Goal: Information Seeking & Learning: Compare options

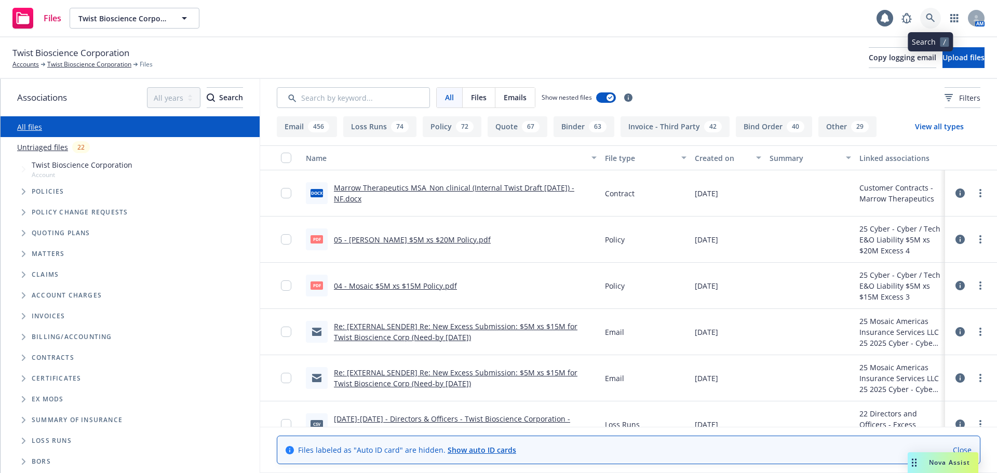
click at [935, 16] on link at bounding box center [930, 18] width 21 height 21
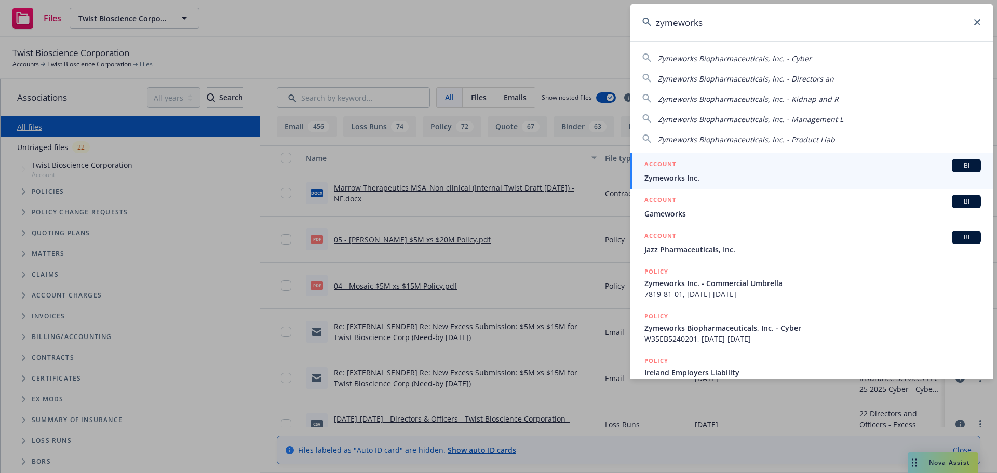
type input "zymeworks"
click at [703, 173] on span "Zymeworks Inc." at bounding box center [812, 177] width 336 height 11
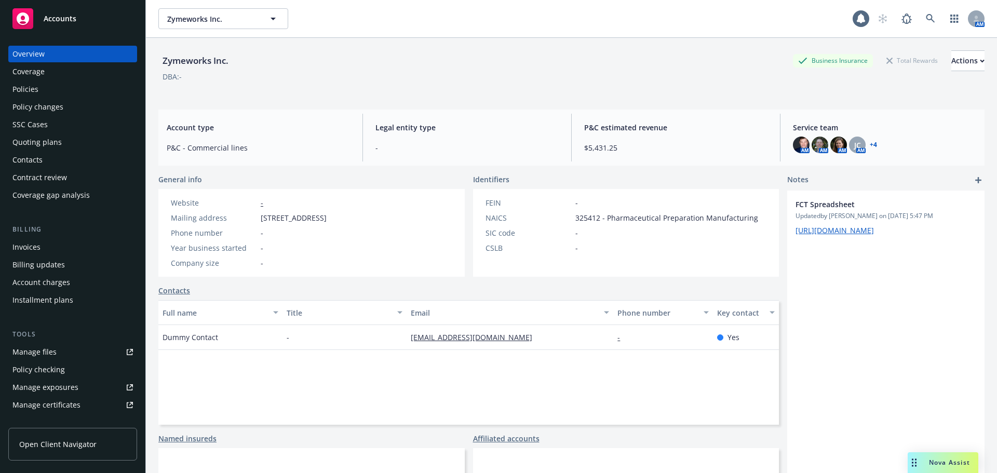
click at [36, 88] on div "Policies" at bounding box center [25, 89] width 26 height 17
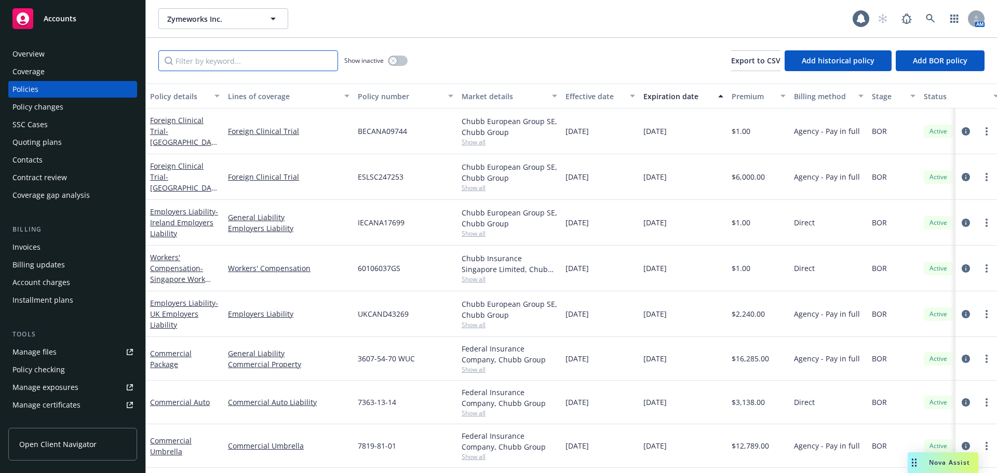
click at [201, 59] on input "Filter by keyword..." at bounding box center [248, 60] width 180 height 21
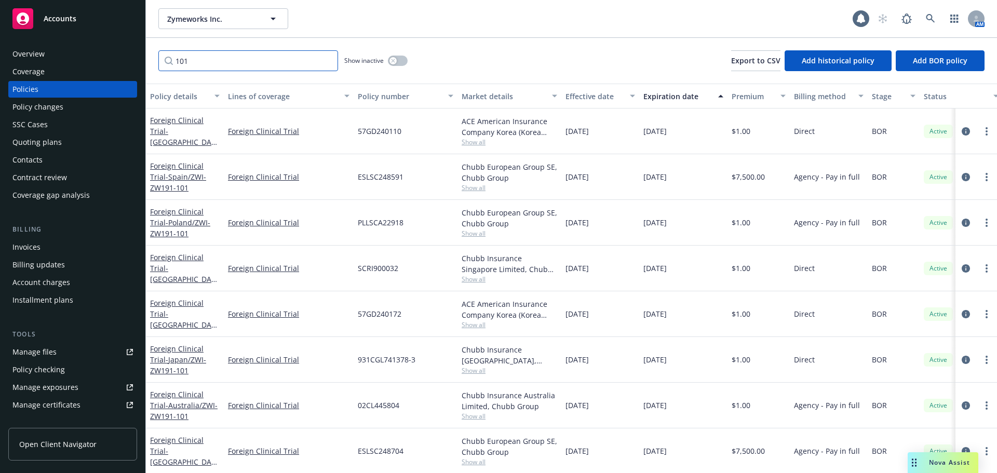
type input "101"
click at [922, 17] on link at bounding box center [930, 18] width 21 height 21
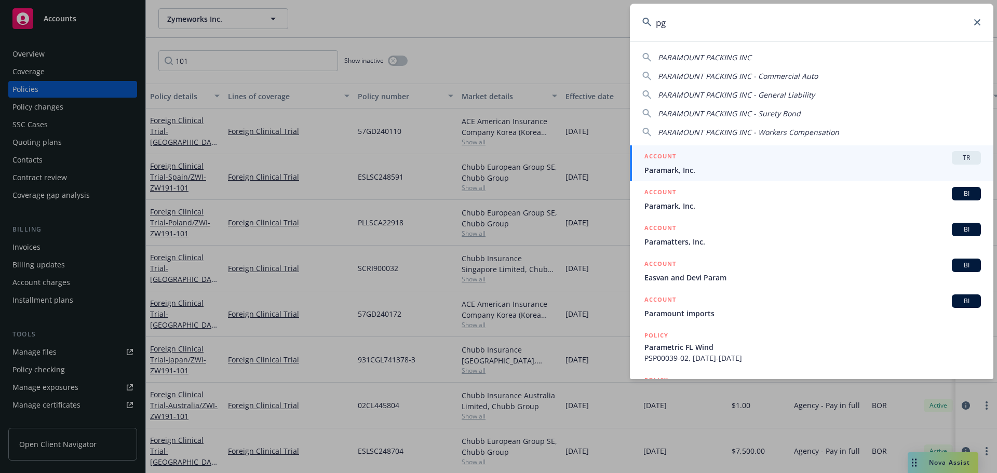
type input "p"
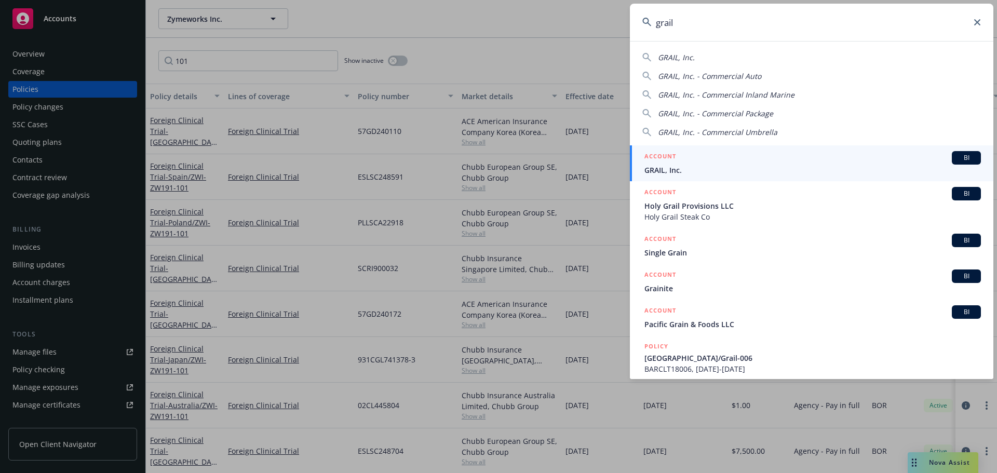
type input "grail"
click at [686, 160] on div "ACCOUNT BI" at bounding box center [812, 157] width 336 height 13
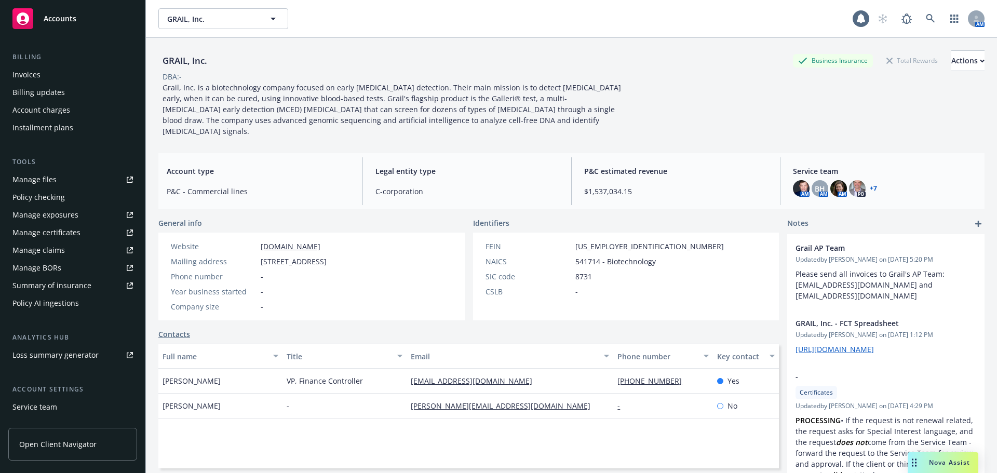
scroll to position [175, 0]
click at [57, 230] on div "Manage certificates" at bounding box center [46, 230] width 68 height 17
click at [67, 233] on div "Manage certificates" at bounding box center [46, 230] width 68 height 17
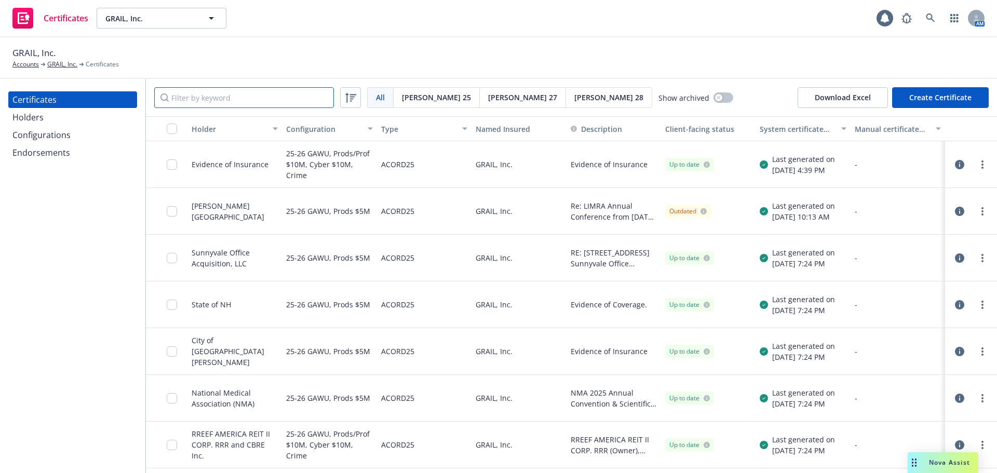
click at [204, 98] on input "Filter by keyword" at bounding box center [244, 97] width 180 height 21
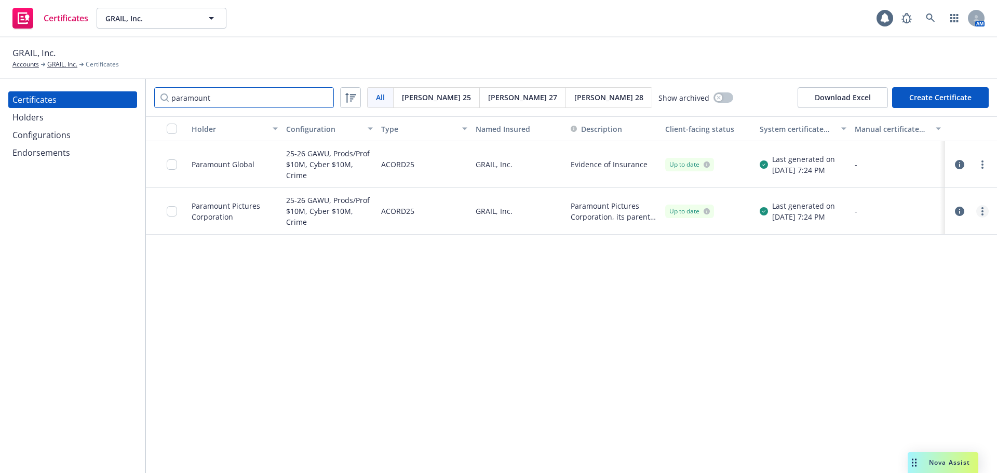
type input "paramount"
click at [977, 211] on link "more" at bounding box center [982, 211] width 12 height 12
click at [916, 234] on link "Edit" at bounding box center [905, 232] width 166 height 21
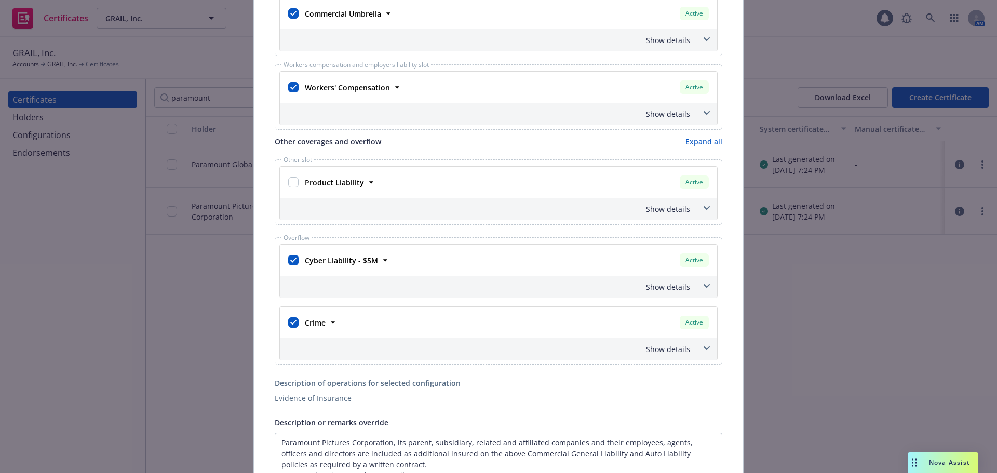
scroll to position [665, 0]
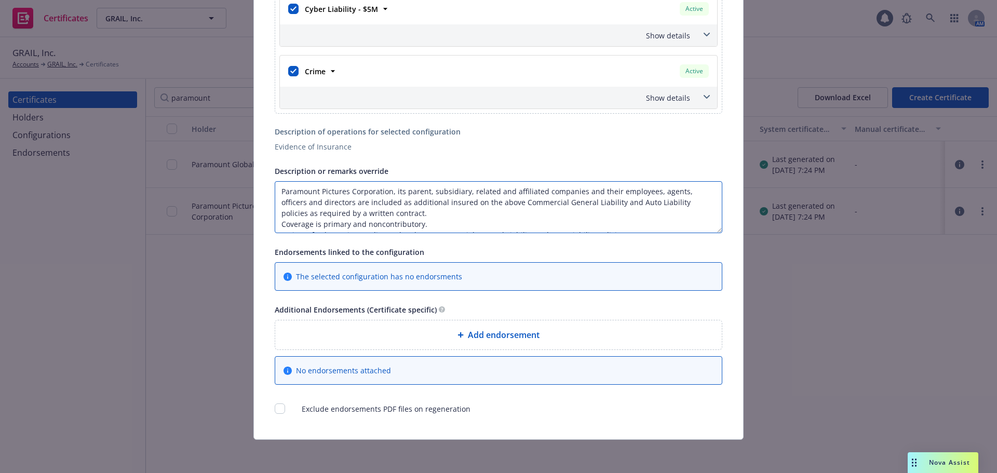
drag, startPoint x: 386, startPoint y: 192, endPoint x: 317, endPoint y: 193, distance: 69.0
click at [317, 193] on textarea "Paramount Pictures Corporation, its parent, subsidiary, related and affiliated …" at bounding box center [498, 207] width 447 height 52
click at [328, 193] on textarea "Paramount Pictures Corporation, its parent, subsidiary, related and affiliated …" at bounding box center [498, 207] width 447 height 52
drag, startPoint x: 344, startPoint y: 192, endPoint x: 319, endPoint y: 193, distance: 24.4
click at [319, 193] on textarea "Paramount Pictures Corporation, its parent, subsidiary, related and affiliated …" at bounding box center [498, 207] width 447 height 52
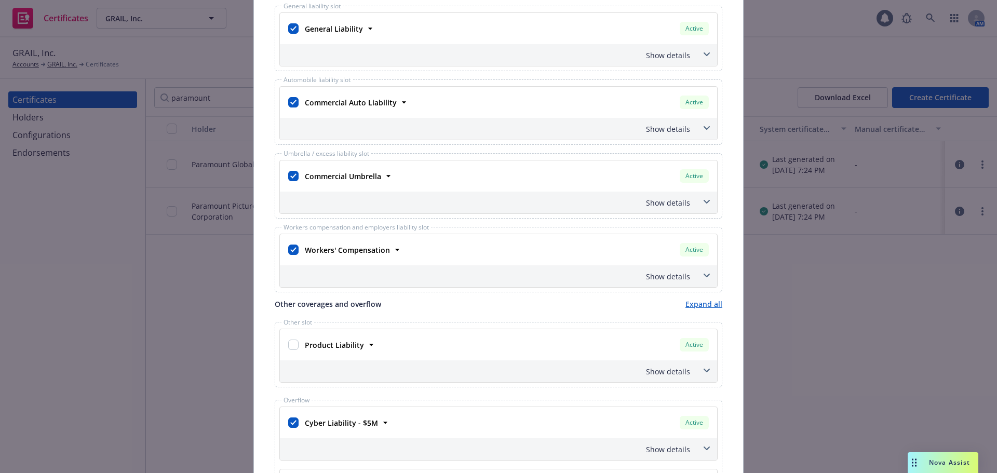
scroll to position [0, 0]
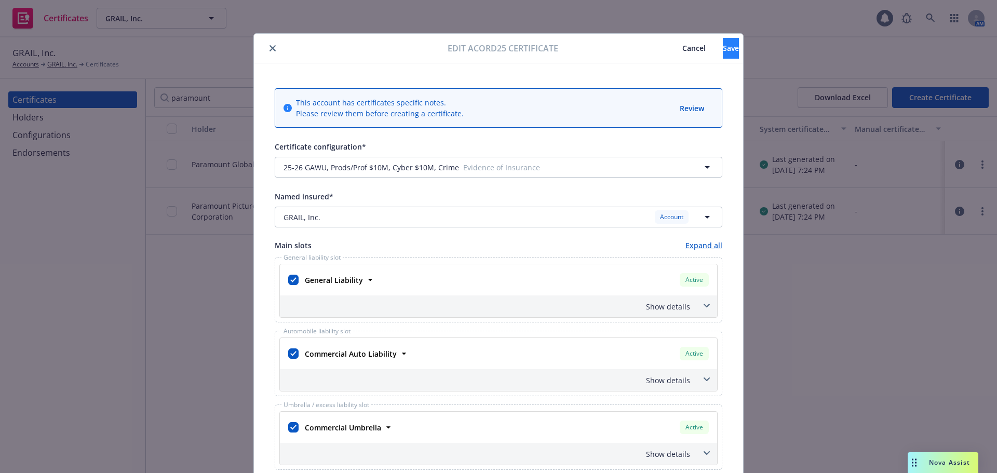
type textarea "Paramount Skydance Corporation, its parent, subsidiary, related and affiliated …"
click at [722, 44] on span "Save" at bounding box center [730, 48] width 16 height 10
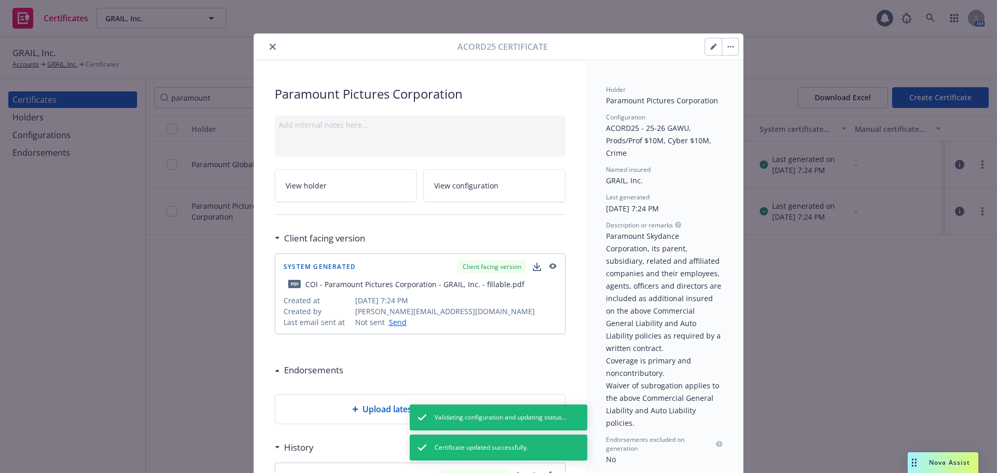
click at [315, 188] on span "View holder" at bounding box center [305, 185] width 41 height 11
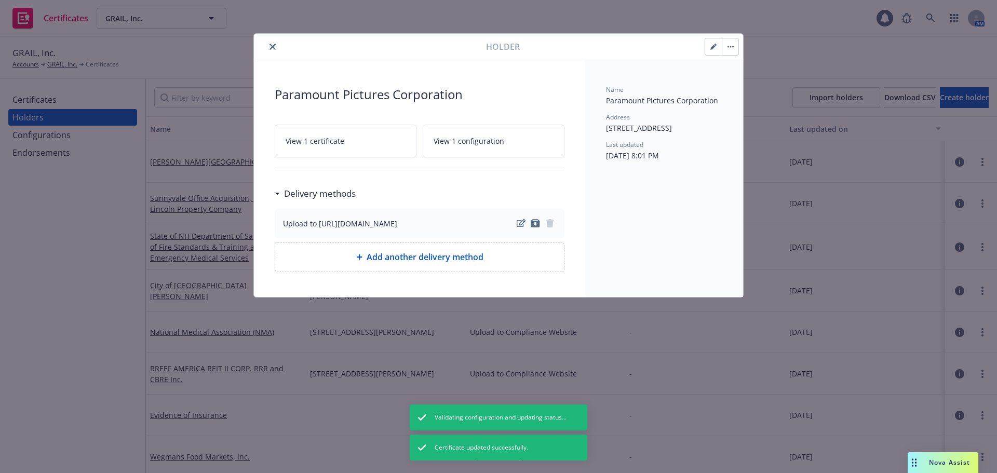
click at [707, 48] on button "button" at bounding box center [713, 46] width 17 height 17
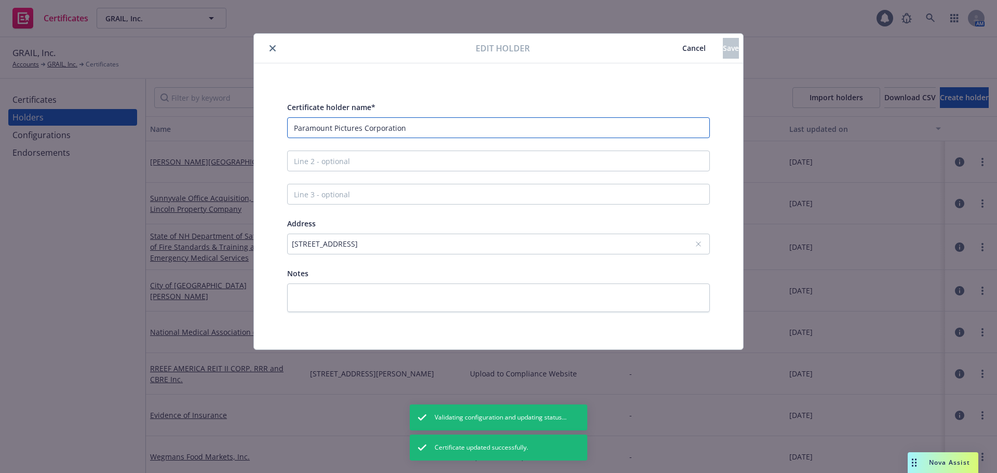
drag, startPoint x: 361, startPoint y: 130, endPoint x: 333, endPoint y: 131, distance: 28.0
click at [333, 131] on input "Paramount Pictures Corporation" at bounding box center [498, 127] width 422 height 21
type input "Paramount Skydance Corporation"
click at [722, 45] on button "Save" at bounding box center [730, 48] width 16 height 21
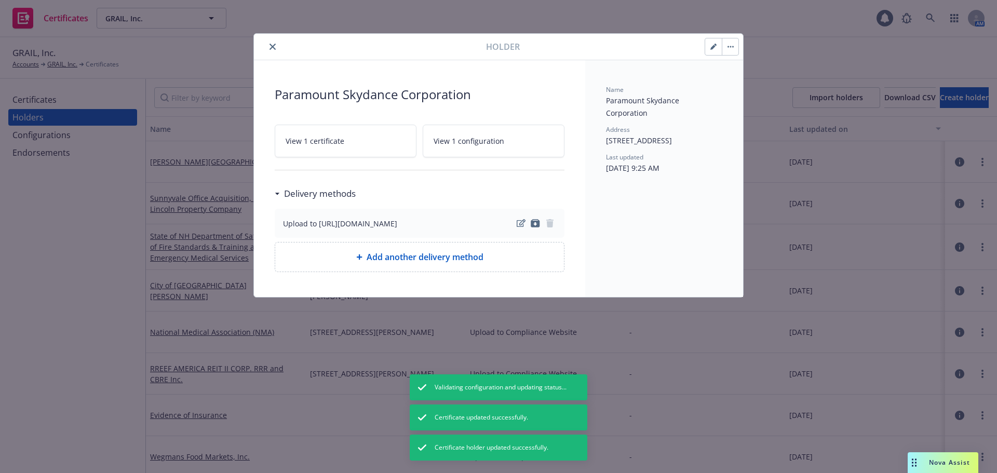
click at [271, 48] on icon "close" at bounding box center [272, 47] width 6 height 6
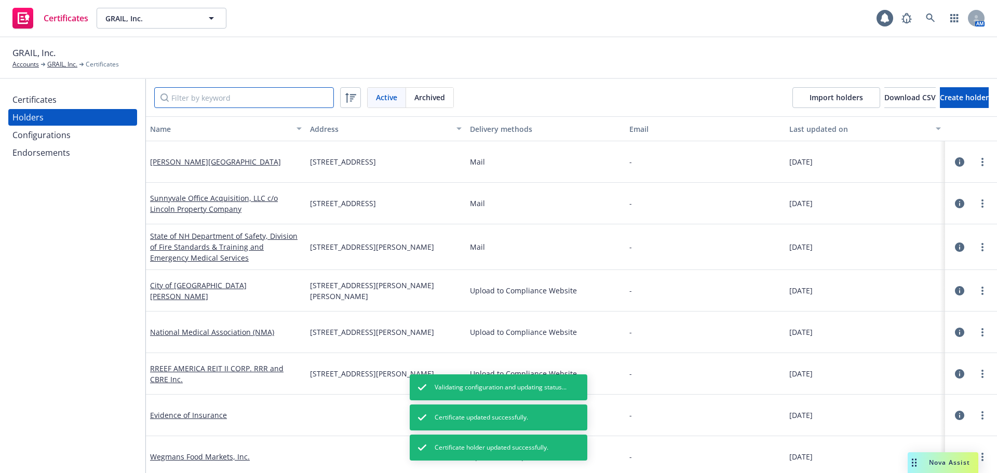
click at [219, 94] on input "Filter by keyword" at bounding box center [244, 97] width 180 height 21
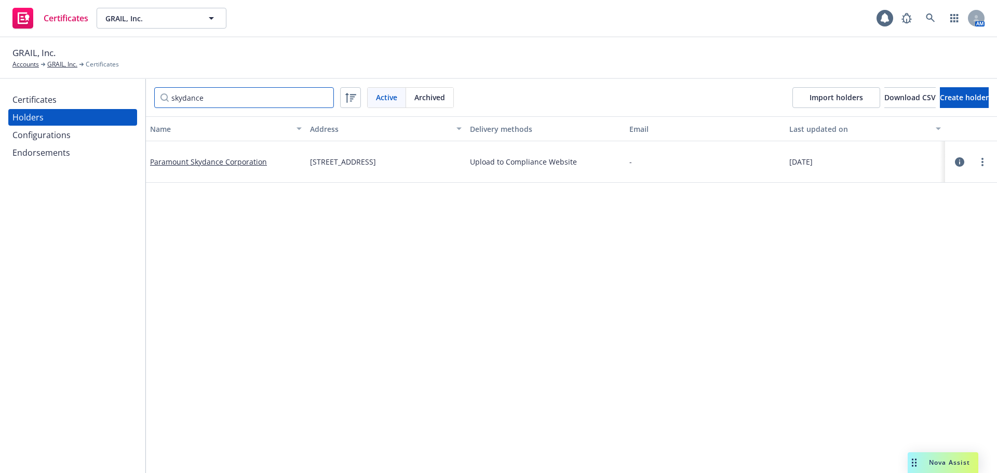
type input "skydance"
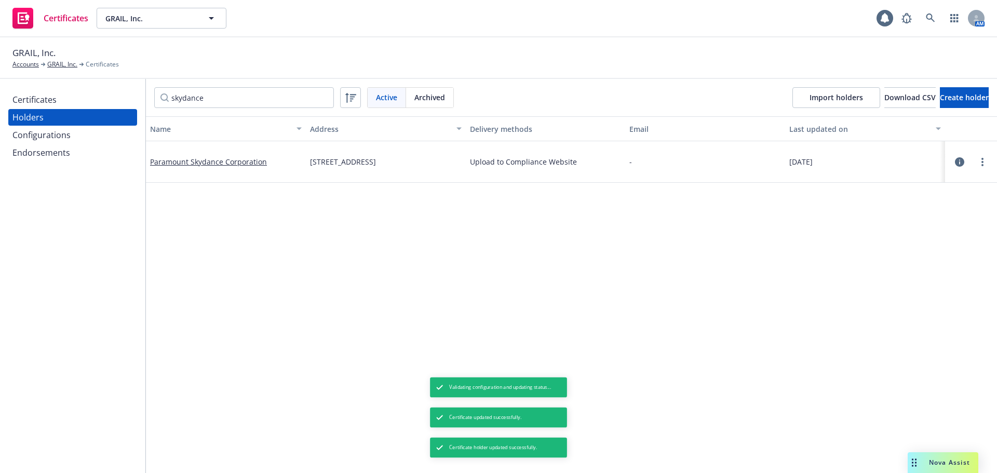
click at [38, 99] on div "Certificates" at bounding box center [34, 99] width 44 height 17
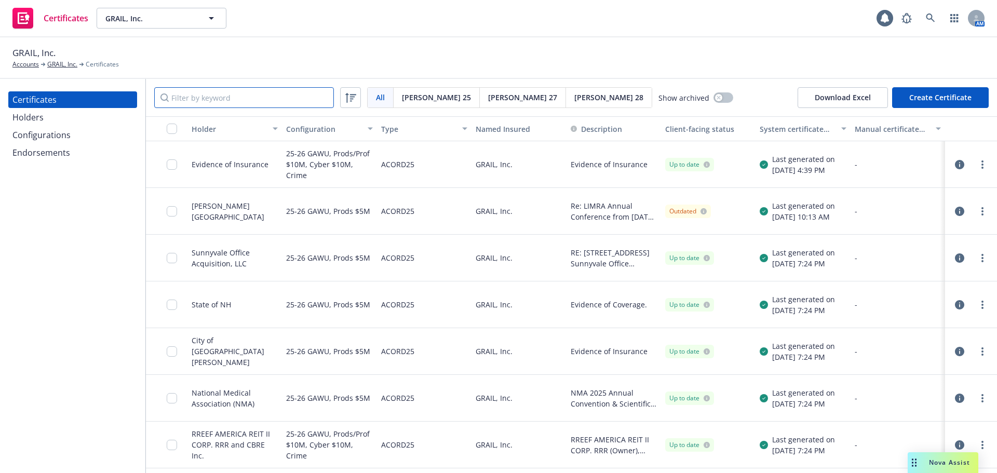
click at [208, 98] on input "Filter by keyword" at bounding box center [244, 97] width 180 height 21
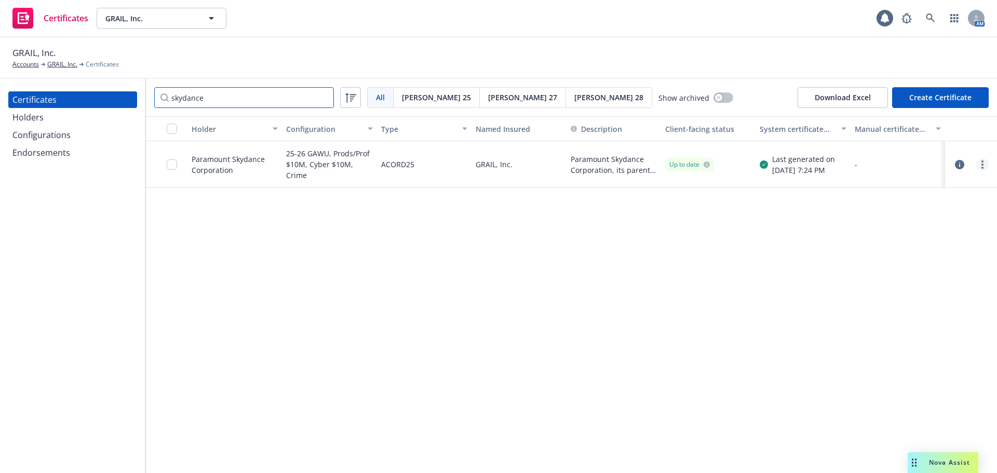
type input "skydance"
click at [979, 167] on link "more" at bounding box center [982, 164] width 12 height 12
click at [907, 225] on link "Regenerate" at bounding box center [905, 227] width 166 height 21
click at [986, 167] on link "more" at bounding box center [982, 164] width 12 height 12
click at [873, 350] on link "Preview a new version" at bounding box center [905, 352] width 166 height 21
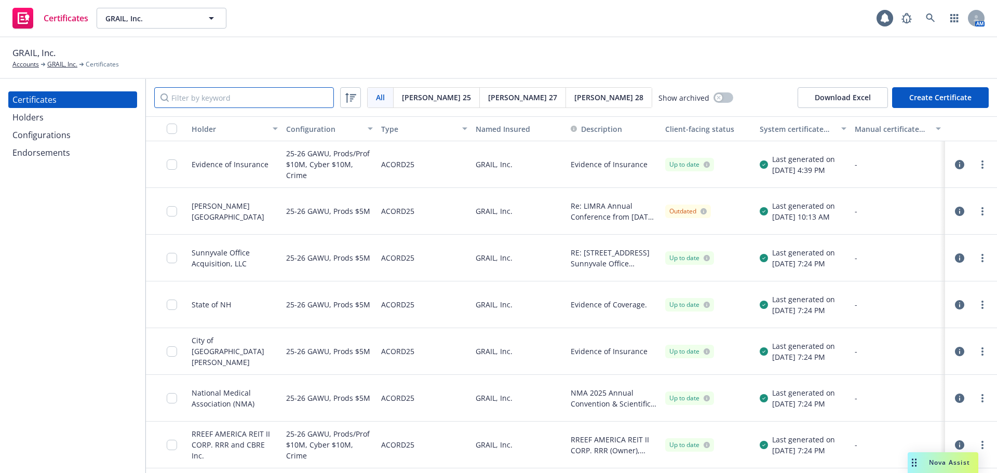
click at [180, 95] on input "Filter by keyword" at bounding box center [244, 97] width 180 height 21
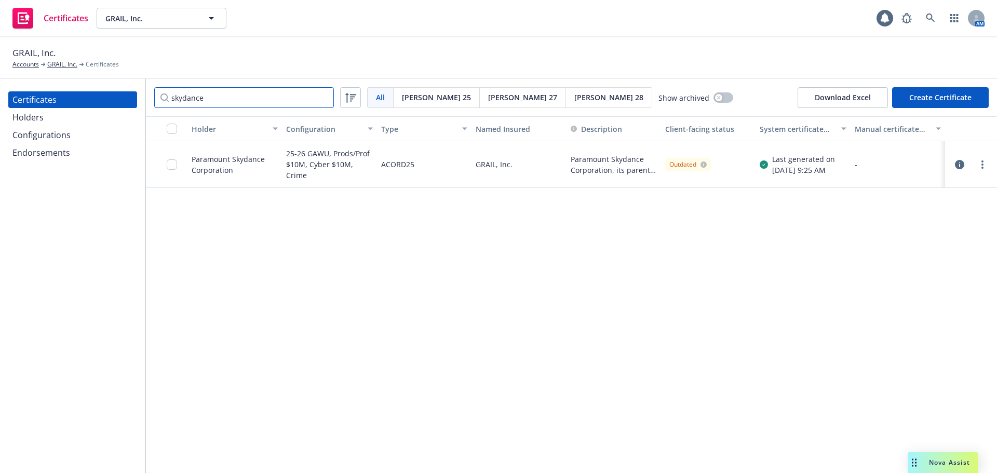
type input "skydance"
click at [172, 165] on input "checkbox" at bounding box center [172, 164] width 10 height 10
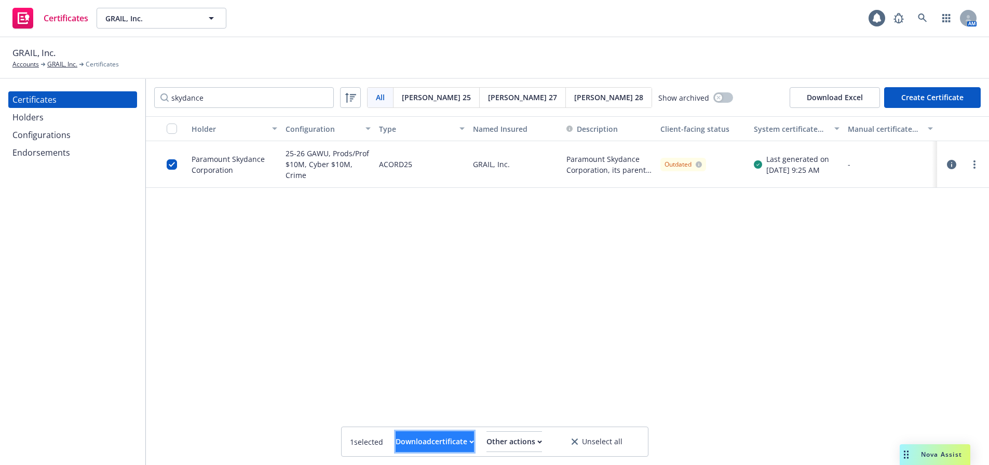
click at [445, 440] on div "Download certificate" at bounding box center [434, 442] width 78 height 20
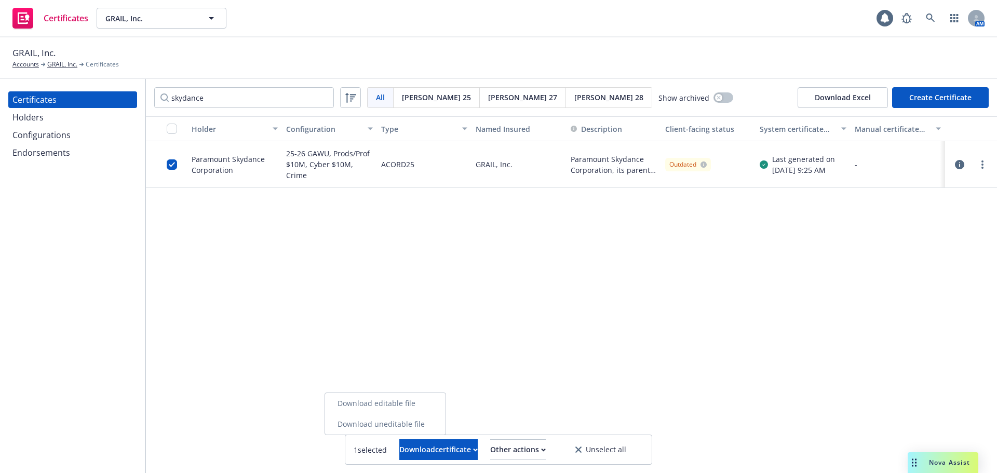
click at [436, 424] on link "Download uneditable file" at bounding box center [385, 424] width 120 height 21
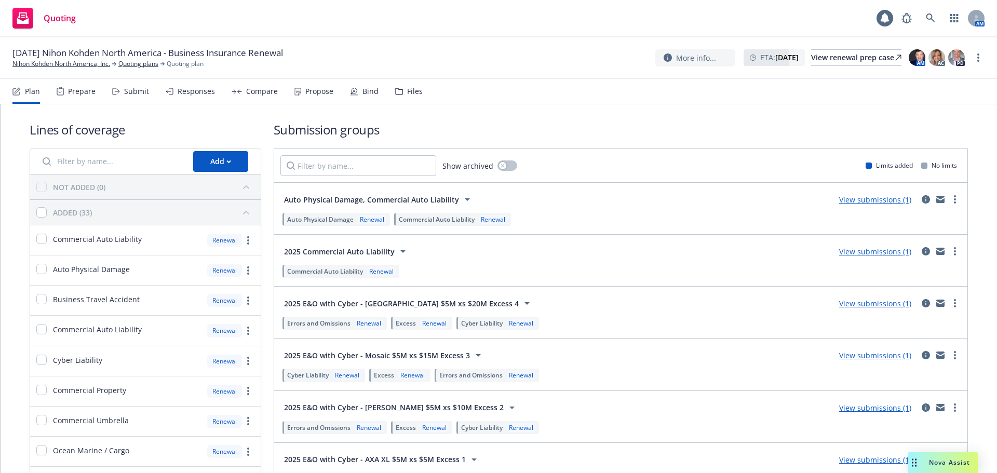
click at [185, 87] on div "Responses" at bounding box center [196, 91] width 37 height 8
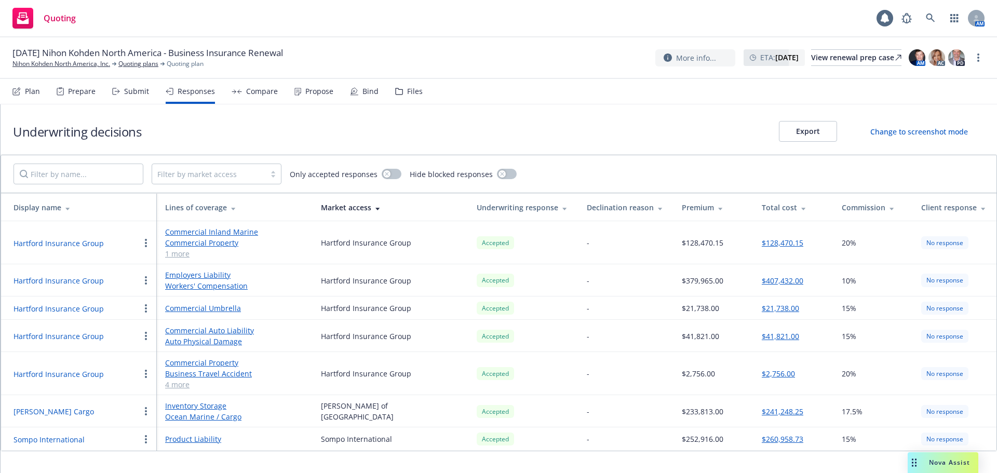
click at [135, 92] on div "Submit" at bounding box center [136, 91] width 25 height 8
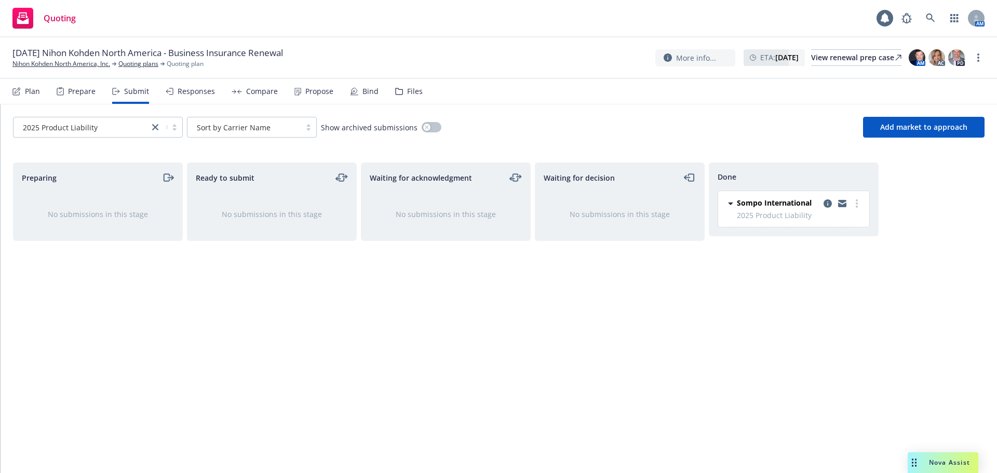
click at [731, 202] on icon at bounding box center [730, 203] width 5 height 3
click at [87, 93] on div "Prepare" at bounding box center [82, 91] width 28 height 8
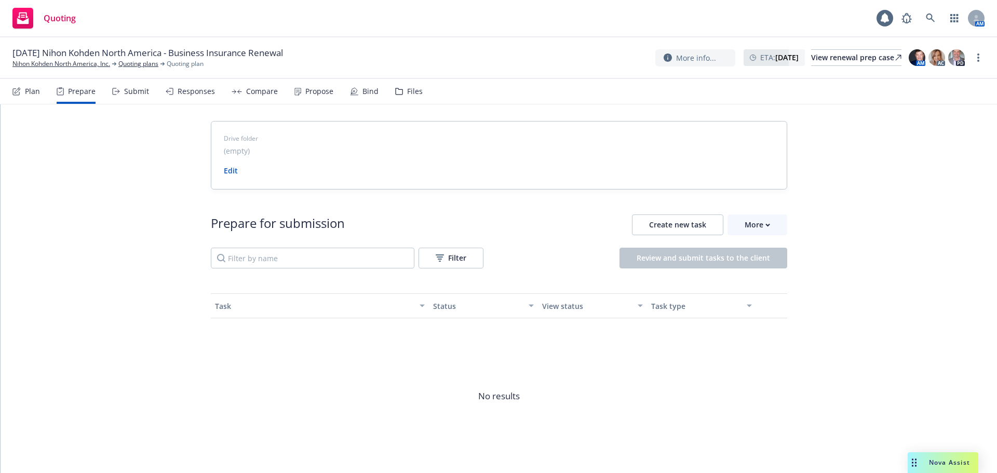
click at [128, 94] on div "Submit" at bounding box center [136, 91] width 25 height 8
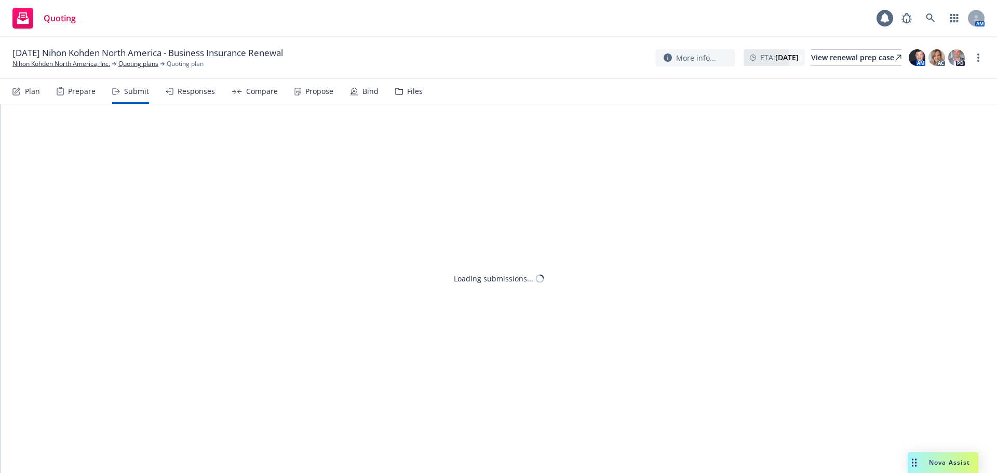
click at [178, 92] on div "Responses" at bounding box center [196, 91] width 37 height 8
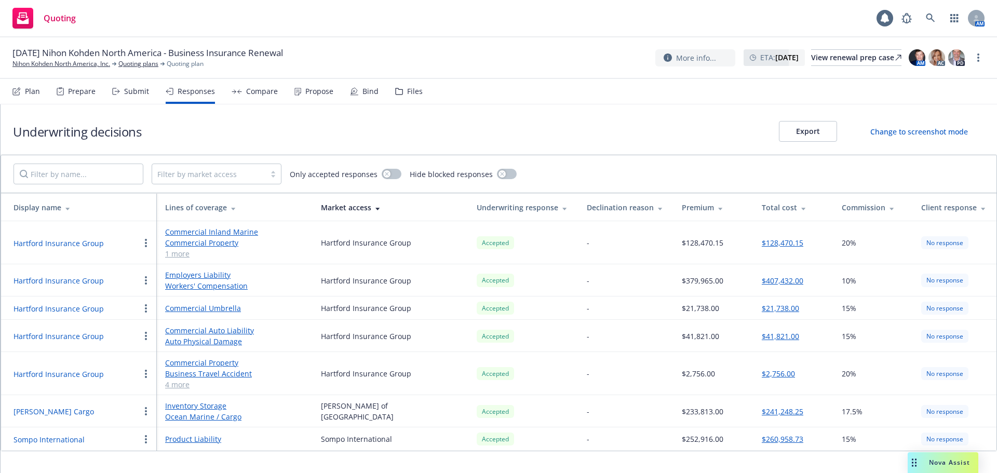
click at [178, 254] on link "1 more" at bounding box center [234, 253] width 139 height 11
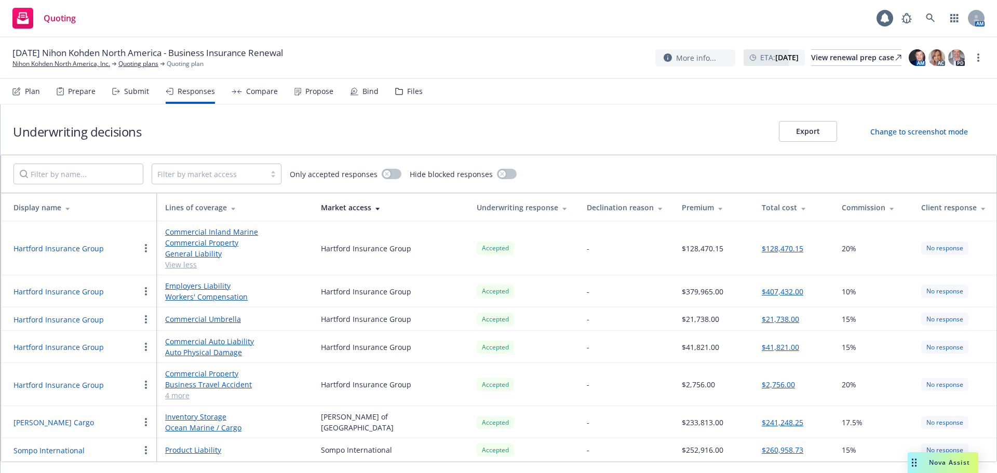
click at [170, 394] on link "4 more" at bounding box center [234, 395] width 139 height 11
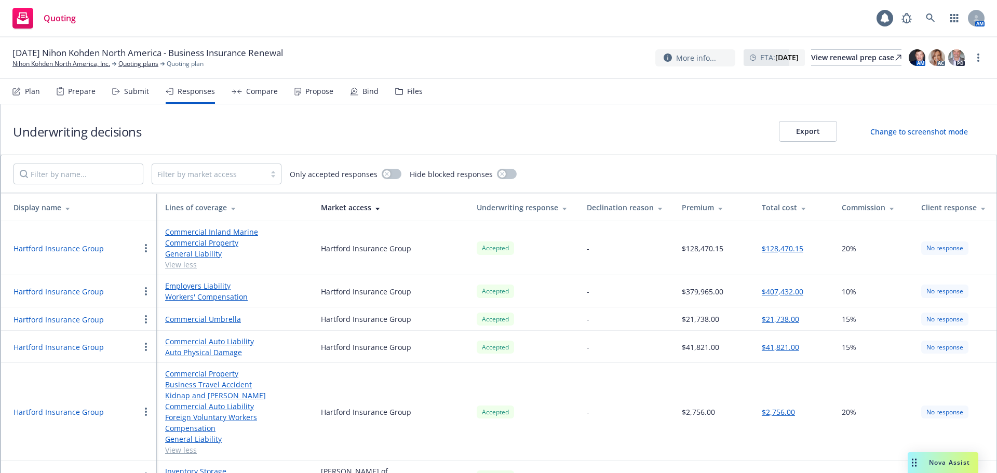
scroll to position [44, 0]
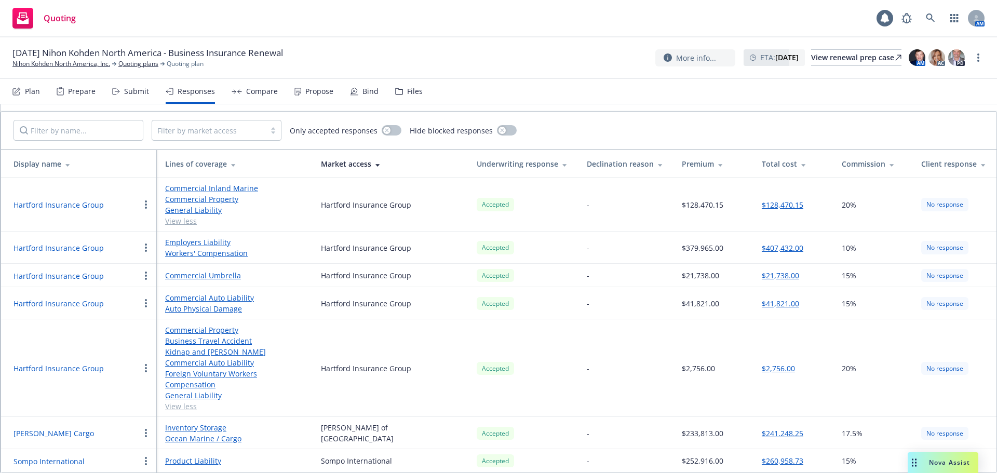
click at [254, 97] on div "Compare" at bounding box center [254, 91] width 46 height 25
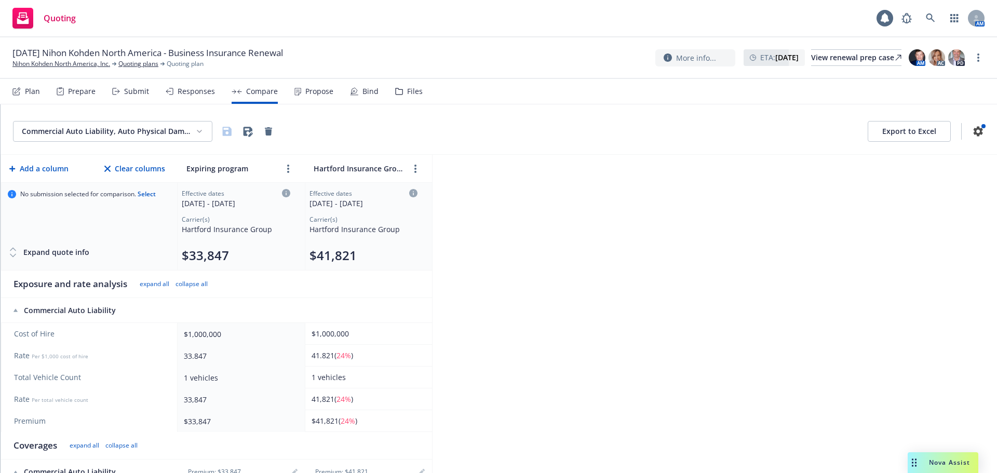
click at [156, 141] on html "Quoting 1 AM 11/01/25 Nihon Kohden North America - Business Insurance Renewal N…" at bounding box center [498, 236] width 997 height 473
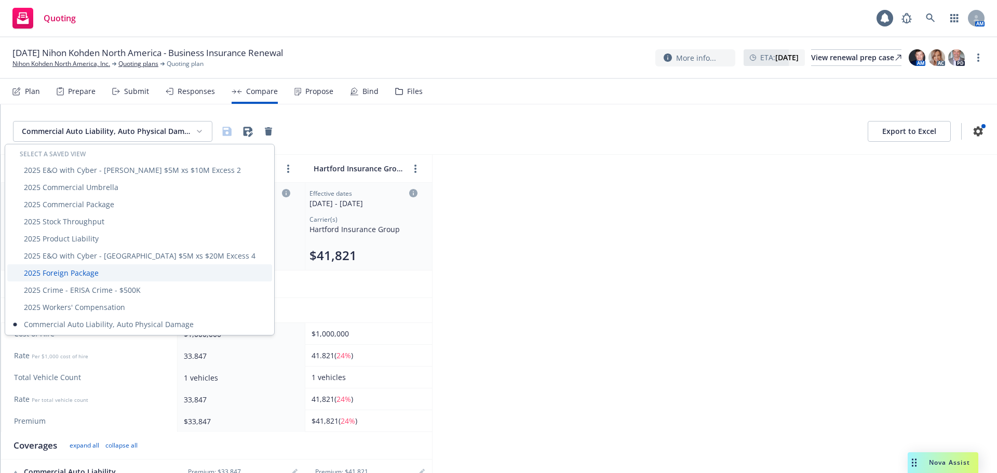
click at [114, 272] on div "2025 Foreign Package" at bounding box center [139, 272] width 265 height 17
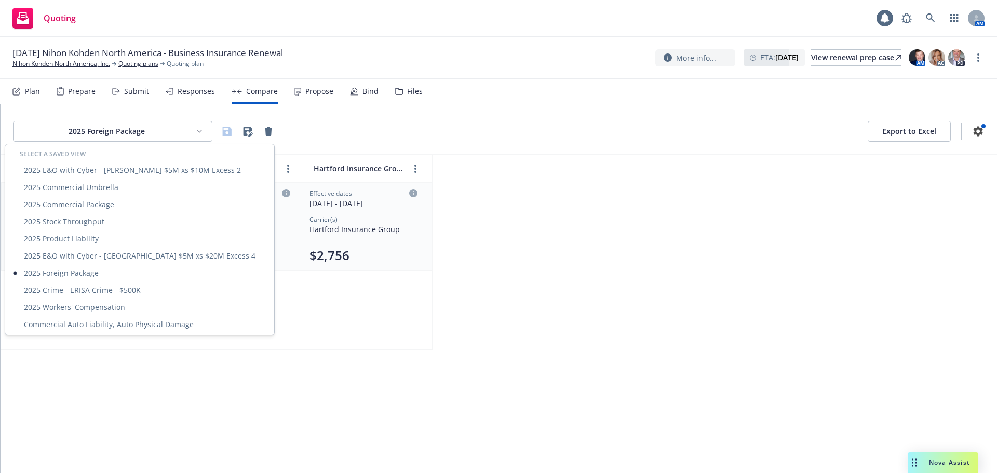
click at [116, 133] on html "Quoting 1 AM [DATE] Nihon Kohden [GEOGRAPHIC_DATA] - Business Insurance Renewal…" at bounding box center [498, 236] width 997 height 473
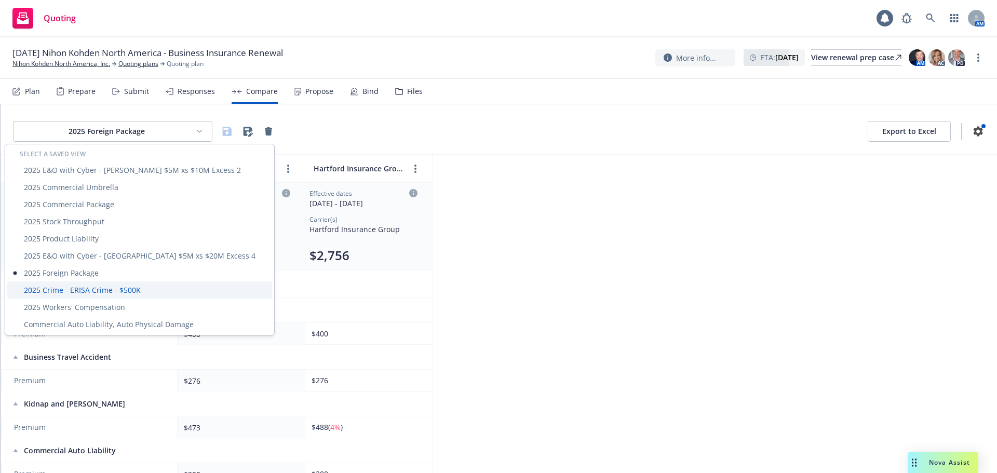
click at [99, 292] on div "2025 Crime - ERISA Crime - $500K" at bounding box center [139, 289] width 265 height 17
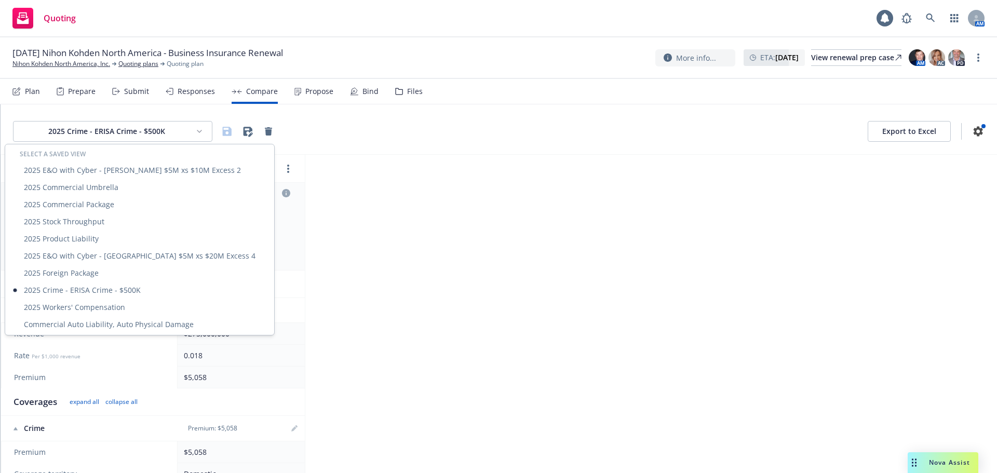
click at [122, 133] on html "Quoting 1 AM 11/01/25 Nihon Kohden North America - Business Insurance Renewal N…" at bounding box center [498, 236] width 997 height 473
click at [99, 303] on div "2025 Workers' Compensation" at bounding box center [139, 306] width 265 height 17
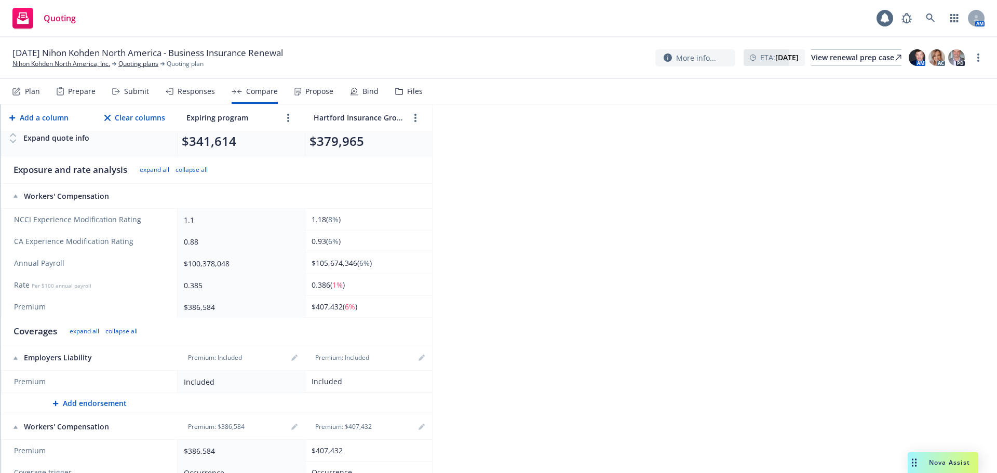
scroll to position [112, 0]
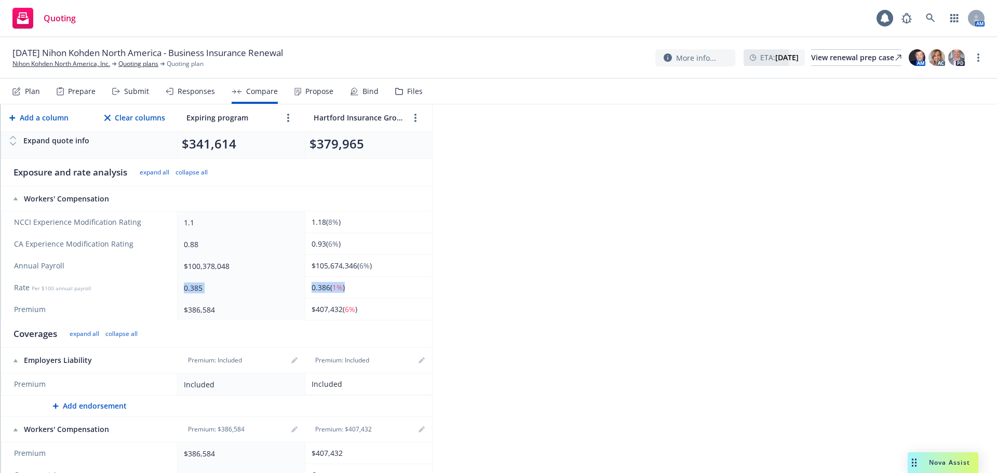
drag, startPoint x: 360, startPoint y: 288, endPoint x: 139, endPoint y: 293, distance: 221.7
click at [139, 293] on tr "Rate Per $100 annual payroll 0.385 0.386 ( 1% )" at bounding box center [216, 288] width 431 height 22
click at [547, 263] on div "2025 Workers' Compensation Export to Excel Add a column Clear columns Expiring …" at bounding box center [499, 288] width 996 height 369
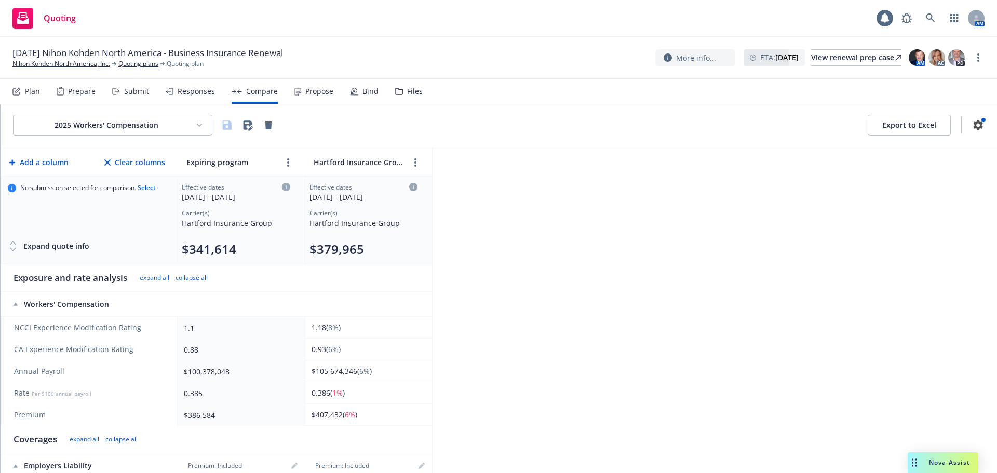
scroll to position [0, 0]
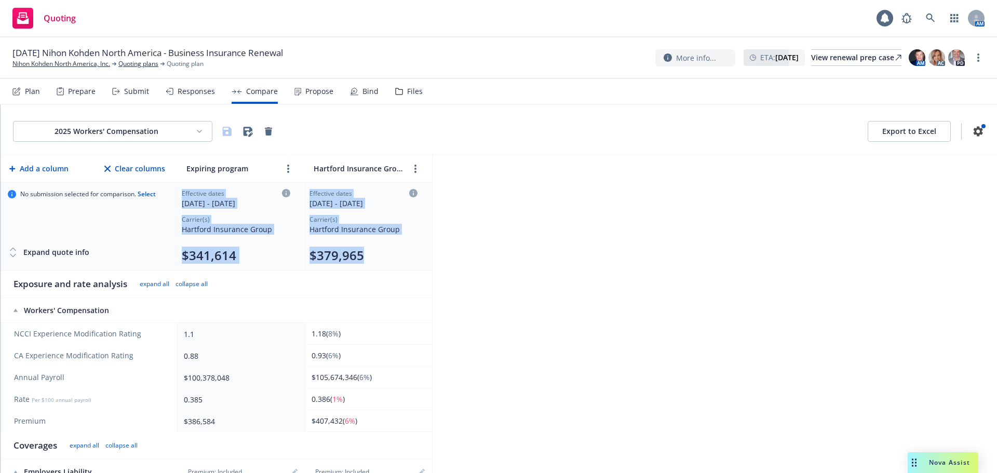
drag, startPoint x: 379, startPoint y: 250, endPoint x: 175, endPoint y: 254, distance: 204.0
click at [175, 254] on tr "No submission selected for comparison. Select Expand quote info Effective dates…" at bounding box center [216, 227] width 431 height 88
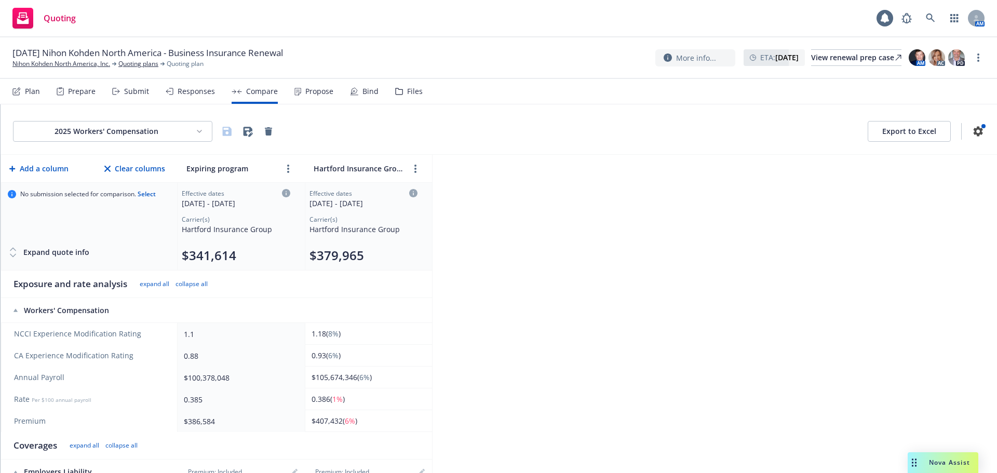
click at [520, 253] on div "2025 Workers' Compensation Export to Excel Add a column Clear columns Expiring …" at bounding box center [499, 288] width 996 height 369
drag, startPoint x: 359, startPoint y: 399, endPoint x: 173, endPoint y: 402, distance: 186.4
click at [173, 402] on tr "Rate Per $100 annual payroll 0.385 0.386 ( 1% )" at bounding box center [216, 399] width 431 height 22
click at [603, 345] on div "2025 Workers' Compensation Export to Excel Add a column Clear columns Expiring …" at bounding box center [499, 288] width 996 height 369
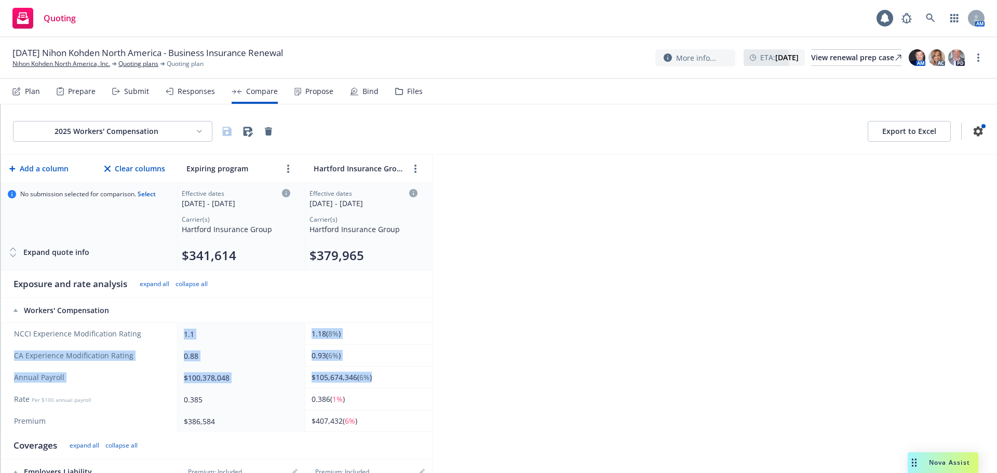
drag, startPoint x: 377, startPoint y: 378, endPoint x: 175, endPoint y: 337, distance: 205.5
click at [175, 337] on tbody "NCCI Experience Modification Rating 1.1 1.18 ( 8% ) CA Experience Modification …" at bounding box center [216, 377] width 431 height 109
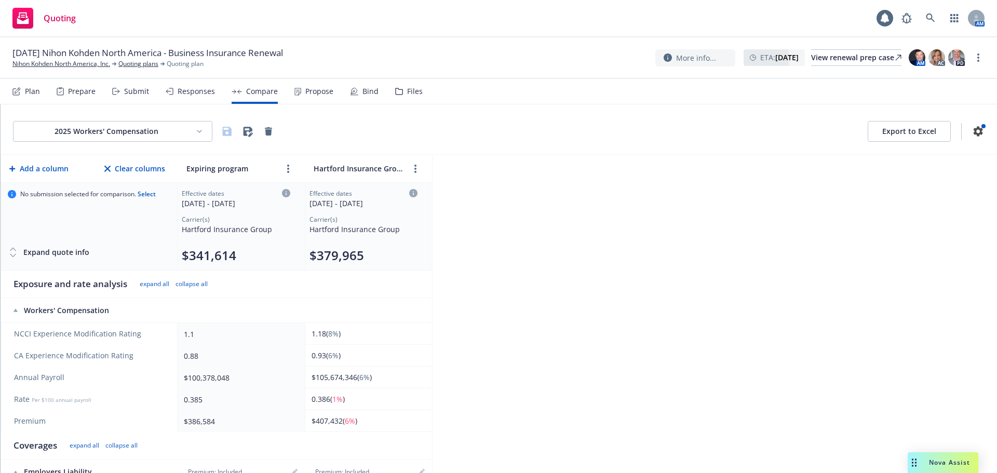
click at [601, 254] on div "2025 Workers' Compensation Export to Excel Add a column Clear columns Expiring …" at bounding box center [499, 288] width 996 height 369
click at [146, 194] on button "Select" at bounding box center [147, 194] width 18 height 0
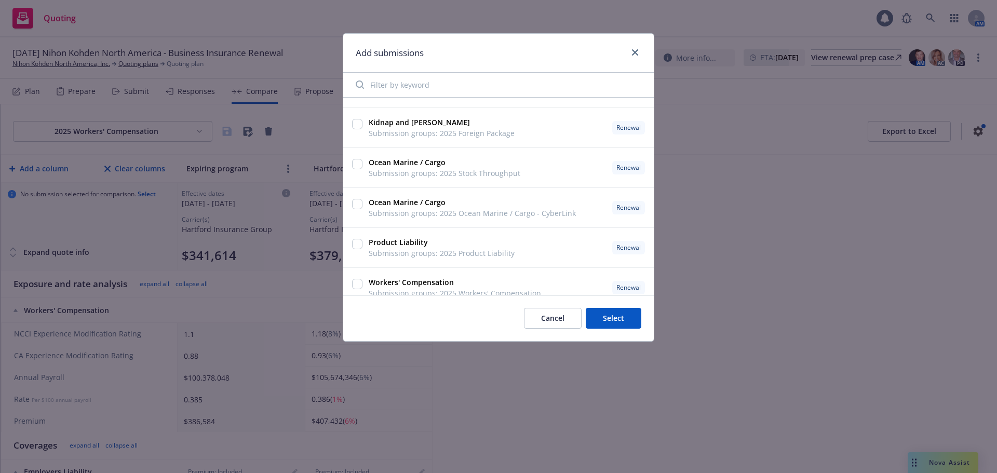
scroll to position [1307, 0]
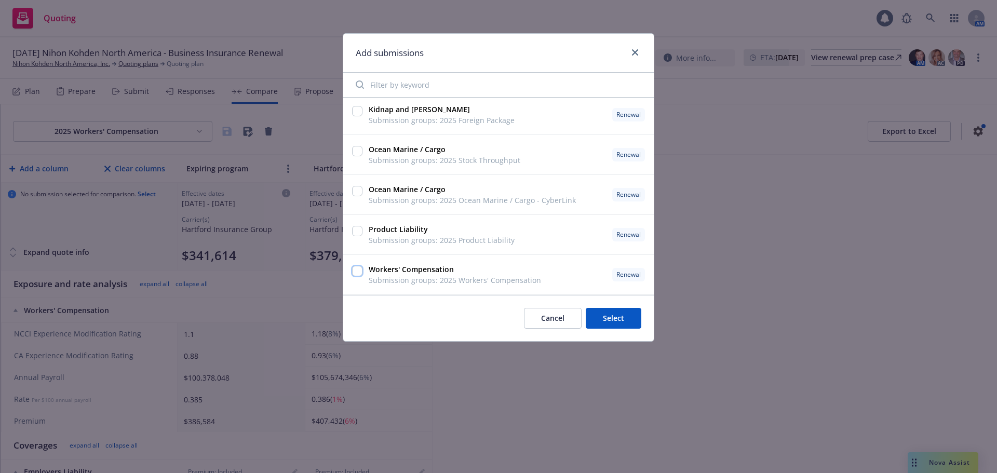
click at [353, 272] on input "checkbox" at bounding box center [357, 271] width 10 height 10
checkbox input "true"
click at [626, 315] on button "Select" at bounding box center [613, 318] width 56 height 21
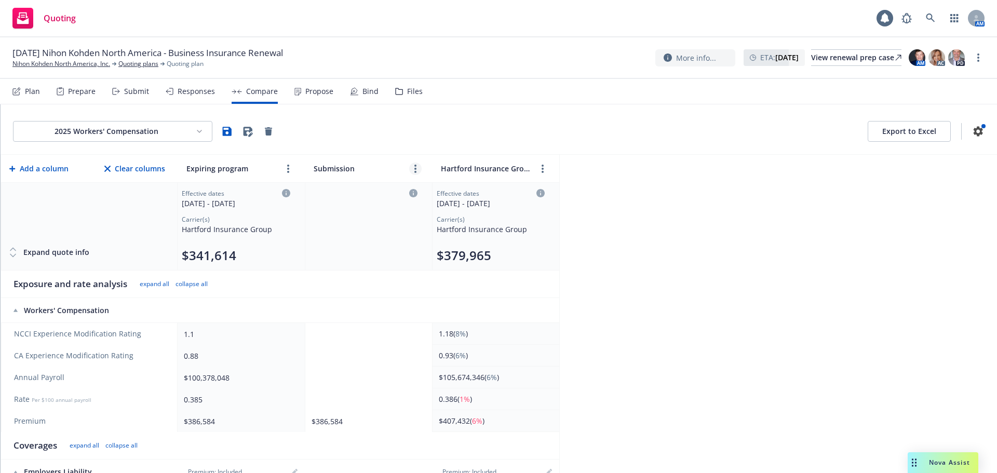
click at [411, 170] on link "more" at bounding box center [415, 168] width 12 height 12
click at [433, 189] on icon "close" at bounding box center [432, 192] width 6 height 6
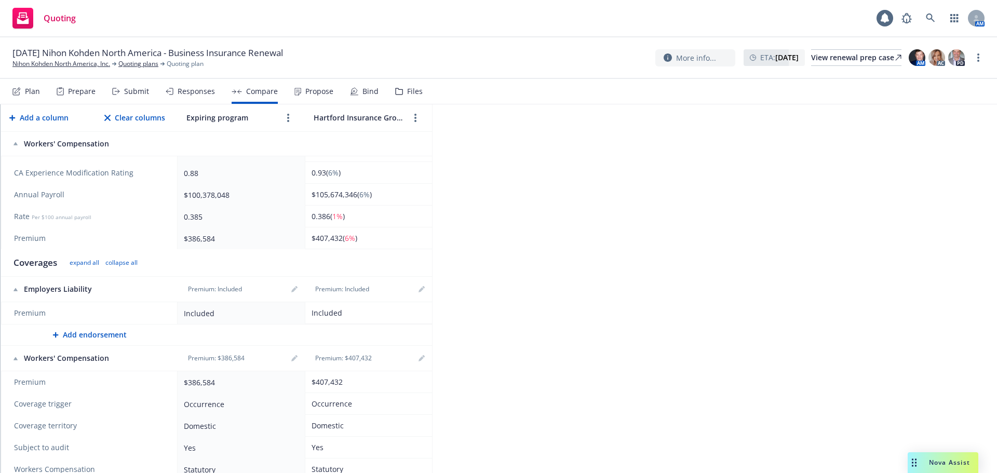
scroll to position [0, 0]
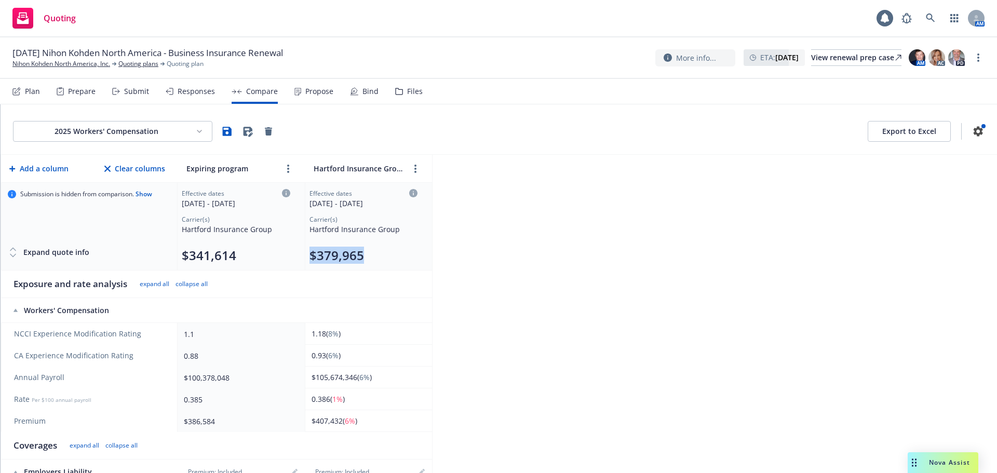
drag, startPoint x: 407, startPoint y: 253, endPoint x: 305, endPoint y: 257, distance: 102.3
click at [305, 257] on td "Effective dates 11/01/2025 - 11/01/2026 Carrier(s) Hartford Insurance Group $37…" at bounding box center [368, 227] width 127 height 88
click at [389, 261] on div "$379,965" at bounding box center [363, 255] width 108 height 17
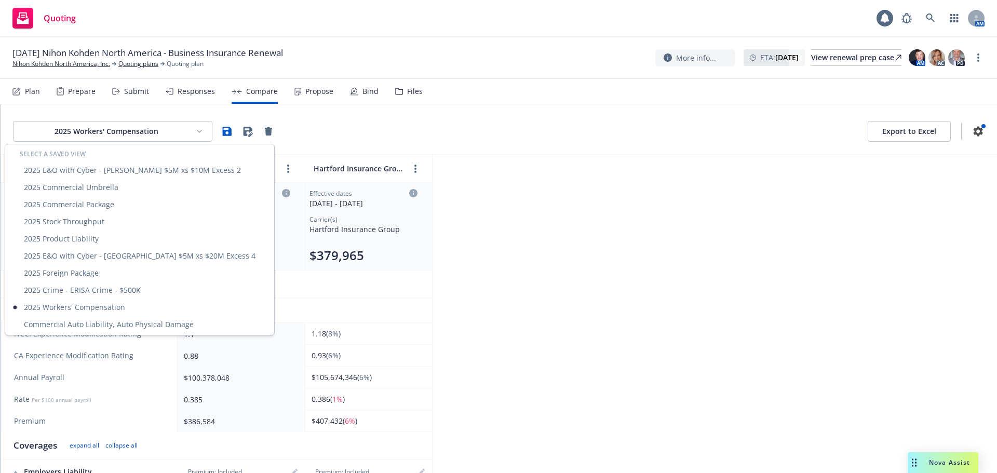
click at [112, 135] on html "Quoting 1 AM 11/01/25 Nihon Kohden North America - Business Insurance Renewal N…" at bounding box center [498, 236] width 997 height 473
click at [92, 187] on div "2025 Commercial Umbrella" at bounding box center [139, 187] width 265 height 17
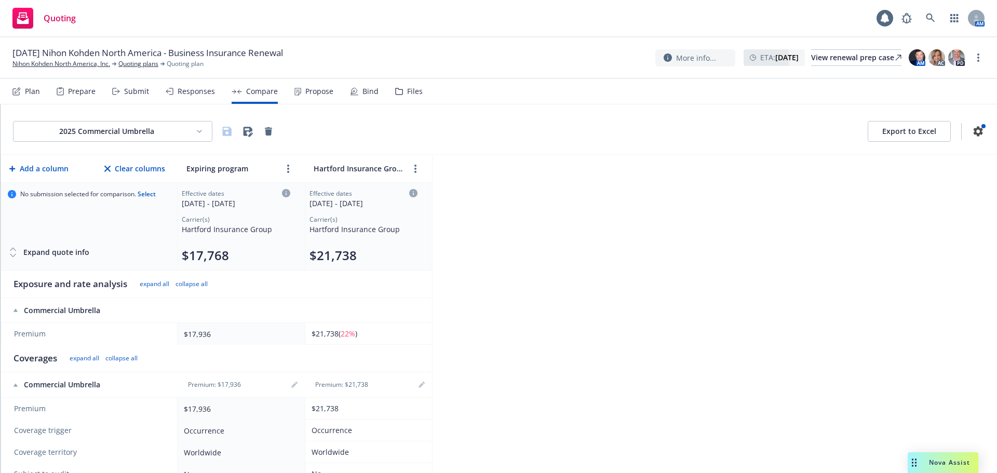
click at [183, 127] on html "Quoting 1 AM 11/01/25 Nihon Kohden North America - Business Insurance Renewal N…" at bounding box center [498, 236] width 997 height 473
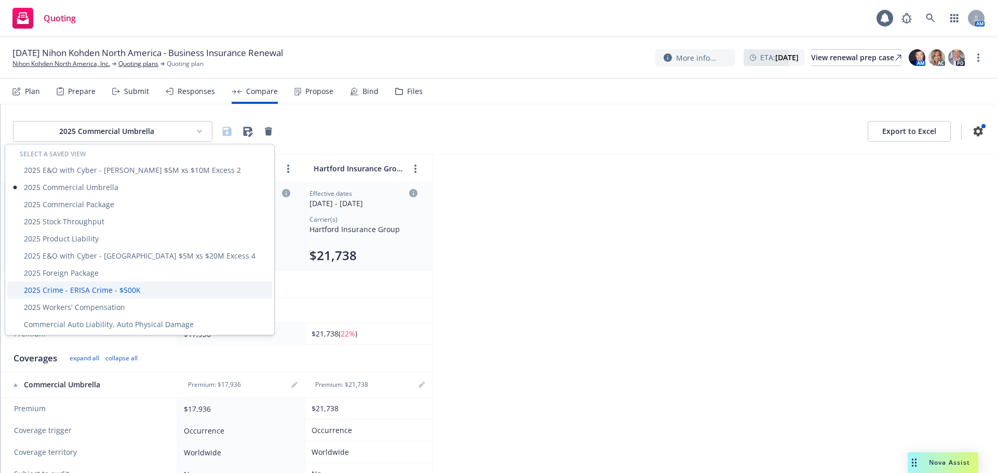
click at [102, 291] on div "2025 Crime - ERISA Crime - $500K" at bounding box center [139, 289] width 265 height 17
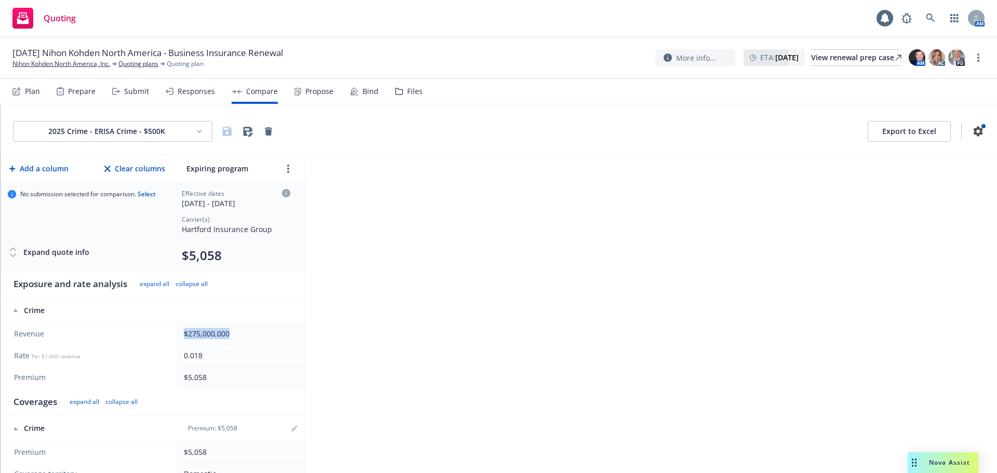
drag, startPoint x: 250, startPoint y: 334, endPoint x: 165, endPoint y: 334, distance: 84.6
click at [165, 334] on tr "Revenue $275,000,000" at bounding box center [153, 334] width 304 height 22
click at [581, 274] on div "2025 Crime - ERISA Crime - $500K Export to Excel Add a column Clear columns Exp…" at bounding box center [499, 288] width 996 height 369
drag, startPoint x: 282, startPoint y: 330, endPoint x: 152, endPoint y: 342, distance: 130.8
click at [152, 342] on tr "Revenue $275,000,000" at bounding box center [153, 334] width 304 height 22
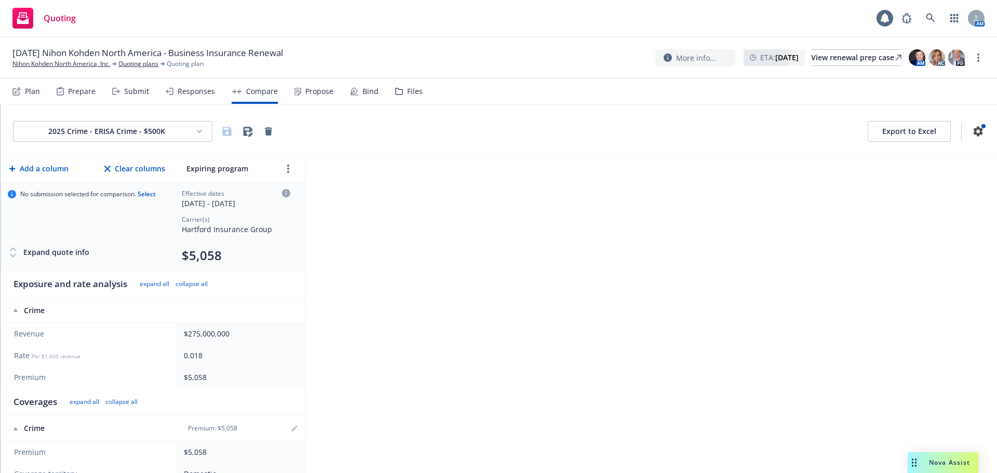
click at [491, 292] on div "2025 Crime - ERISA Crime - $500K Export to Excel Add a column Clear columns Exp…" at bounding box center [499, 288] width 996 height 369
click at [120, 61] on link "Quoting plans" at bounding box center [138, 63] width 40 height 9
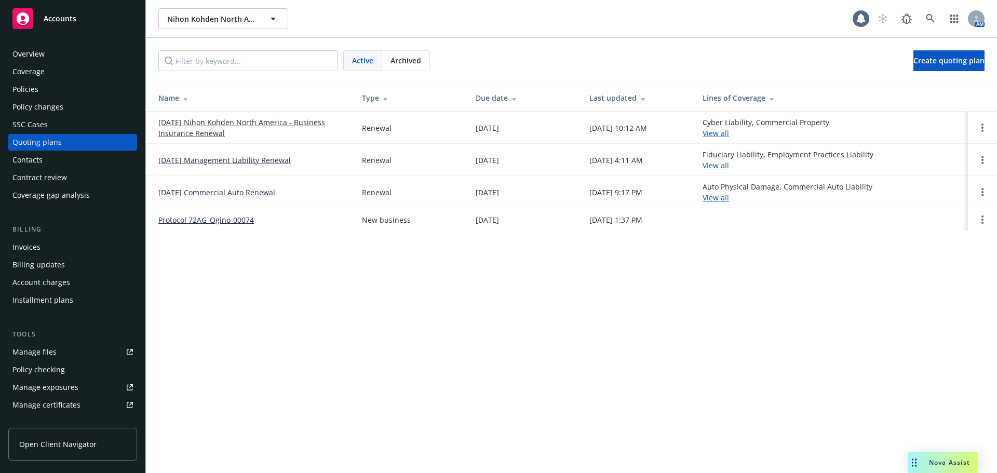
click at [67, 81] on div "Policies" at bounding box center [72, 89] width 120 height 17
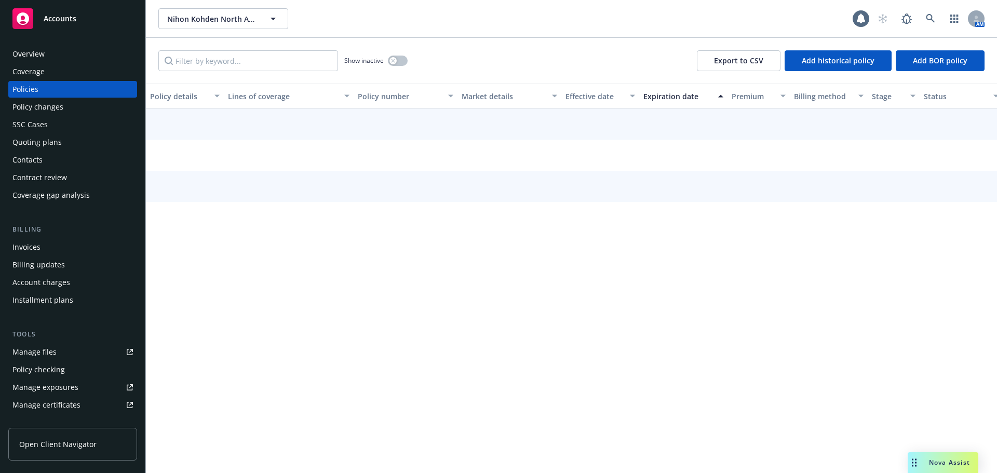
click at [47, 83] on div "Policies" at bounding box center [72, 89] width 120 height 17
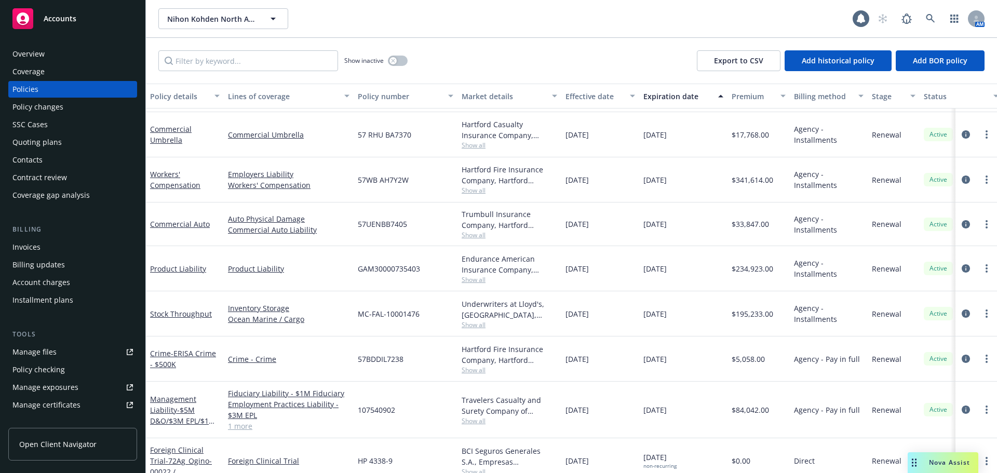
scroll to position [351, 0]
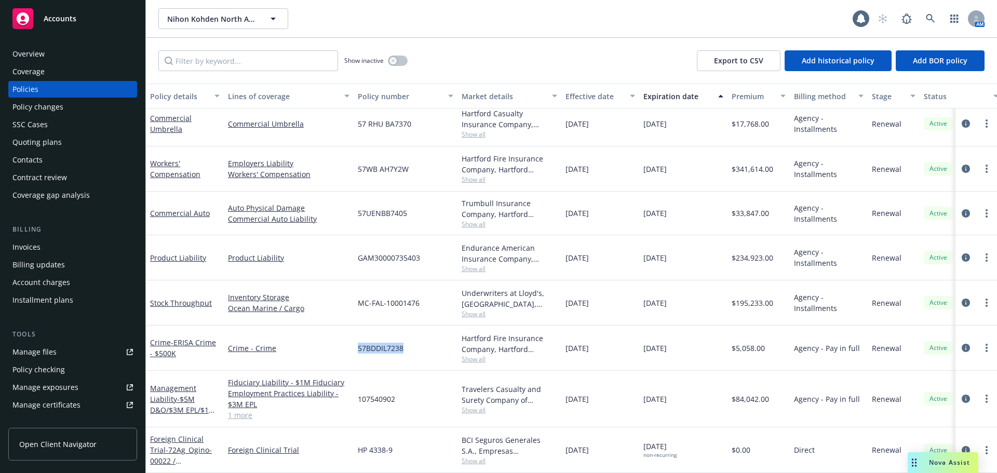
drag, startPoint x: 414, startPoint y: 339, endPoint x: 353, endPoint y: 339, distance: 60.7
click at [353, 339] on div "Crime - ERISA Crime - $500K Crime - Crime 57BDDIL7238 Hartford Fire Insurance C…" at bounding box center [647, 347] width 1002 height 45
click at [407, 341] on div "57BDDIL7238" at bounding box center [405, 347] width 104 height 45
drag, startPoint x: 417, startPoint y: 342, endPoint x: 345, endPoint y: 340, distance: 72.2
click at [345, 340] on div "Crime - ERISA Crime - $500K Crime - Crime 57BDDIL7238 Hartford Fire Insurance C…" at bounding box center [647, 347] width 1002 height 45
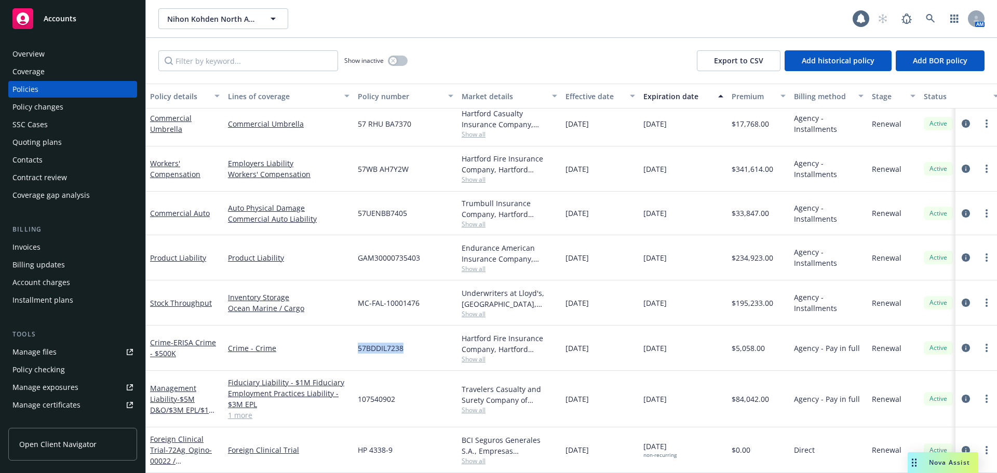
click at [405, 343] on div "57BDDIL7238" at bounding box center [405, 347] width 104 height 45
drag, startPoint x: 414, startPoint y: 343, endPoint x: 324, endPoint y: 343, distance: 89.3
click at [324, 343] on div "Crime - ERISA Crime - $500K Crime - Crime 57BDDIL7238 Hartford Fire Insurance C…" at bounding box center [647, 347] width 1002 height 45
click at [385, 343] on span "57BDDIL7238" at bounding box center [381, 348] width 46 height 11
drag, startPoint x: 401, startPoint y: 344, endPoint x: 274, endPoint y: 344, distance: 127.2
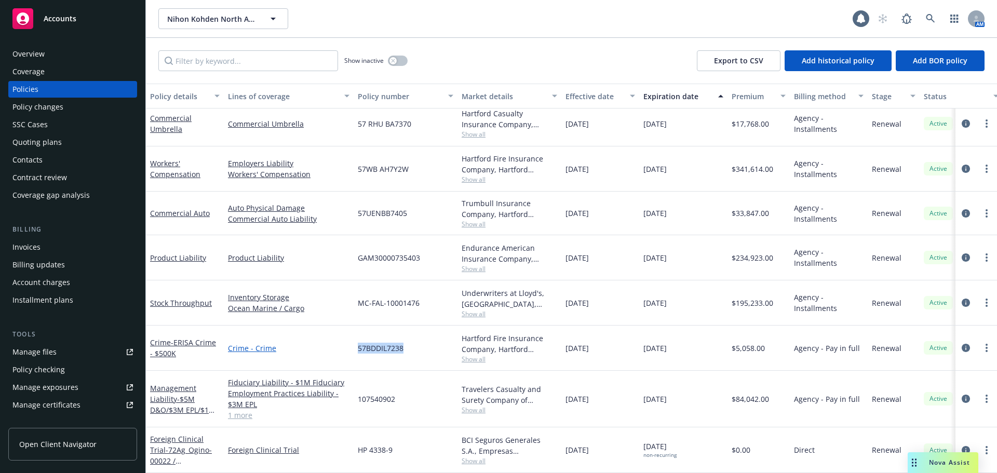
click at [266, 345] on div "Crime - ERISA Crime - $500K Crime - Crime 57BDDIL7238 Hartford Fire Insurance C…" at bounding box center [647, 347] width 1002 height 45
click at [402, 343] on span "57BDDIL7238" at bounding box center [381, 348] width 46 height 11
drag, startPoint x: 420, startPoint y: 340, endPoint x: 331, endPoint y: 342, distance: 88.8
click at [331, 342] on div "Crime - ERISA Crime - $500K Crime - Crime 57BDDIL7238 Hartford Fire Insurance C…" at bounding box center [647, 347] width 1002 height 45
click at [407, 344] on div "57BDDIL7238" at bounding box center [405, 347] width 104 height 45
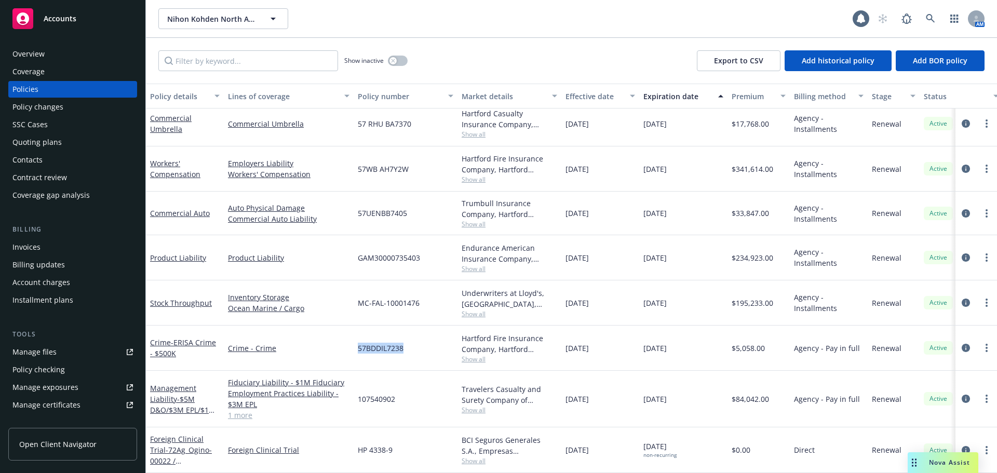
drag, startPoint x: 415, startPoint y: 344, endPoint x: 352, endPoint y: 340, distance: 63.4
click at [352, 340] on div "Crime - ERISA Crime - $500K Crime - Crime 57BDDIL7238 Hartford Fire Insurance C…" at bounding box center [647, 347] width 1002 height 45
click at [414, 343] on div "57BDDIL7238" at bounding box center [405, 347] width 104 height 45
drag, startPoint x: 426, startPoint y: 342, endPoint x: 340, endPoint y: 345, distance: 85.7
click at [340, 345] on div "Crime - ERISA Crime - $500K Crime - Crime 57BDDIL7238 Hartford Fire Insurance C…" at bounding box center [647, 347] width 1002 height 45
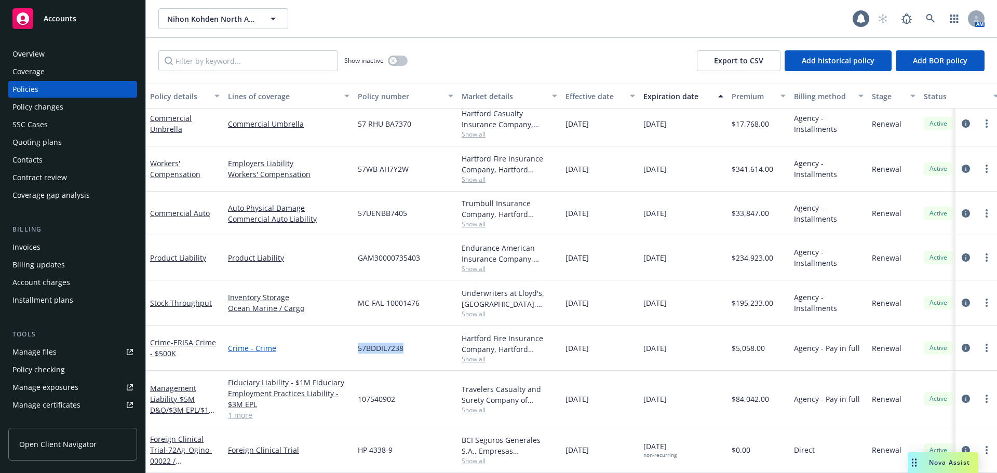
click at [340, 345] on link "Crime - Crime" at bounding box center [288, 348] width 121 height 11
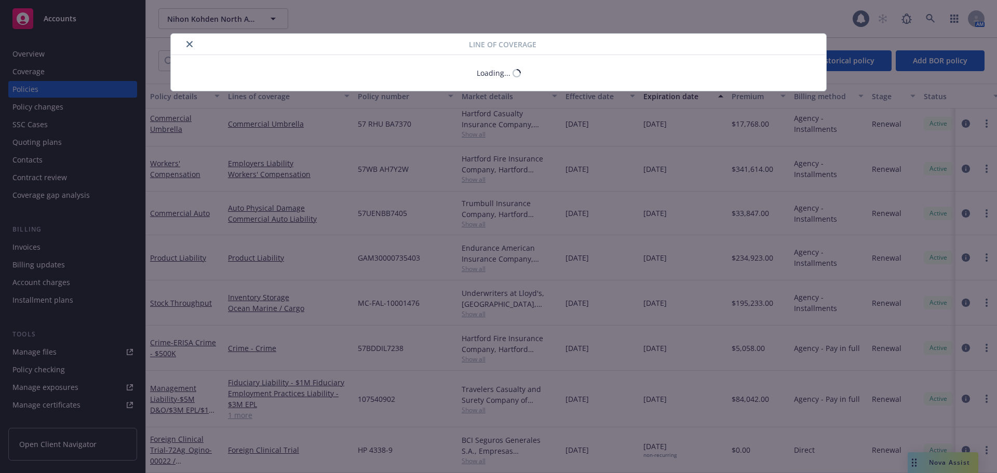
click at [446, 342] on div "Line of coverage Loading..." at bounding box center [498, 236] width 997 height 473
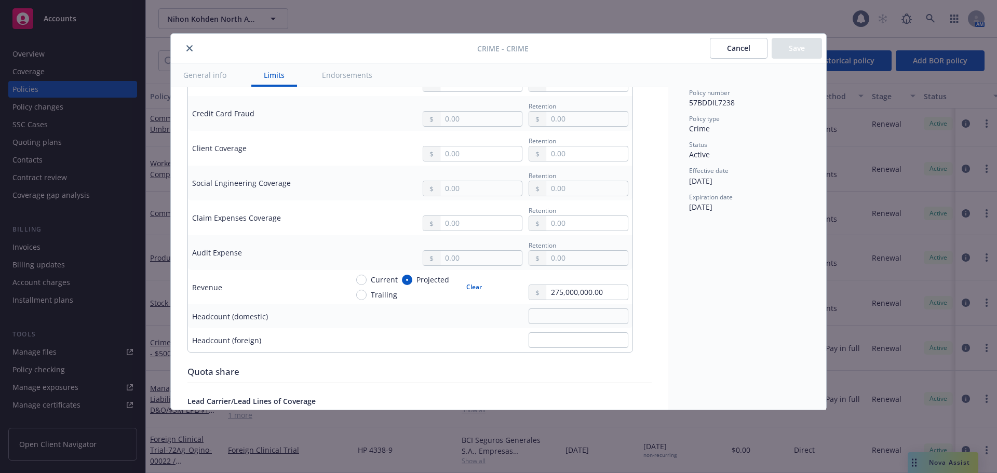
scroll to position [846, 0]
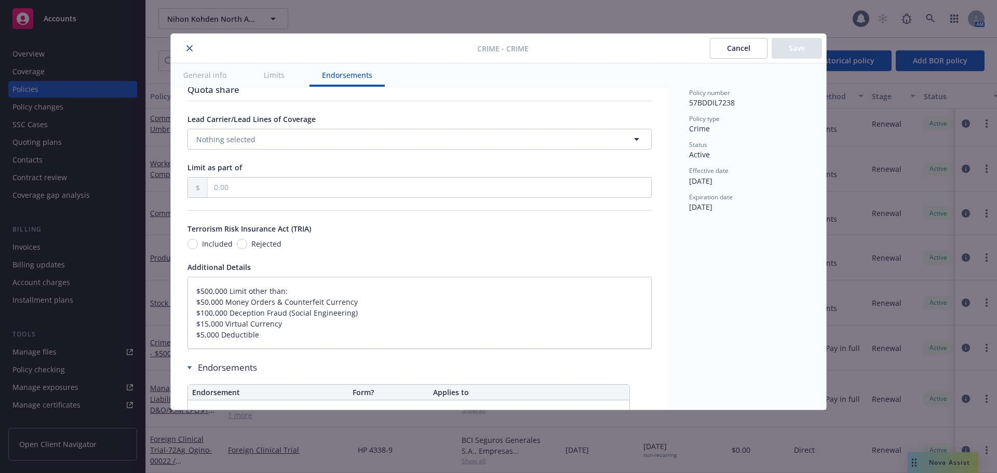
type textarea "x"
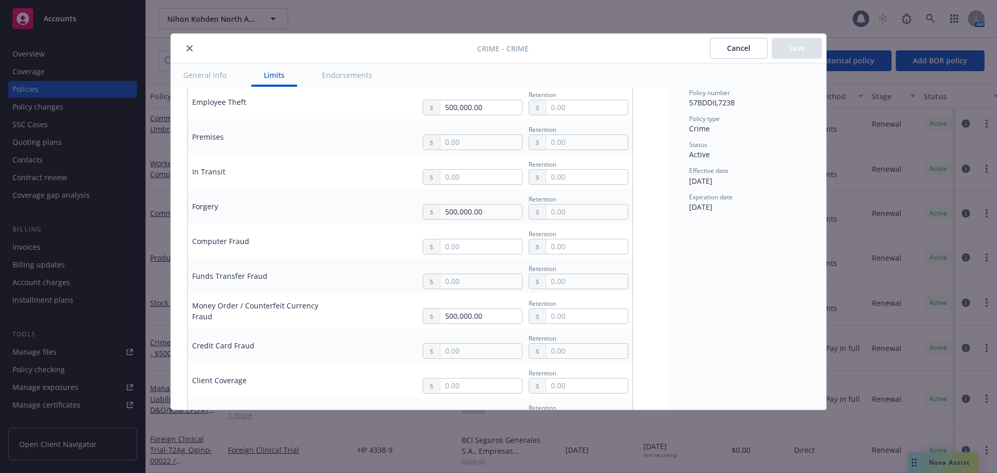
scroll to position [282, 0]
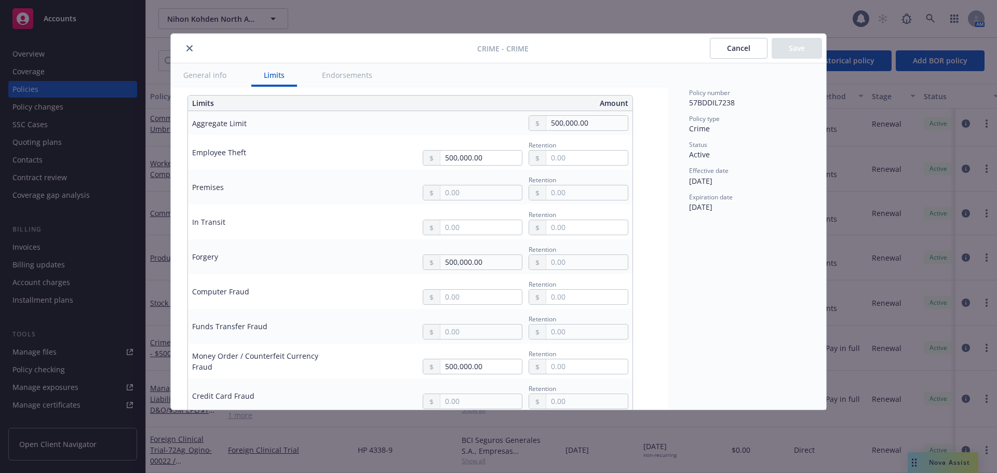
click at [183, 47] on button "close" at bounding box center [189, 48] width 12 height 12
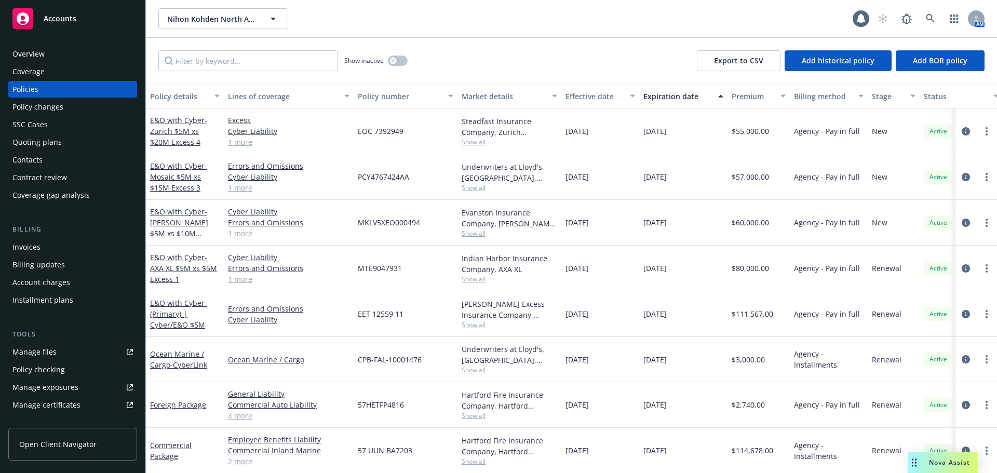
click at [21, 57] on div "Overview" at bounding box center [28, 54] width 32 height 17
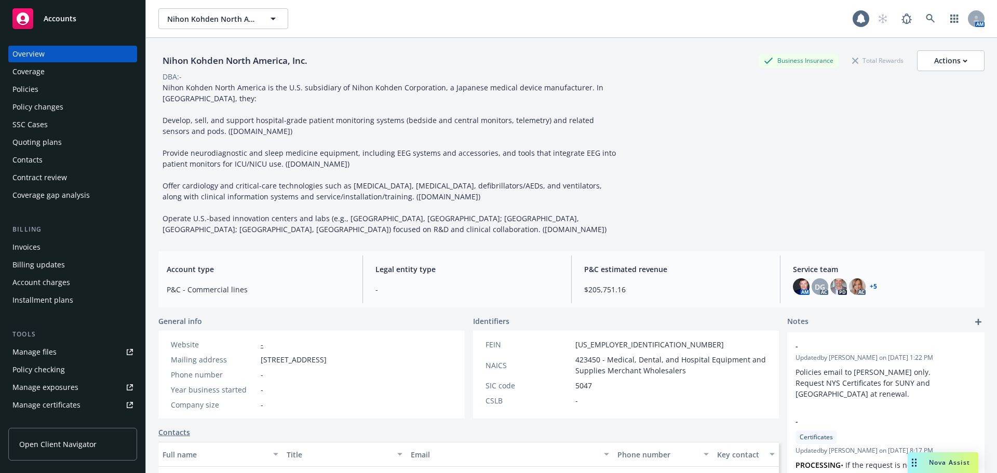
click at [40, 85] on div "Policies" at bounding box center [72, 89] width 120 height 17
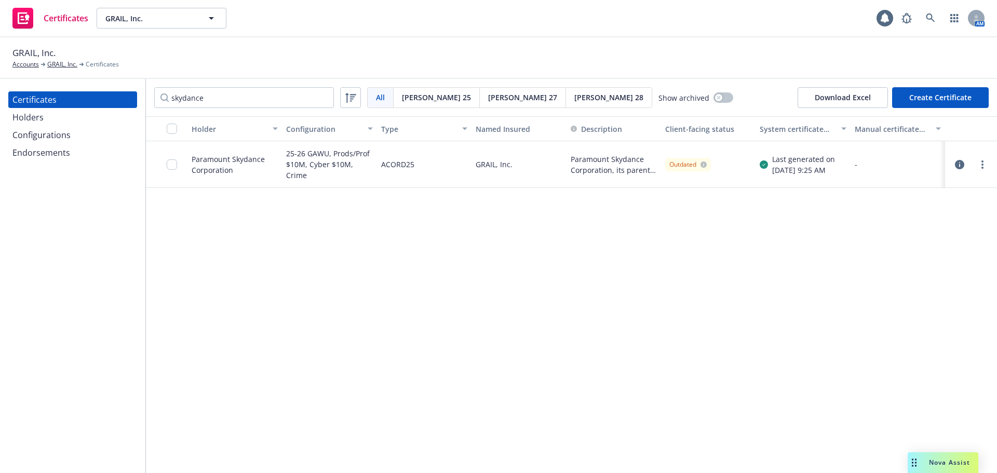
click at [487, 261] on div "Holder Configuration Type Named Insured Description Client-facing status System…" at bounding box center [571, 294] width 851 height 357
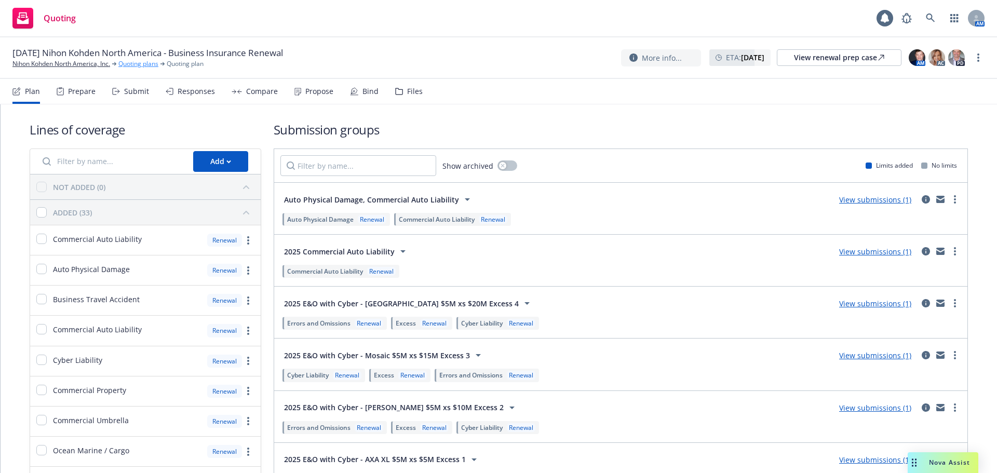
click at [142, 68] on link "Quoting plans" at bounding box center [138, 63] width 40 height 9
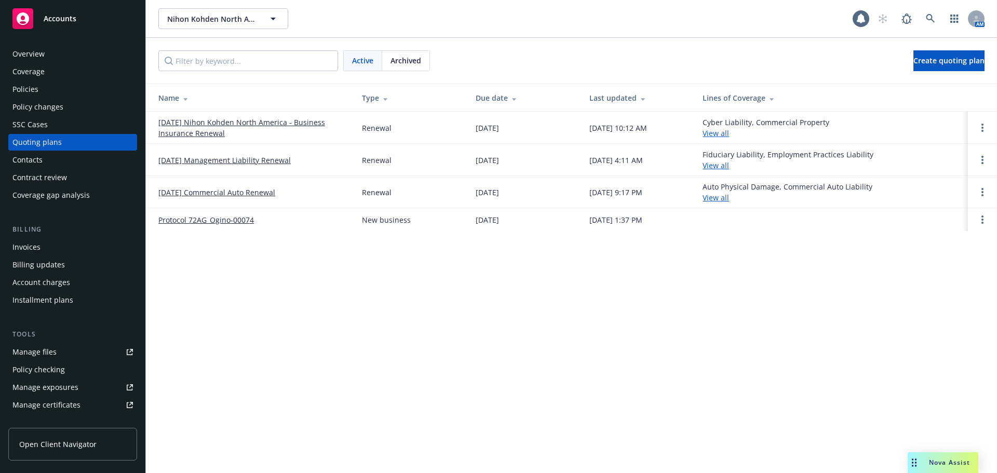
click at [194, 130] on link "[DATE] Nihon Kohden North America - Business Insurance Renewal" at bounding box center [251, 128] width 187 height 22
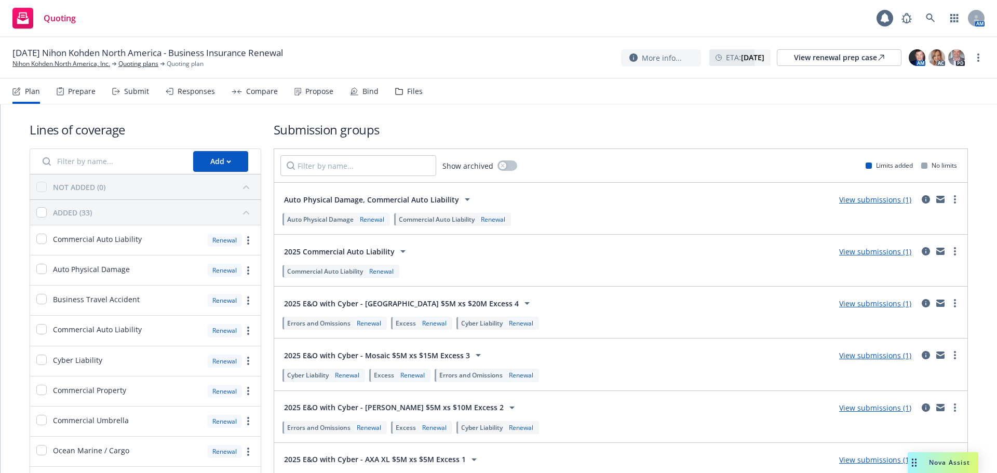
click at [363, 90] on div "Bind" at bounding box center [370, 91] width 16 height 8
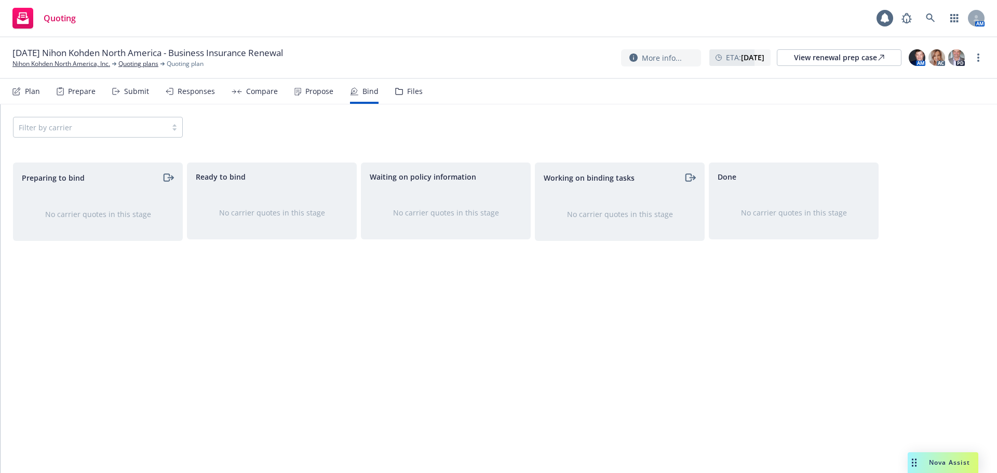
click at [333, 95] on div "Plan Prepare Submit Responses Compare Propose Bind Files" at bounding box center [217, 91] width 410 height 25
click at [310, 90] on div "Propose" at bounding box center [319, 91] width 28 height 8
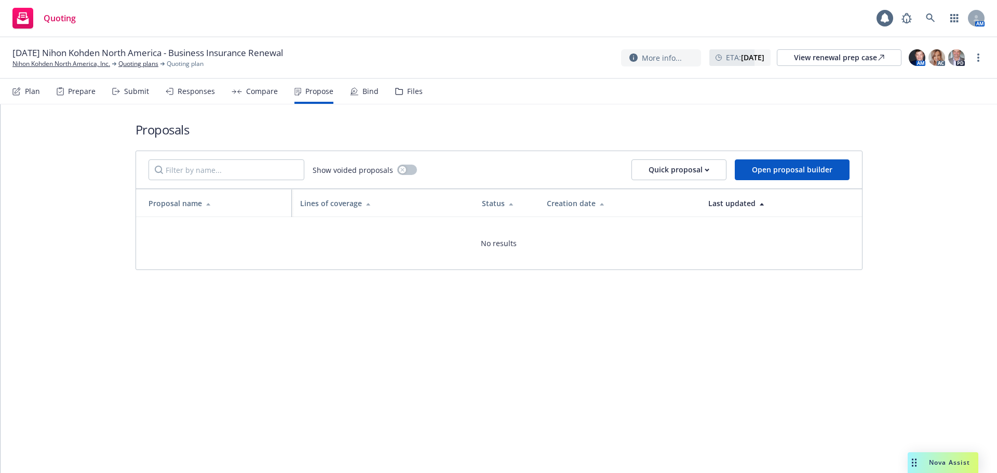
click at [260, 88] on div "Compare" at bounding box center [262, 91] width 32 height 8
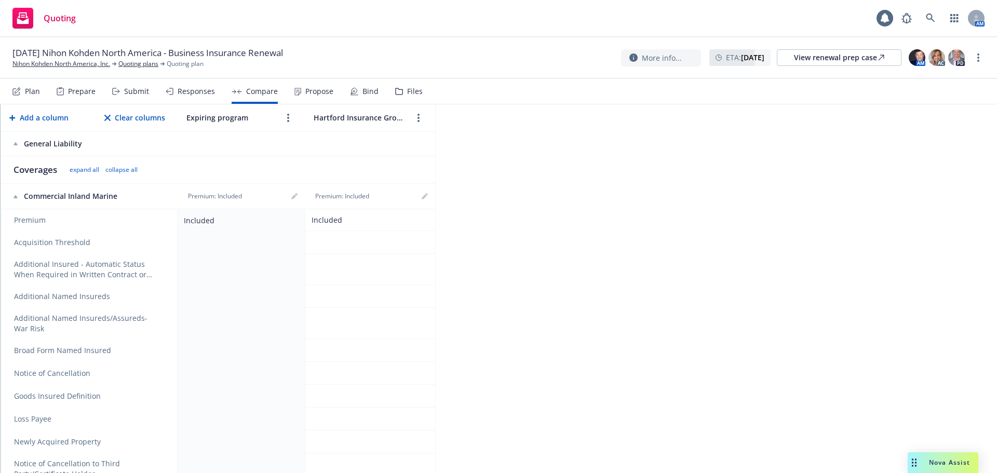
scroll to position [645, 0]
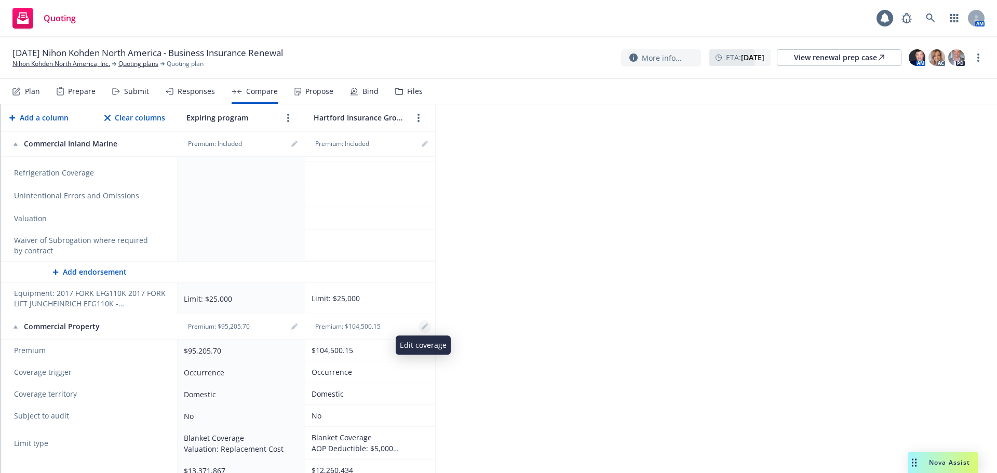
click at [428, 324] on link "editPencil" at bounding box center [424, 326] width 12 height 12
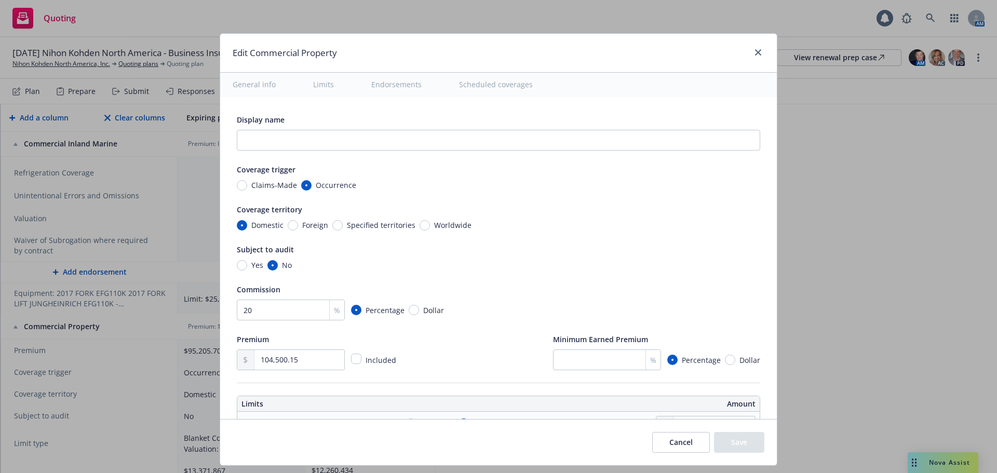
type textarea "x"
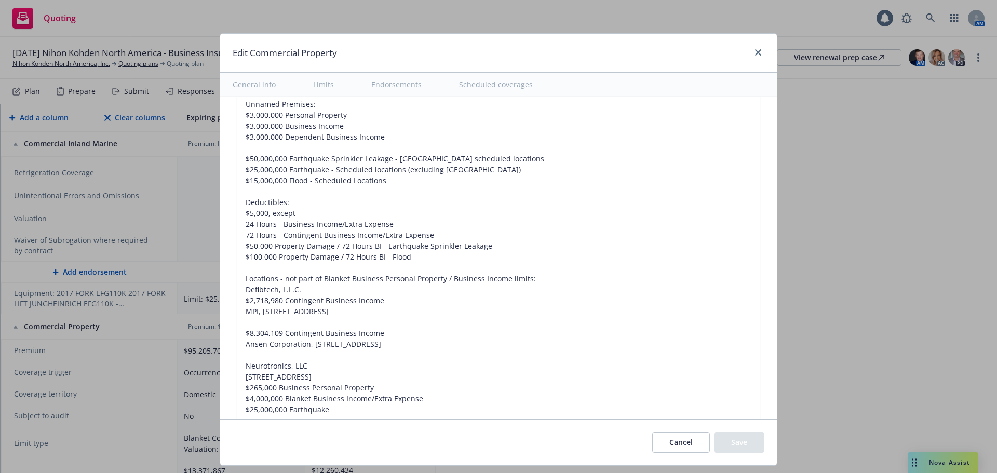
scroll to position [3666, 0]
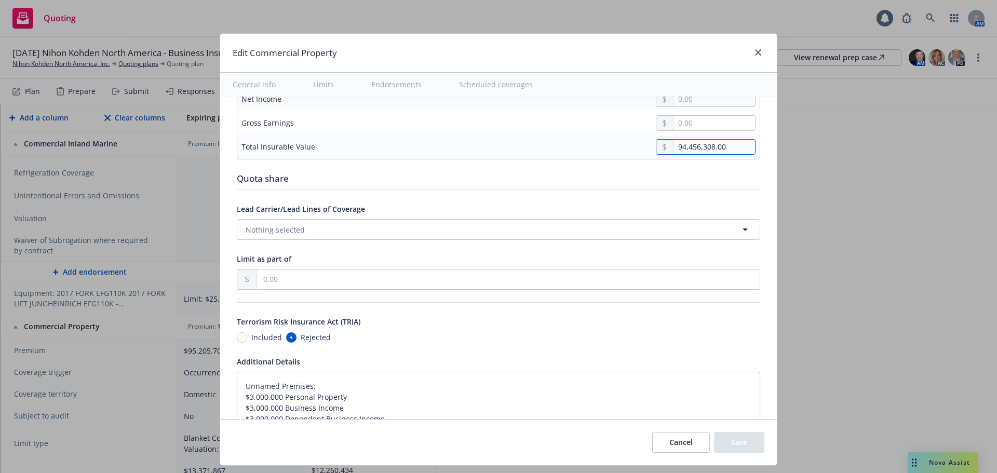
drag, startPoint x: 730, startPoint y: 147, endPoint x: 580, endPoint y: 149, distance: 150.5
click at [580, 149] on div "94,456,308.00" at bounding box center [576, 147] width 358 height 16
type input "1.00"
type textarea "x"
type input "10.00"
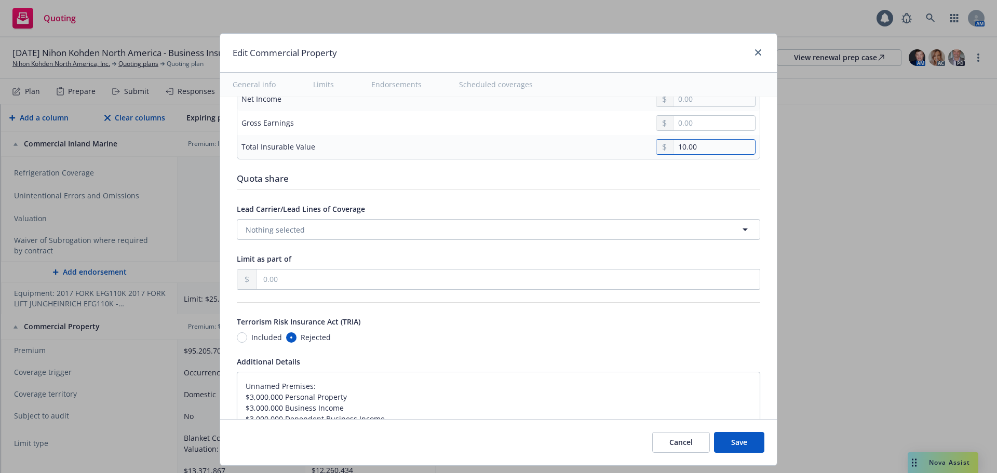
type textarea "x"
type input "109.00"
type textarea "x"
type input "1,098.00"
type textarea "x"
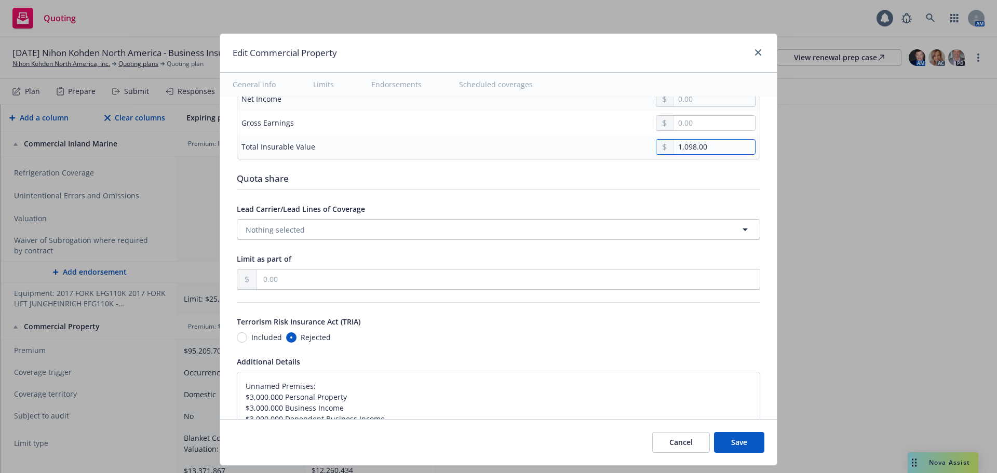
type input "10,989.00"
type textarea "x"
type input "109,899.00"
type textarea "x"
type input "1,098,997.00"
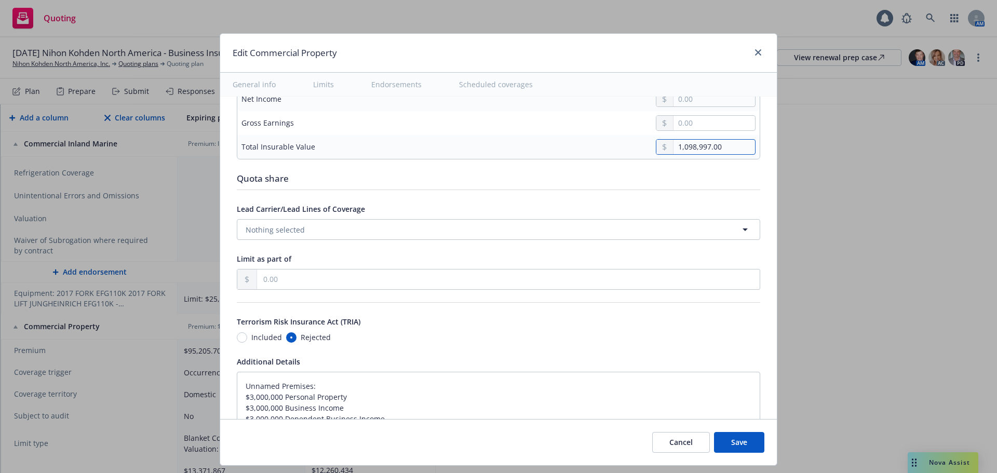
type textarea "x"
type input "10,989,971.00"
type textarea "x"
type input "109,899,714.00"
click at [750, 436] on button "Save" at bounding box center [739, 442] width 50 height 21
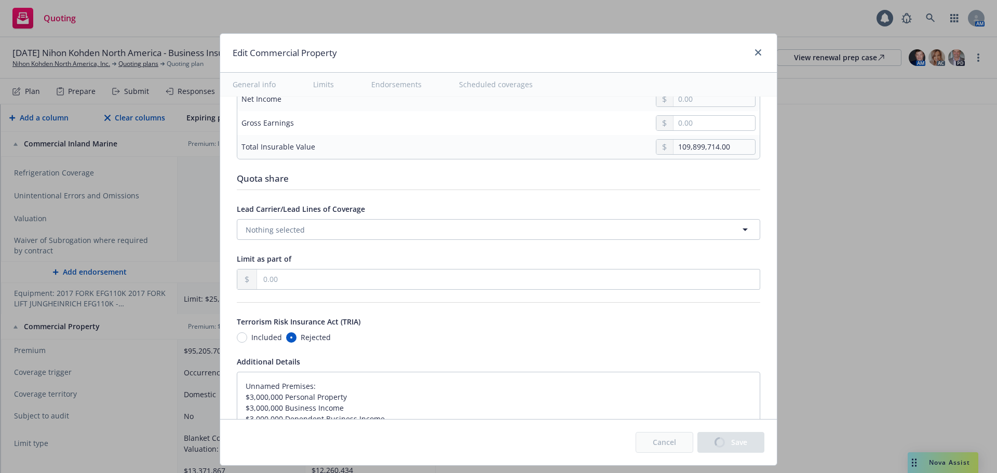
type textarea "x"
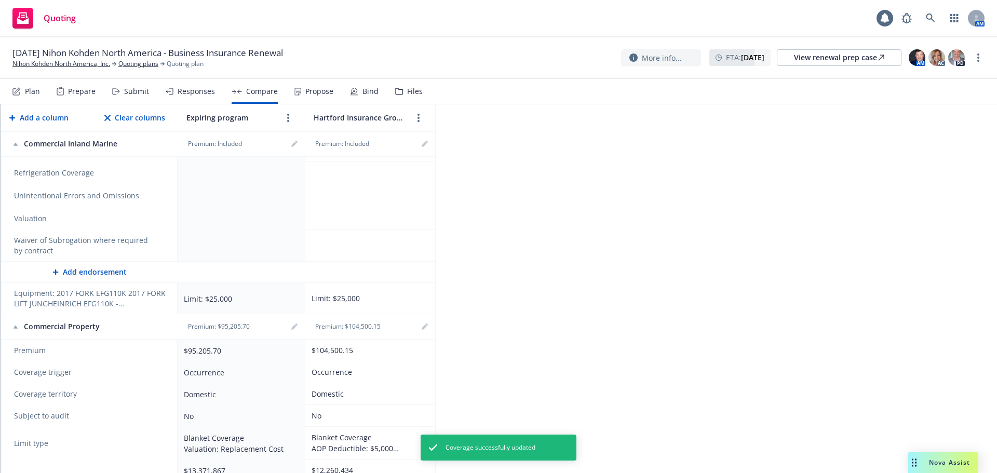
scroll to position [0, 0]
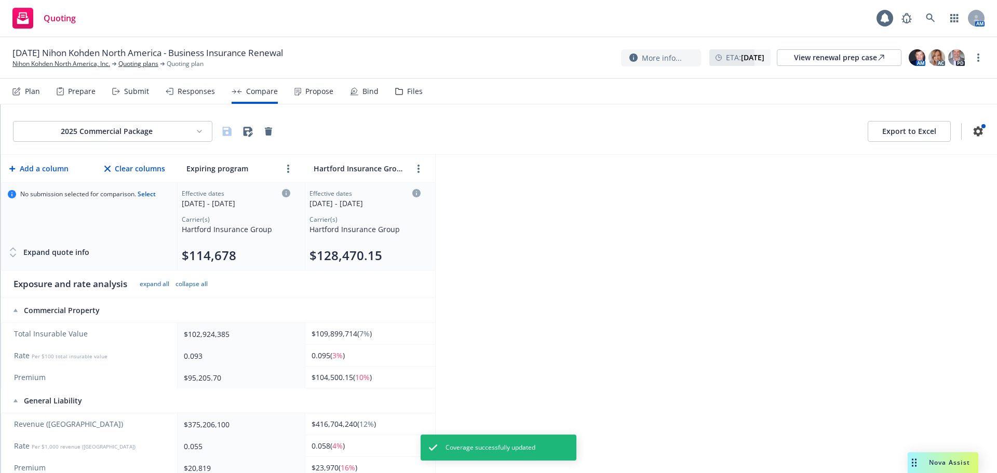
click at [39, 90] on div "Plan" at bounding box center [32, 91] width 15 height 8
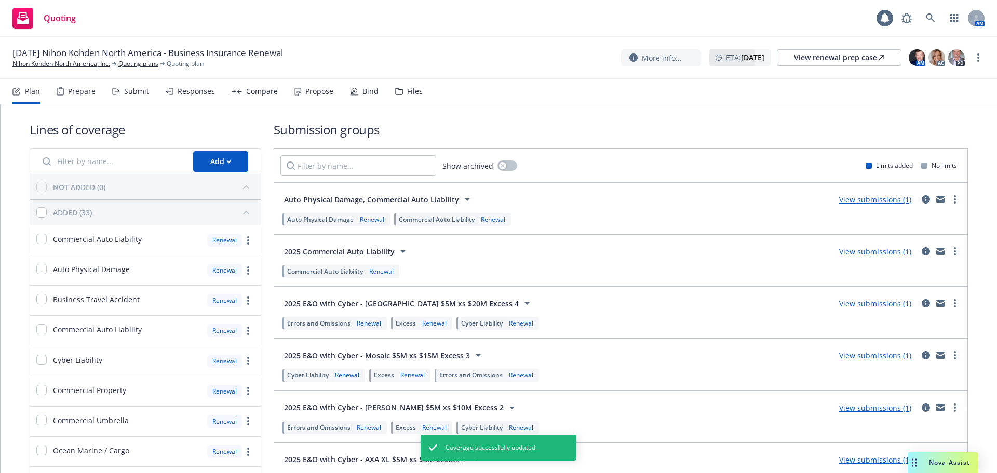
click at [85, 90] on div "Prepare" at bounding box center [82, 91] width 28 height 8
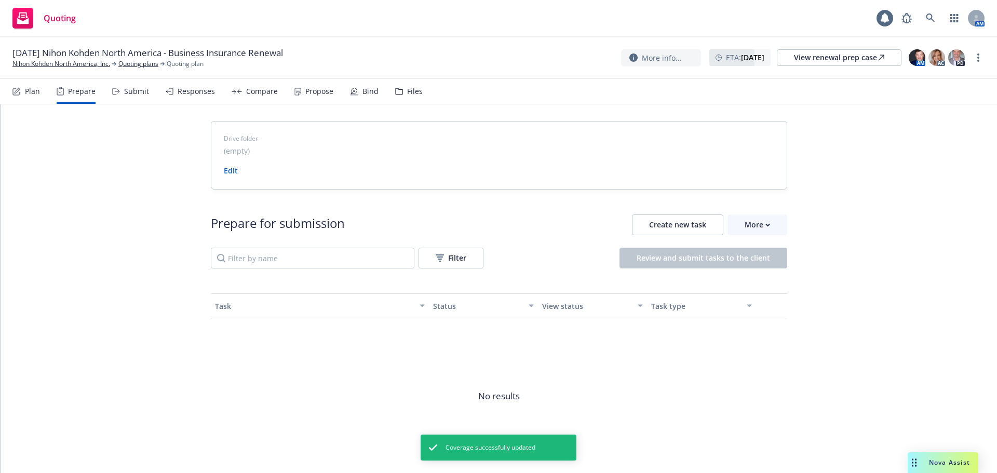
click at [141, 89] on div "Submit" at bounding box center [136, 91] width 25 height 8
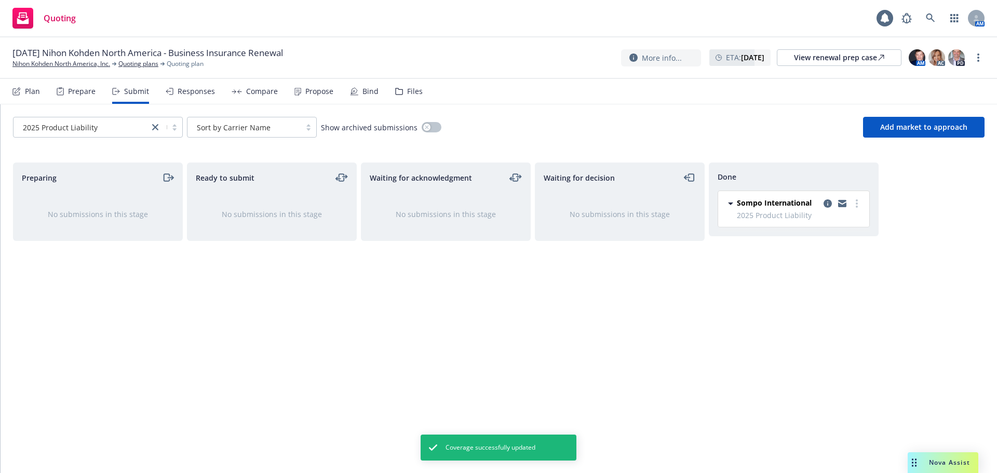
click at [200, 94] on div "Responses" at bounding box center [196, 91] width 37 height 8
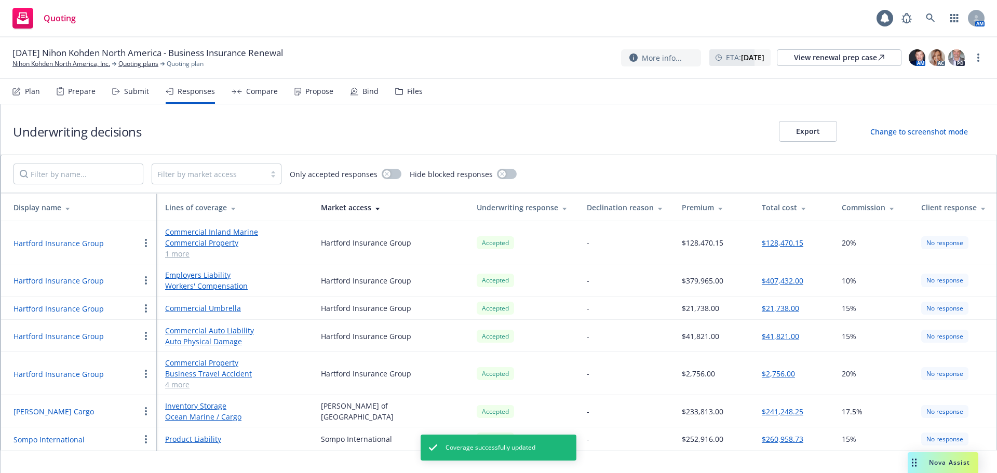
click at [246, 90] on div "Compare" at bounding box center [262, 91] width 32 height 8
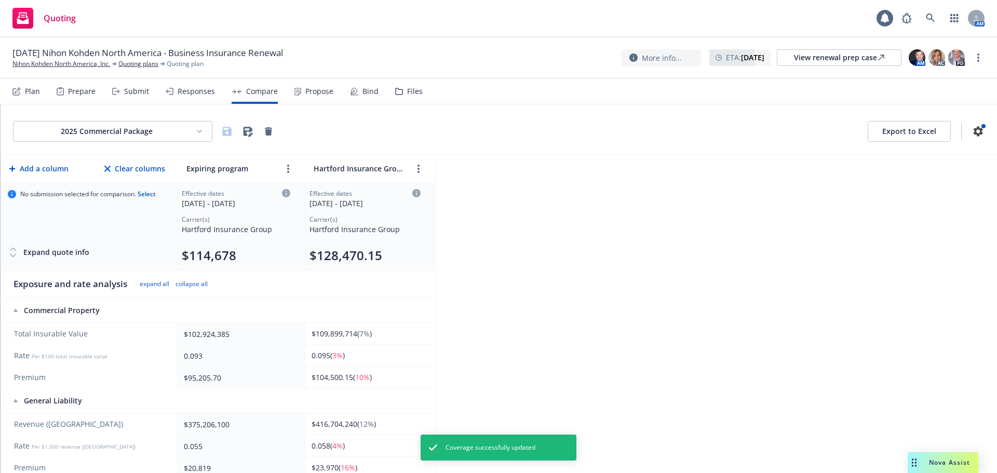
click at [323, 92] on div "Propose" at bounding box center [319, 91] width 28 height 8
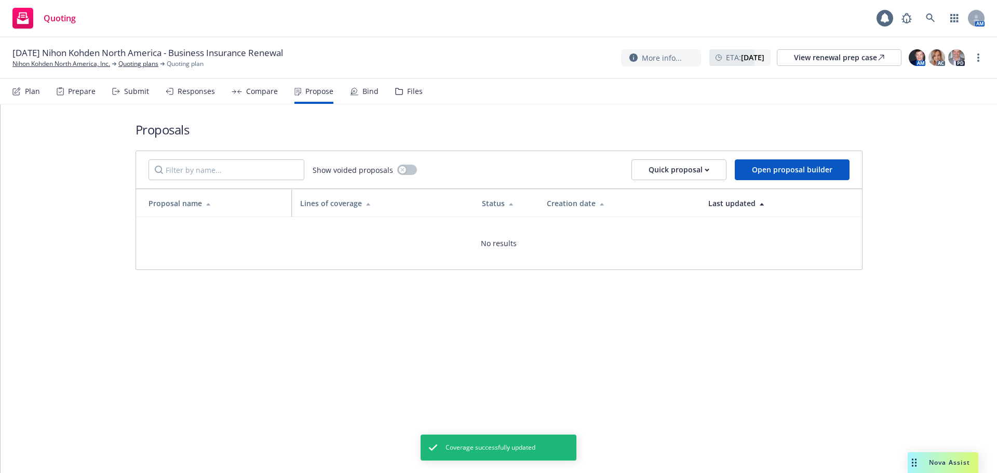
click at [367, 93] on div "Bind" at bounding box center [370, 91] width 16 height 8
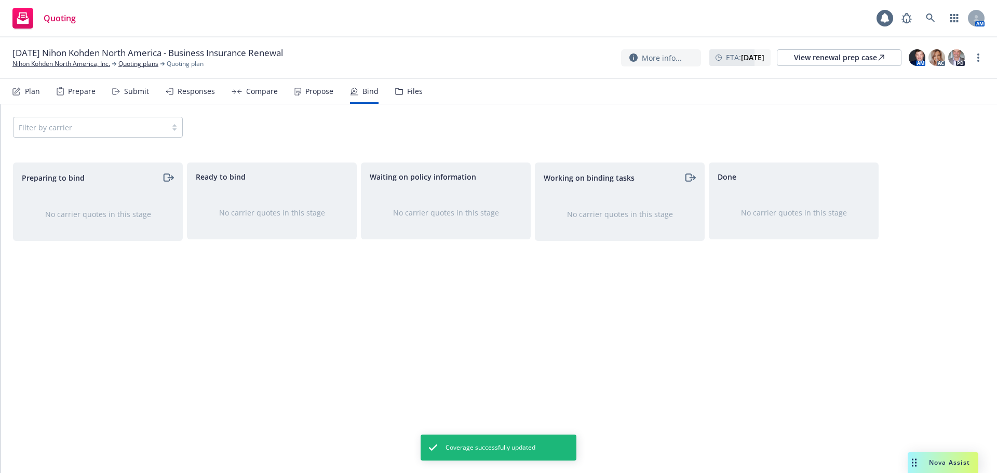
click at [306, 92] on div "Propose" at bounding box center [319, 91] width 28 height 8
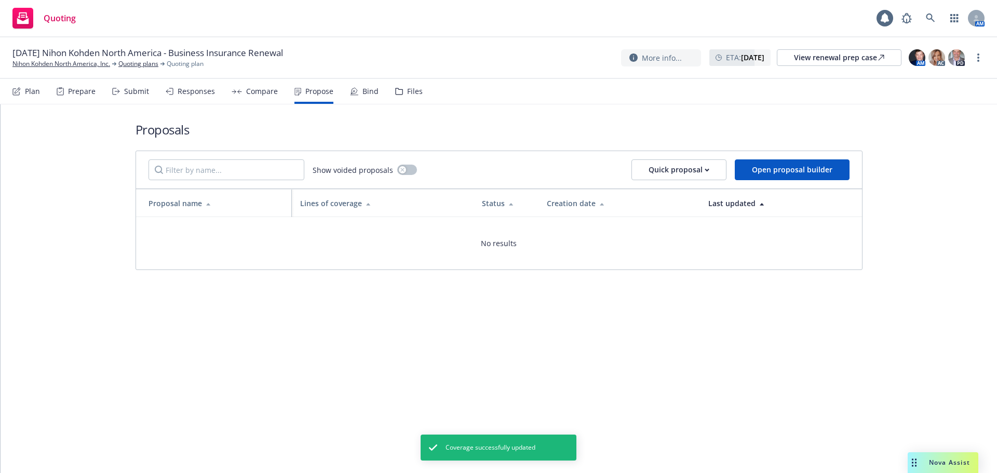
click at [251, 94] on div "Compare" at bounding box center [262, 91] width 32 height 8
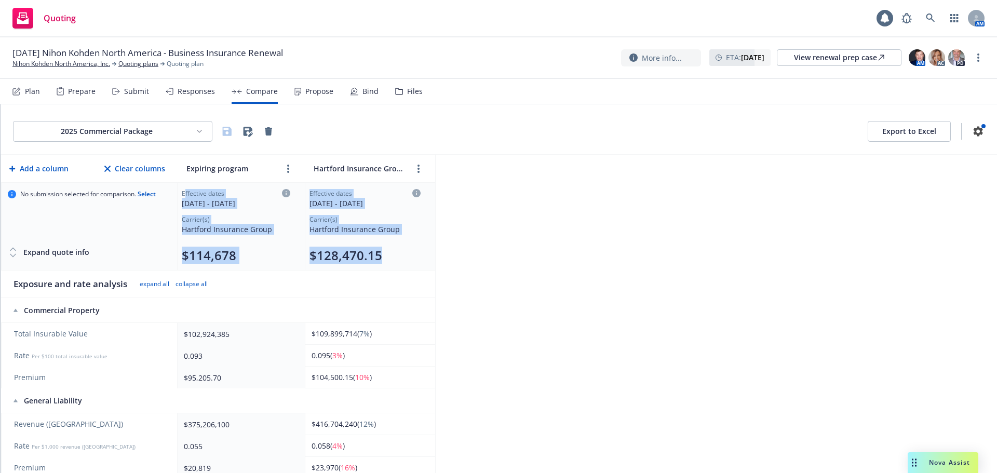
drag, startPoint x: 397, startPoint y: 256, endPoint x: 184, endPoint y: 193, distance: 222.7
click at [184, 193] on tr "No submission selected for comparison. Select Expand quote info Effective dates…" at bounding box center [218, 227] width 434 height 88
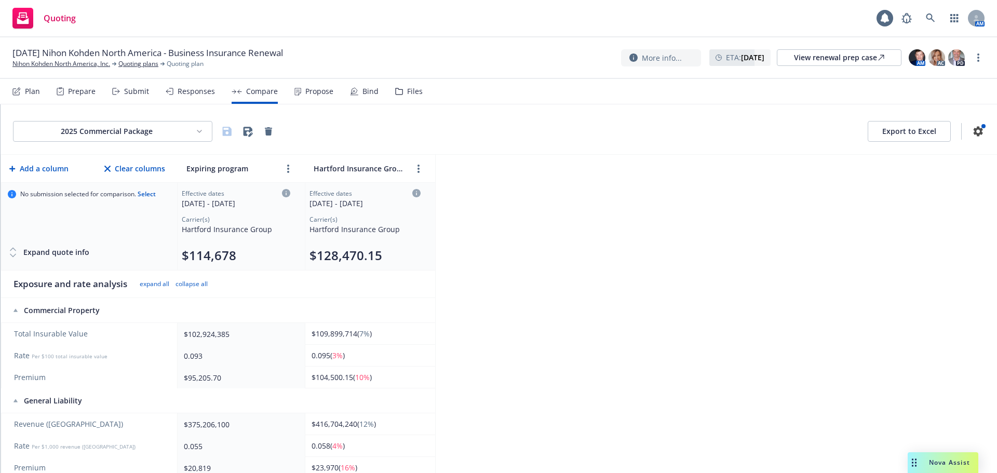
click at [829, 241] on div "2025 Commercial Package Export to Excel Add a column Clear columns Expiring pro…" at bounding box center [499, 288] width 996 height 369
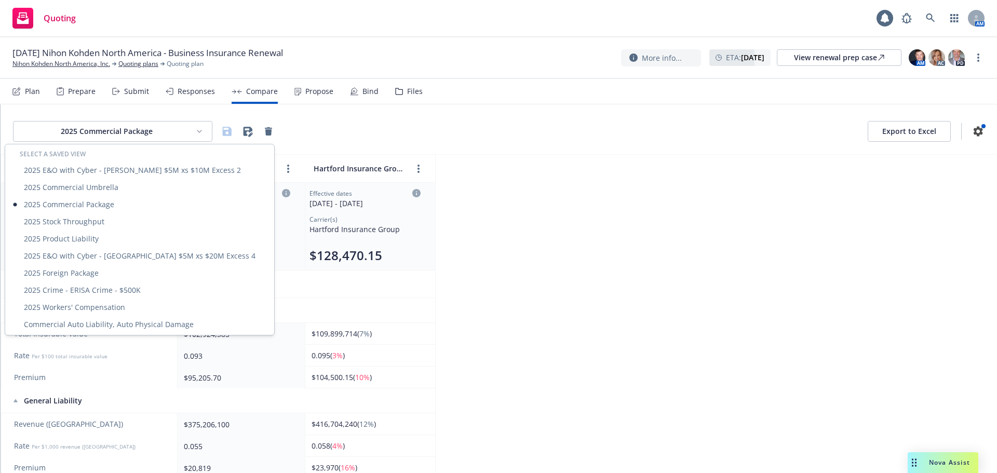
click at [163, 137] on html "Quoting 1 AM 11/01/25 Nihon Kohden North America - Business Insurance Renewal N…" at bounding box center [498, 236] width 997 height 473
click at [94, 306] on div "2025 Workers' Compensation" at bounding box center [139, 306] width 265 height 17
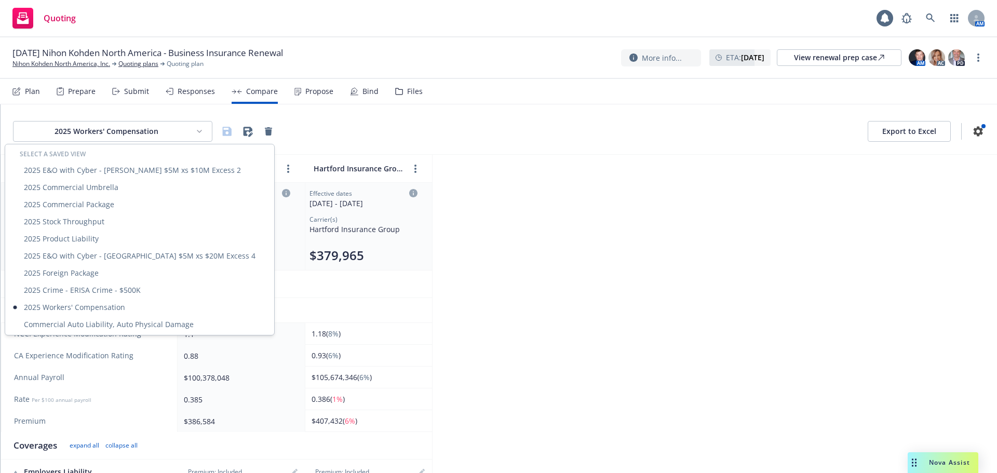
click at [162, 137] on html "Quoting 1 AM 11/01/25 Nihon Kohden North America - Business Insurance Renewal N…" at bounding box center [498, 236] width 997 height 473
click at [142, 321] on div "Commercial Auto Liability, Auto Physical Damage" at bounding box center [139, 324] width 265 height 17
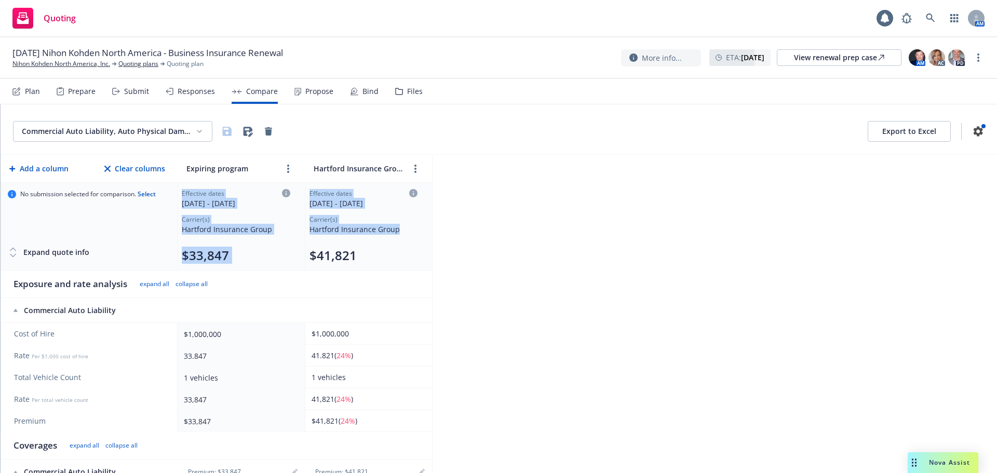
drag, startPoint x: 411, startPoint y: 229, endPoint x: 181, endPoint y: 196, distance: 232.2
click at [181, 196] on tr "No submission selected for comparison. Select Expand quote info Effective dates…" at bounding box center [216, 227] width 431 height 88
click at [181, 196] on td "Effective dates 11/01/2024 - 11/01/2025 Carrier(s) Hartford Insurance Group $33…" at bounding box center [241, 227] width 127 height 88
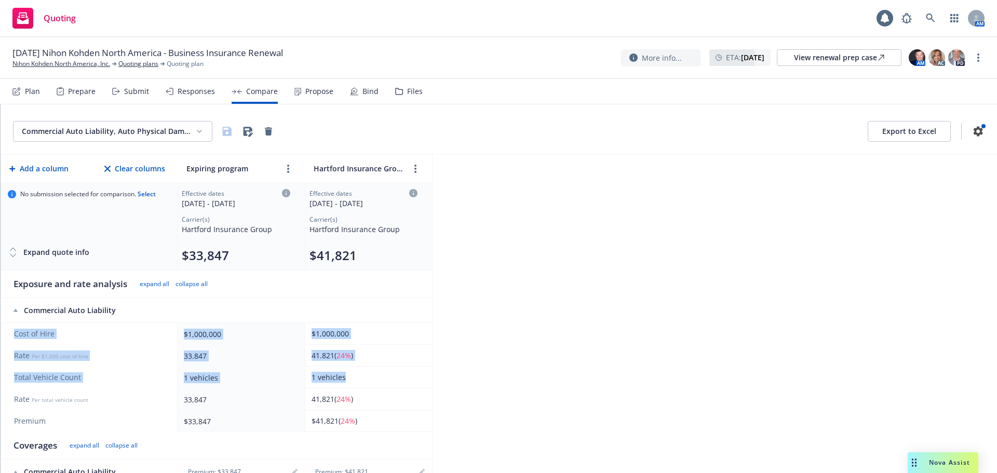
drag, startPoint x: 349, startPoint y: 378, endPoint x: 16, endPoint y: 333, distance: 336.3
click at [16, 333] on tbody "Cost of Hire $1,000,000 $1,000,000 Rate Per $1,000 cost of hire 33.847 41.821 (…" at bounding box center [216, 377] width 431 height 109
click at [189, 337] on div "$1,000,000" at bounding box center [239, 334] width 111 height 11
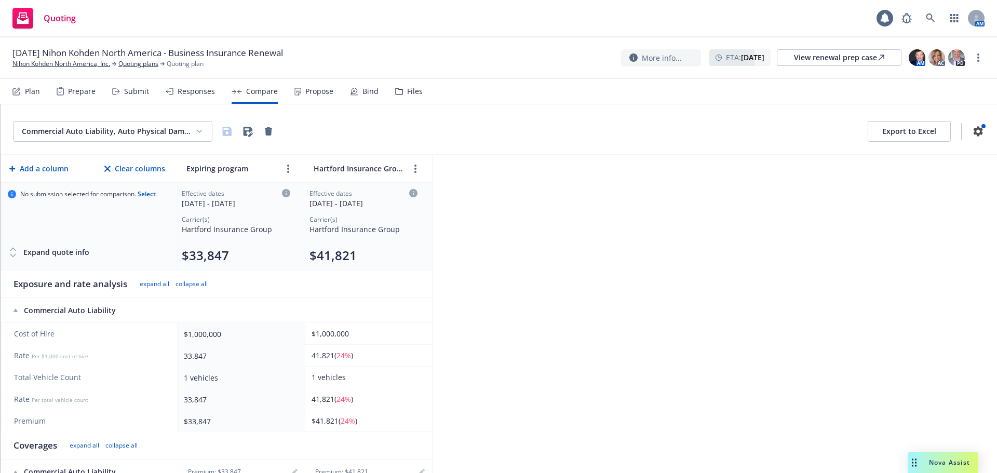
click at [139, 125] on html "Quoting 1 AM 11/01/25 Nihon Kohden North America - Business Insurance Renewal N…" at bounding box center [498, 236] width 997 height 473
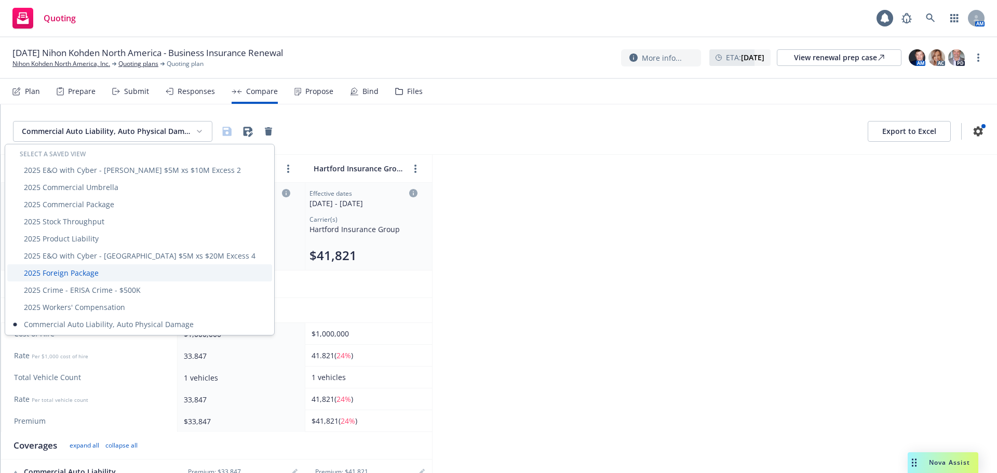
click at [93, 271] on div "2025 Foreign Package" at bounding box center [139, 272] width 265 height 17
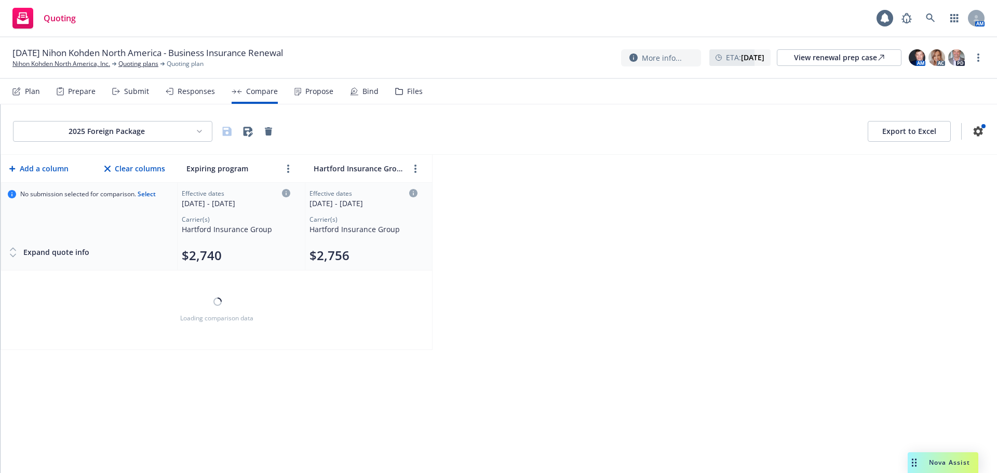
click at [116, 131] on html "Quoting 1 AM 11/01/25 Nihon Kohden North America - Business Insurance Renewal N…" at bounding box center [498, 236] width 997 height 473
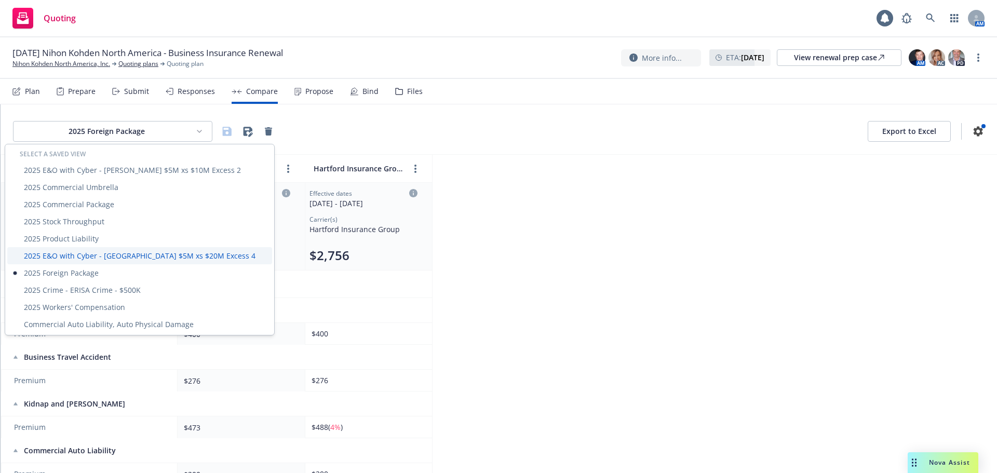
click at [115, 252] on div "2025 E&O with Cyber - [GEOGRAPHIC_DATA] $5M xs $20M Excess 4" at bounding box center [139, 255] width 265 height 17
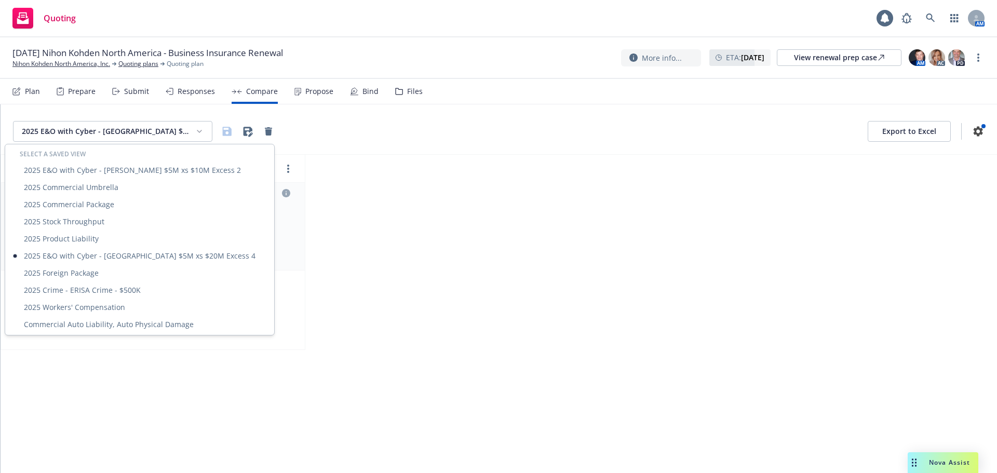
click at [105, 129] on html "Quoting 1 AM 11/01/25 Nihon Kohden North America - Business Insurance Renewal N…" at bounding box center [498, 236] width 997 height 473
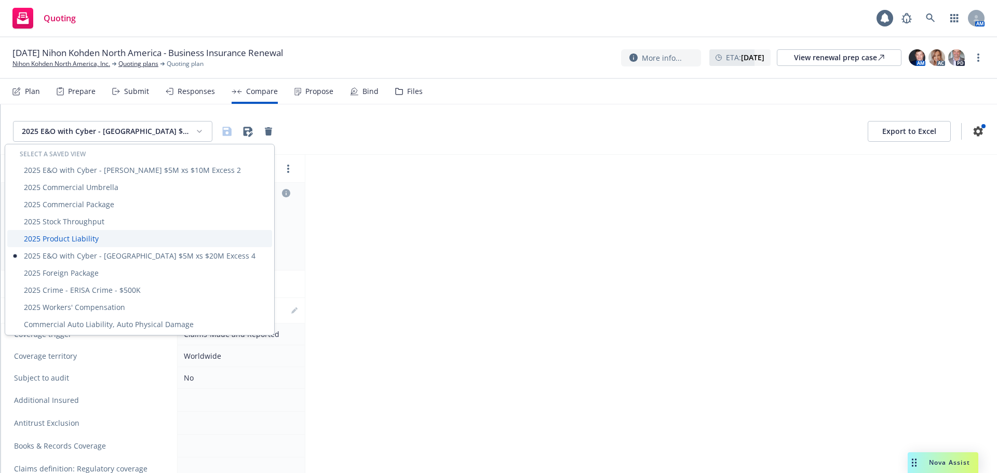
click at [80, 235] on div "2025 Product Liability" at bounding box center [139, 238] width 265 height 17
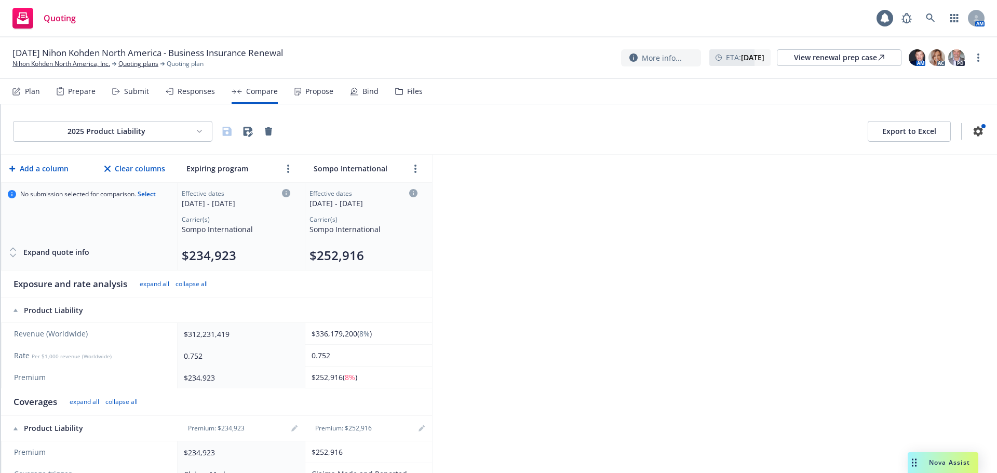
click at [106, 120] on div "2025 Product Liability Export to Excel" at bounding box center [499, 129] width 996 height 50
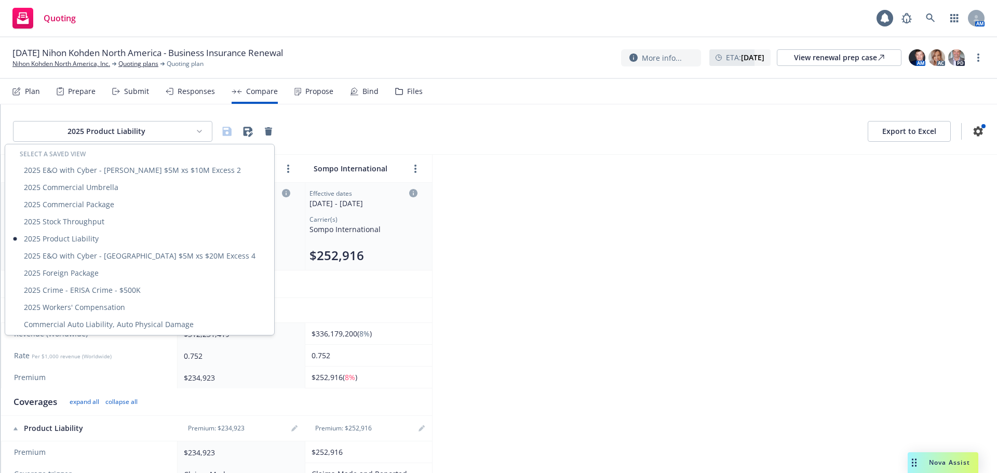
click at [108, 129] on html "Quoting 1 AM 11/01/25 Nihon Kohden North America - Business Insurance Renewal N…" at bounding box center [498, 236] width 997 height 473
click at [98, 223] on div "2025 Stock Throughput" at bounding box center [139, 221] width 265 height 17
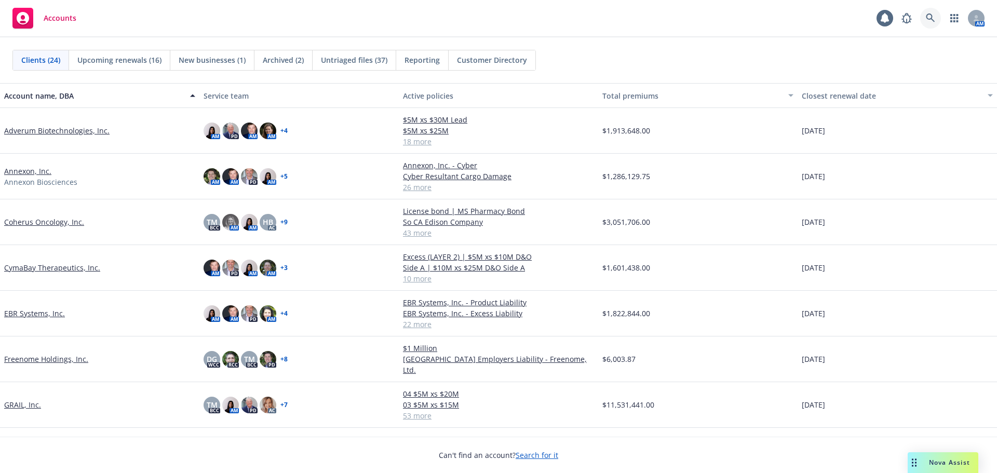
click at [925, 17] on icon at bounding box center [929, 17] width 9 height 9
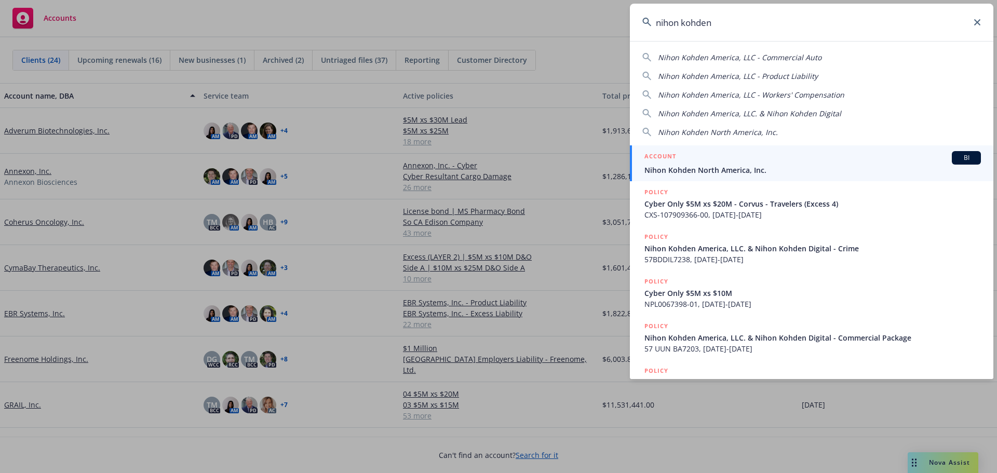
type input "nihon kohden"
click at [789, 157] on div "ACCOUNT BI" at bounding box center [812, 157] width 336 height 13
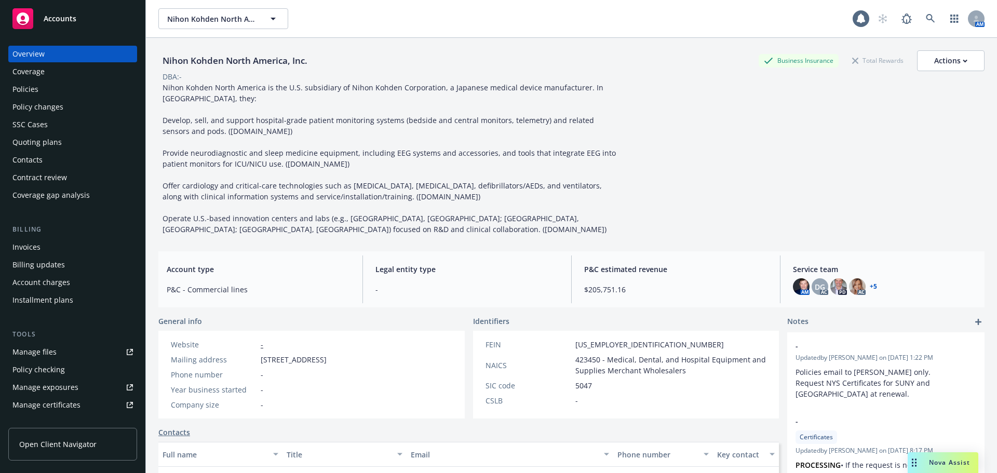
click at [39, 85] on div "Policies" at bounding box center [72, 89] width 120 height 17
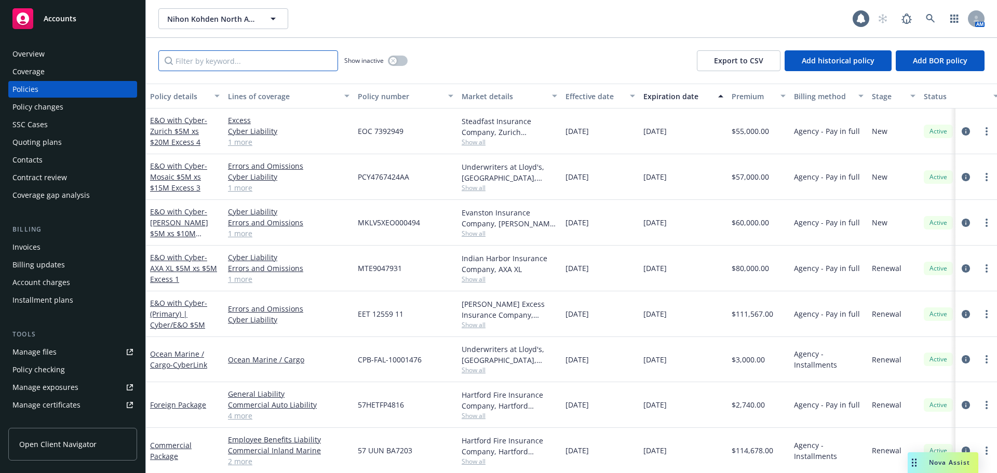
click at [197, 64] on input "Filter by keyword..." at bounding box center [248, 60] width 180 height 21
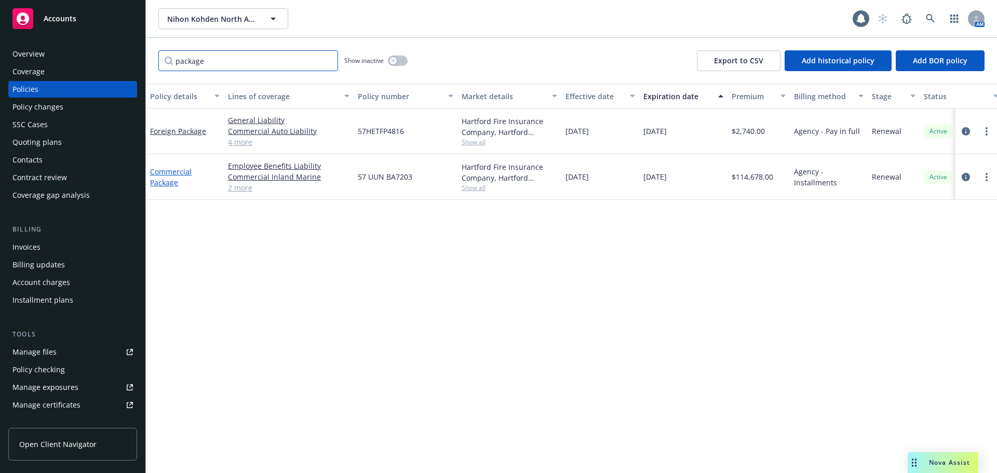
type input "package"
click at [178, 174] on link "Commercial Package" at bounding box center [171, 177] width 42 height 21
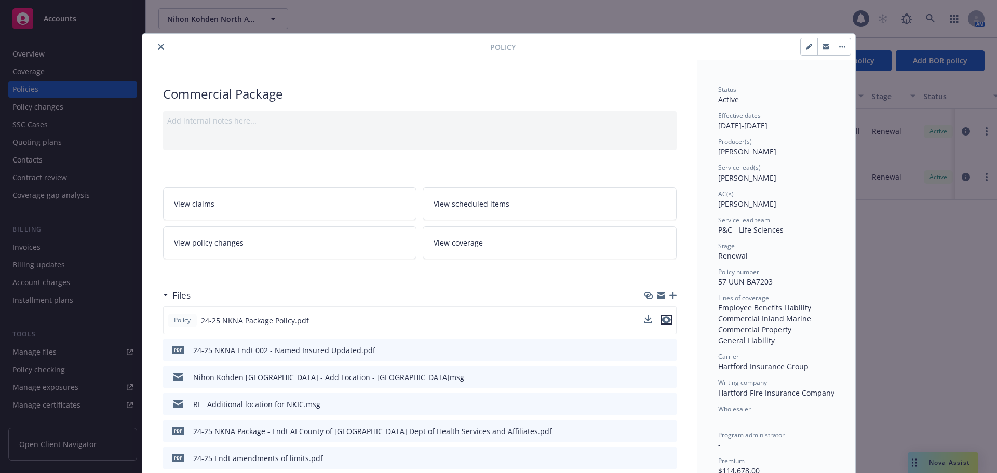
click at [665, 321] on icon "preview file" at bounding box center [665, 319] width 9 height 7
click at [155, 42] on button "close" at bounding box center [161, 46] width 12 height 12
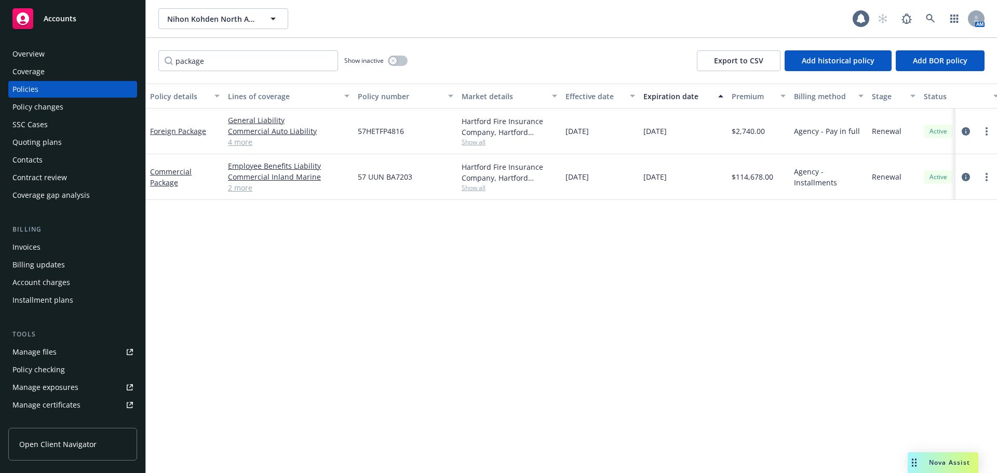
click at [54, 145] on div "Quoting plans" at bounding box center [36, 142] width 49 height 17
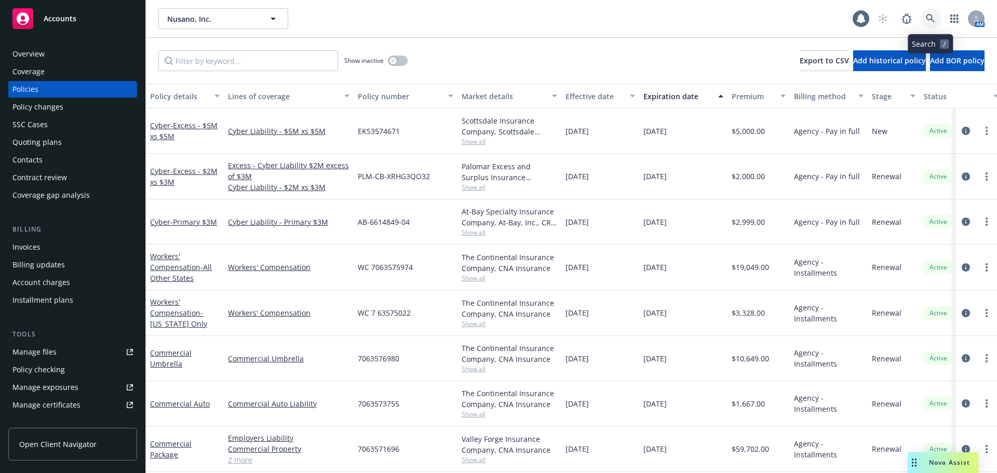
click at [924, 17] on link at bounding box center [930, 18] width 21 height 21
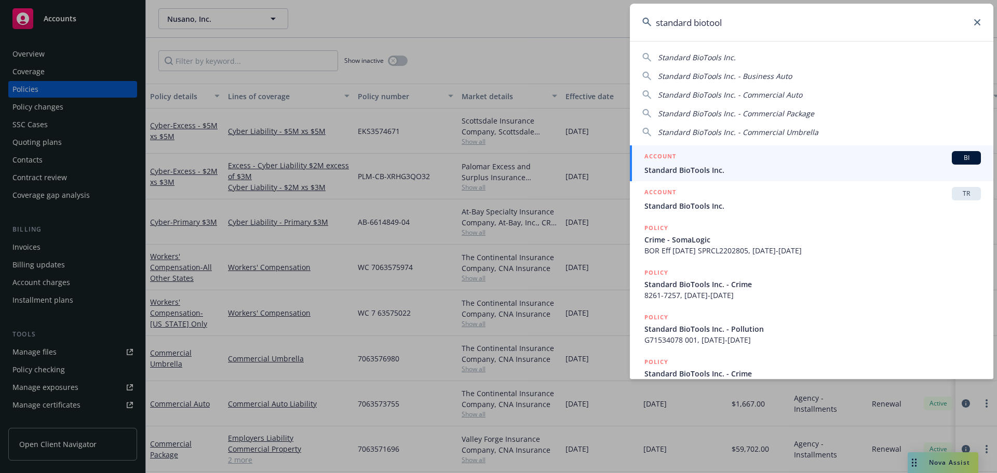
type input "standard biotool"
click at [807, 158] on div "ACCOUNT BI" at bounding box center [812, 157] width 336 height 13
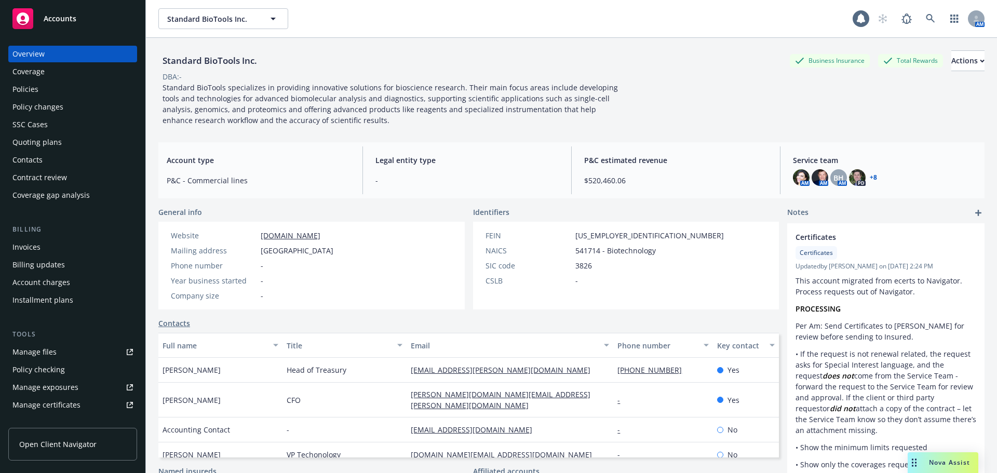
click at [61, 91] on div "Policies" at bounding box center [72, 89] width 120 height 17
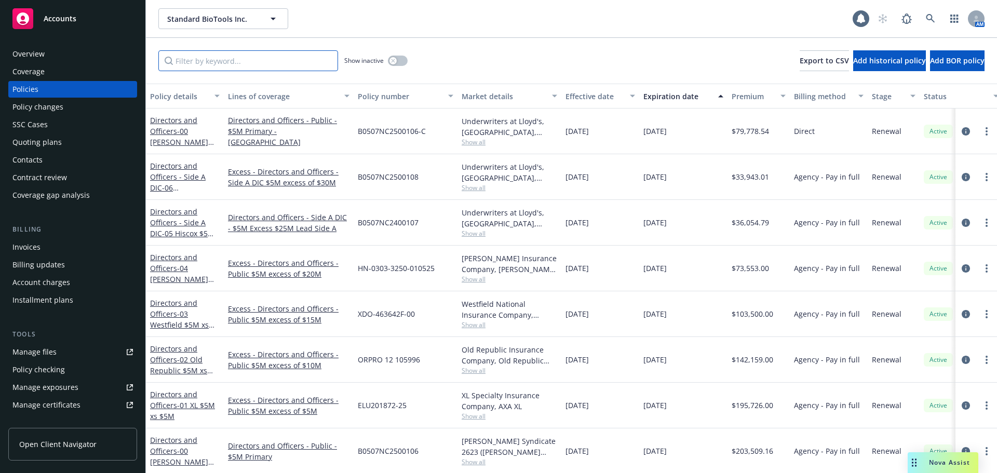
click at [267, 66] on input "Filter by keyword..." at bounding box center [248, 60] width 180 height 21
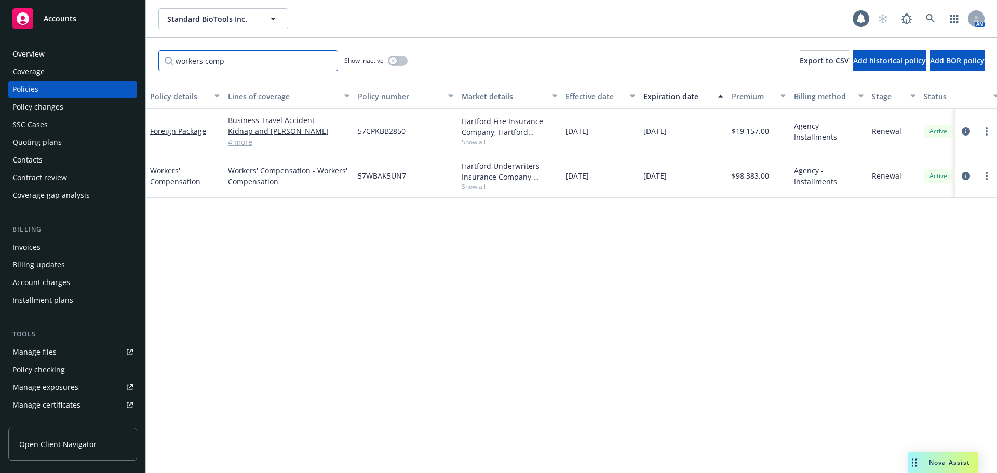
type input "workers comp"
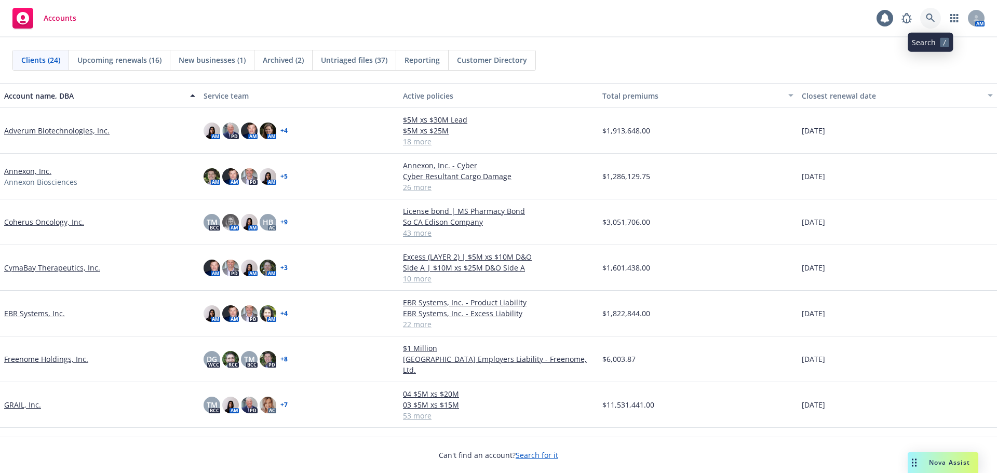
click at [931, 19] on icon at bounding box center [929, 17] width 9 height 9
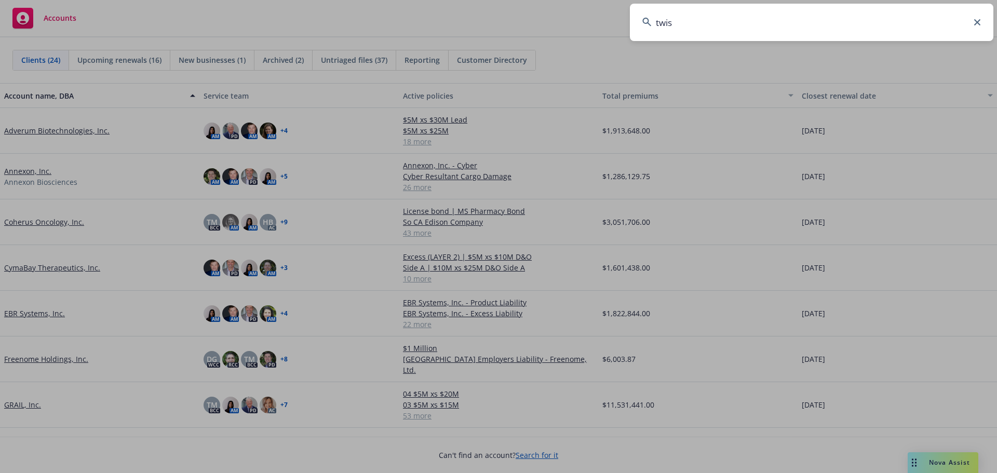
type input "twist"
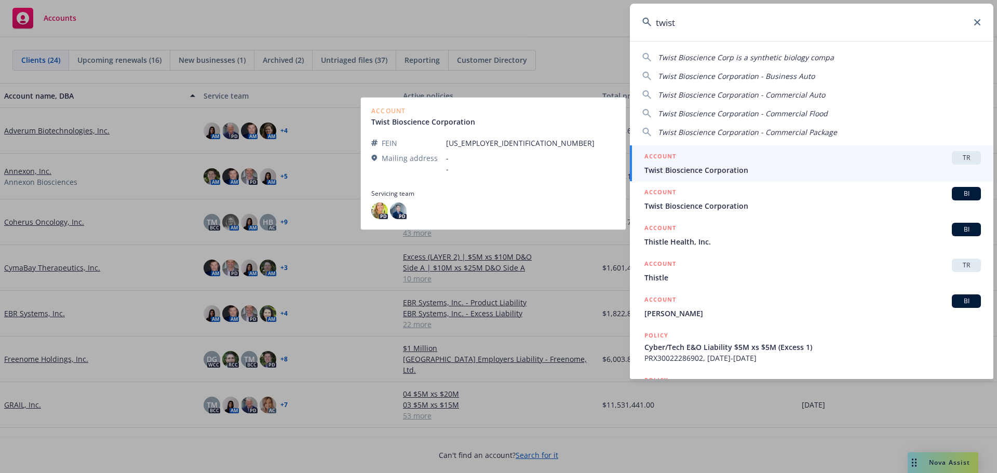
click at [742, 202] on span "Twist Bioscience Corporation" at bounding box center [812, 205] width 336 height 11
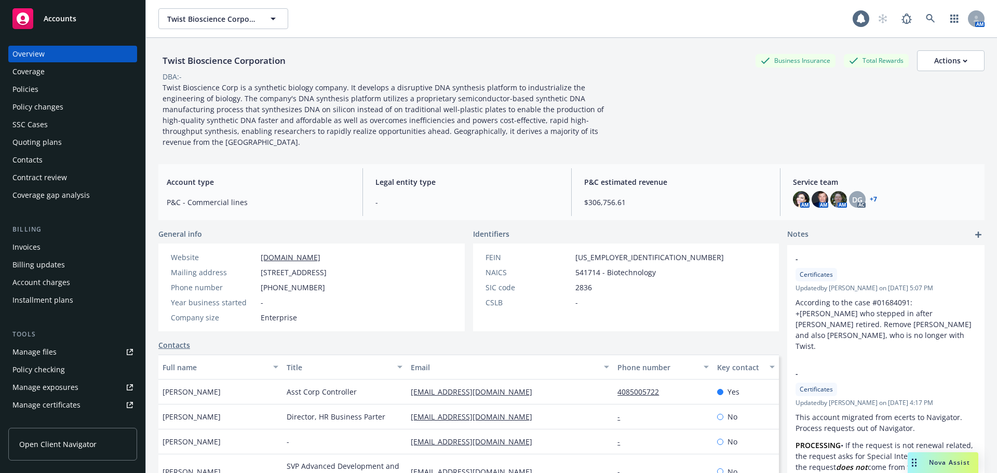
click at [50, 87] on div "Policies" at bounding box center [72, 89] width 120 height 17
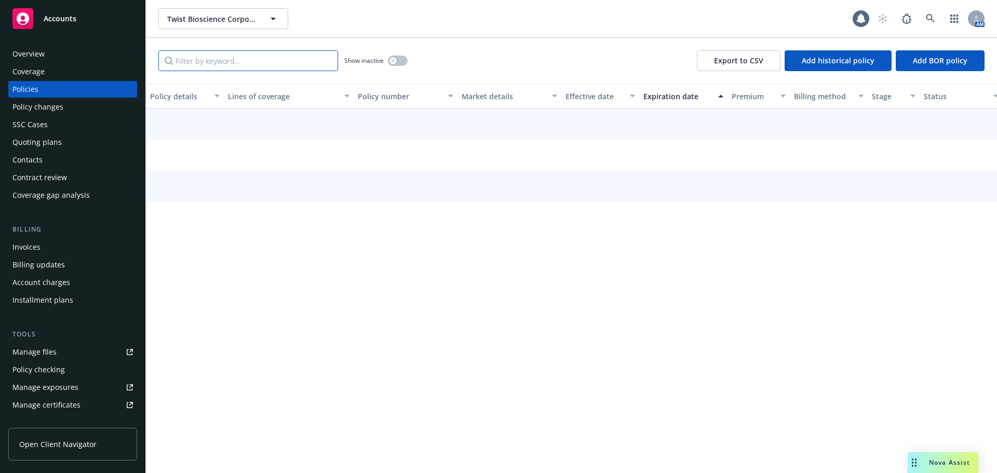
click at [186, 58] on input "Filter by keyword..." at bounding box center [248, 60] width 180 height 21
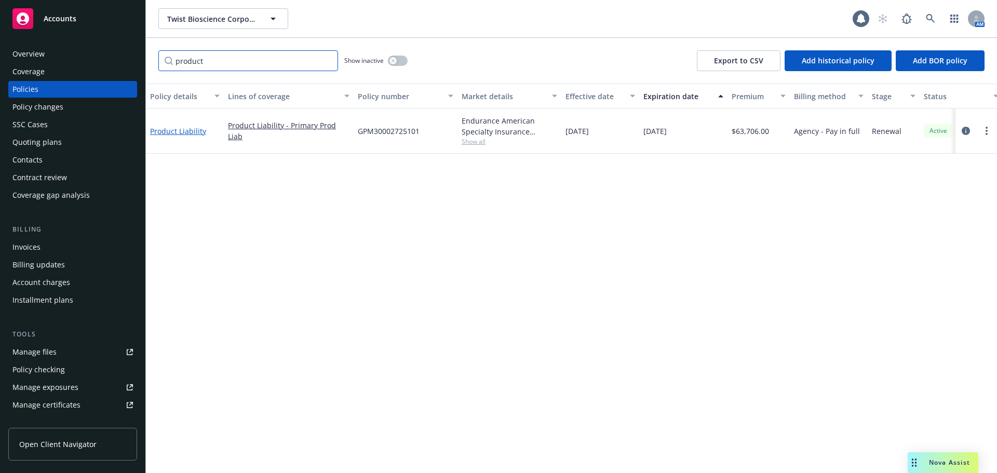
type input "product"
click at [186, 132] on link "Product Liability" at bounding box center [178, 131] width 56 height 10
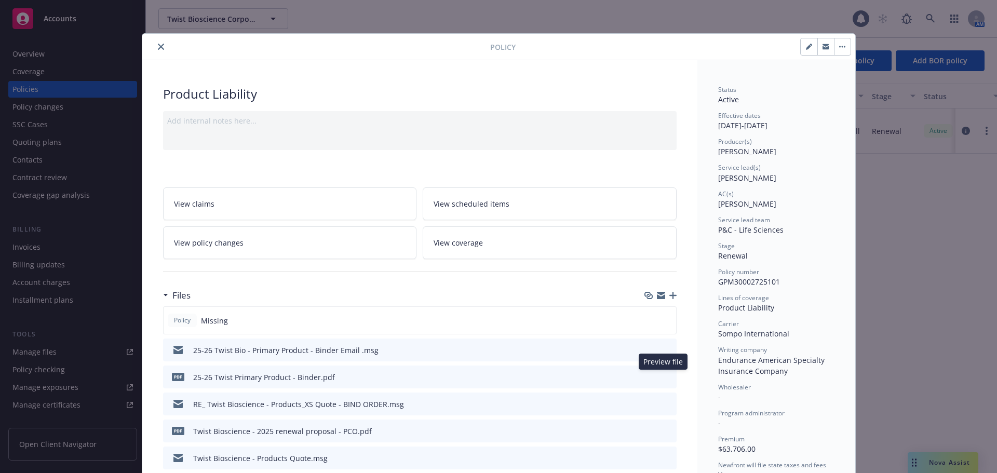
click at [664, 374] on icon "preview file" at bounding box center [666, 376] width 9 height 7
click at [158, 49] on icon "close" at bounding box center [161, 47] width 6 height 6
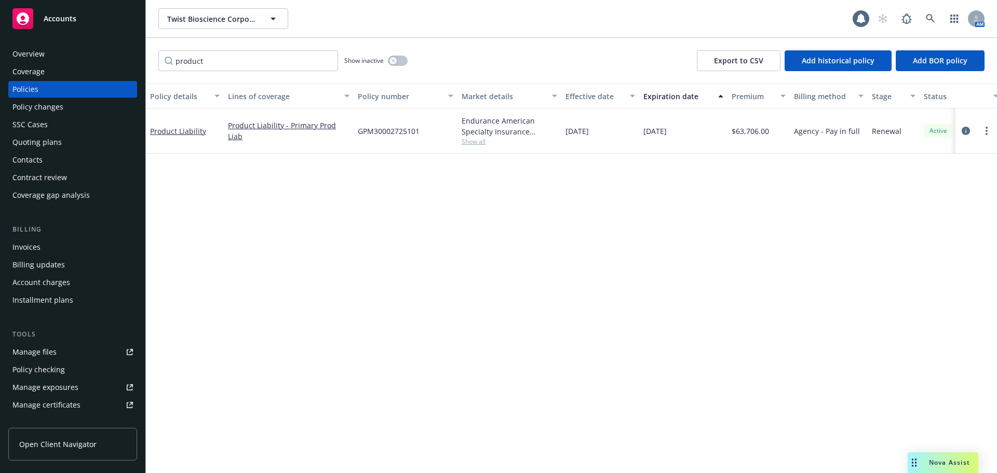
click at [63, 351] on link "Manage files" at bounding box center [72, 352] width 129 height 17
click at [397, 61] on button "button" at bounding box center [398, 61] width 20 height 10
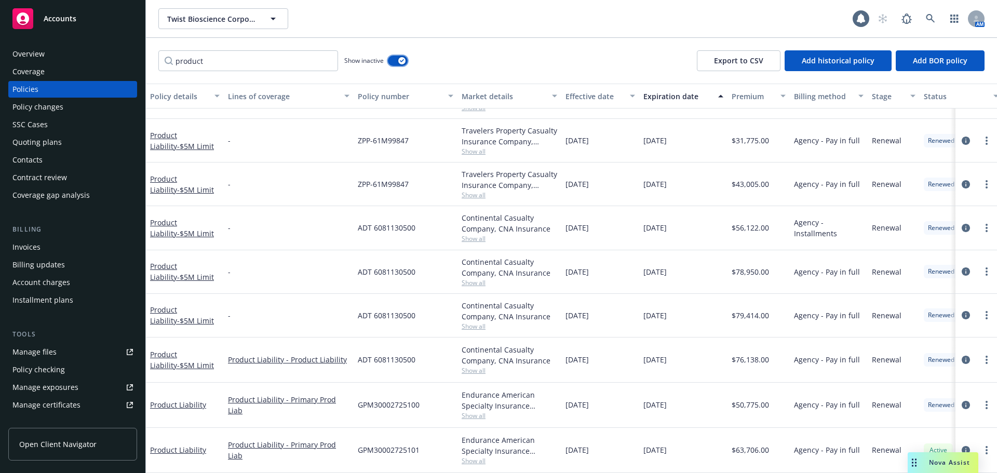
scroll to position [124, 0]
click at [180, 400] on link "Product Liability" at bounding box center [178, 405] width 56 height 10
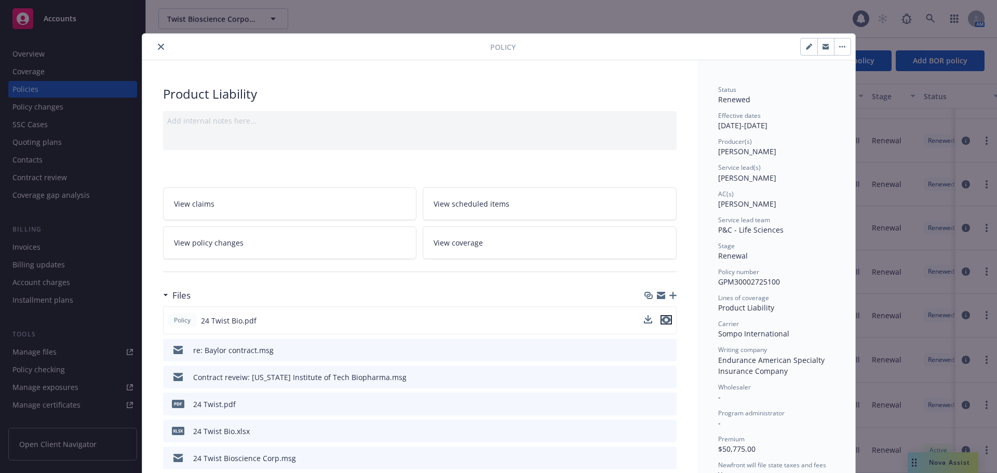
click at [663, 319] on icon "preview file" at bounding box center [665, 319] width 9 height 7
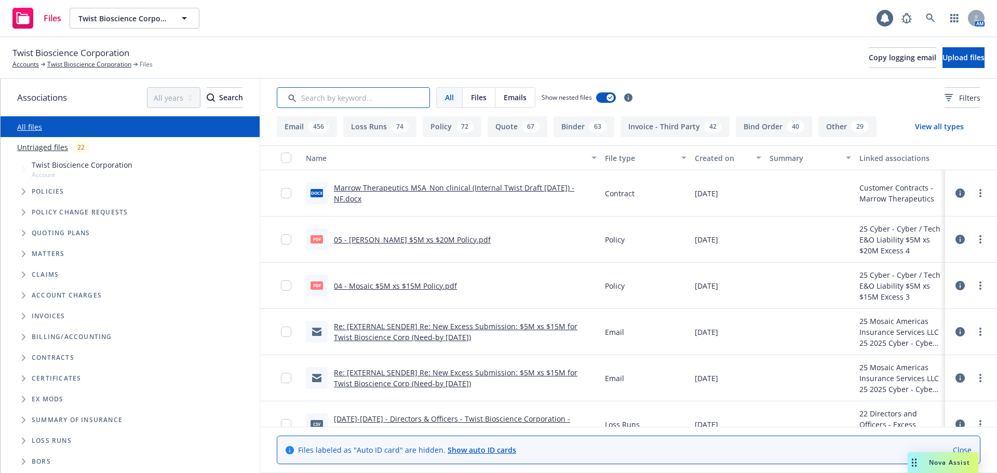
click at [290, 99] on input "Search by keyword..." at bounding box center [353, 97] width 153 height 21
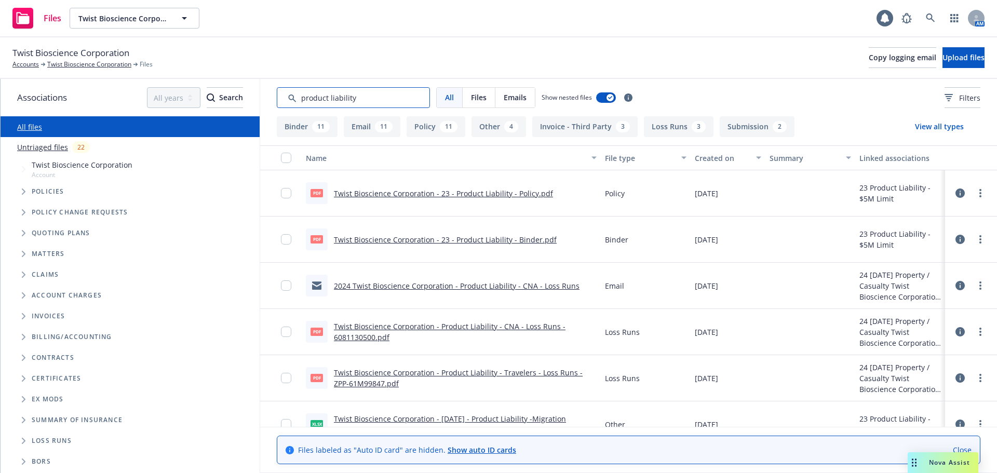
type input "product liability"
click at [420, 124] on button "Policy 11" at bounding box center [435, 126] width 59 height 21
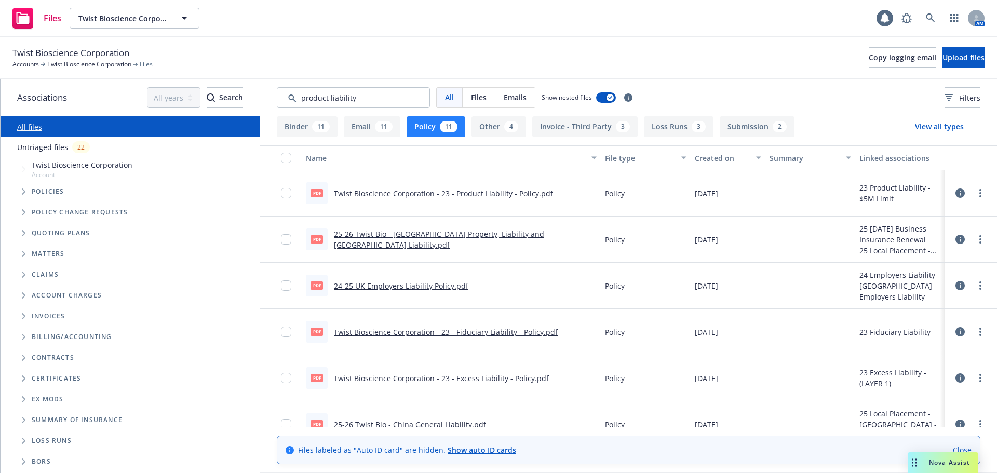
click at [426, 194] on link "Twist Bioscience Corporation - 23 - Product Liability - Policy.pdf" at bounding box center [443, 193] width 219 height 10
click at [367, 95] on input "Search by keyword..." at bounding box center [353, 97] width 153 height 21
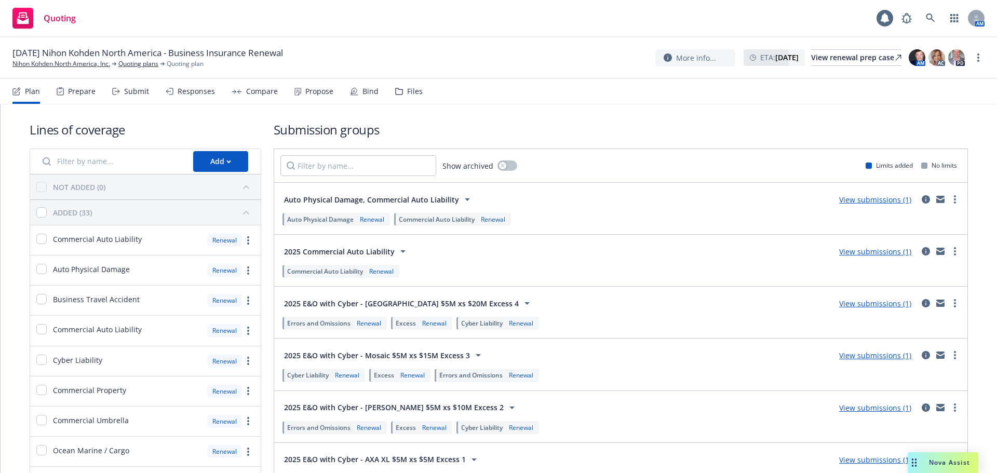
click at [256, 95] on div "Compare" at bounding box center [262, 91] width 32 height 8
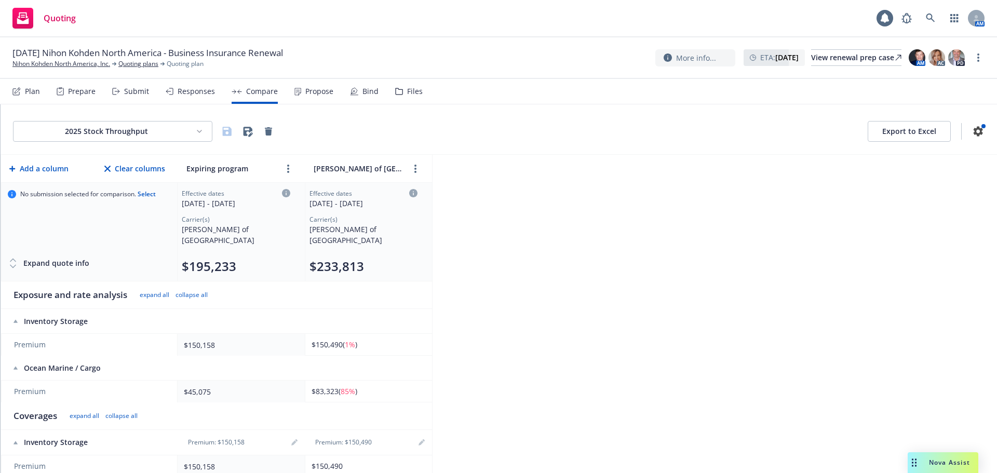
click at [138, 129] on html "Quoting 1 AM [DATE] Nihon Kohden [GEOGRAPHIC_DATA] - Business Insurance Renewal…" at bounding box center [498, 236] width 997 height 473
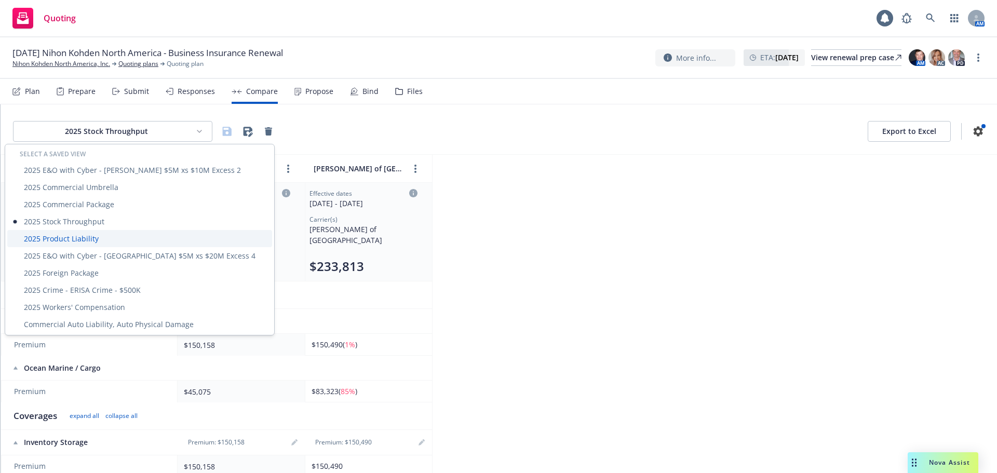
click at [83, 240] on div "2025 Product Liability" at bounding box center [139, 238] width 265 height 17
